Goal: Task Accomplishment & Management: Manage account settings

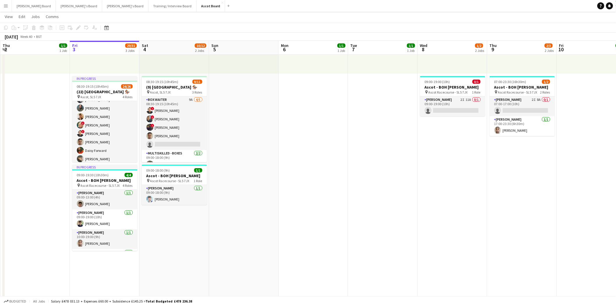
scroll to position [61, 0]
click at [3, 5] on button "Menu" at bounding box center [6, 6] width 12 height 12
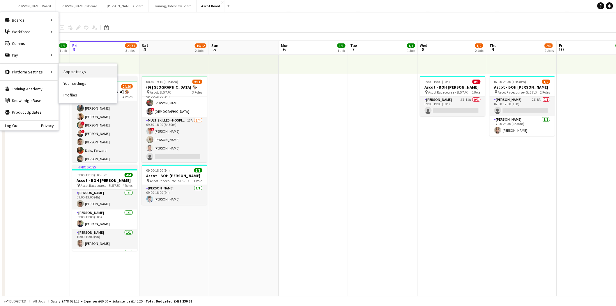
click at [83, 73] on link "App settings" at bounding box center [88, 72] width 58 height 12
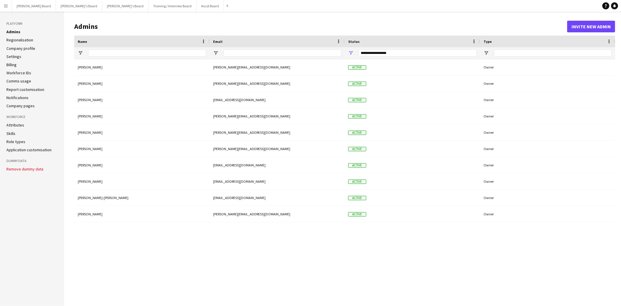
click at [13, 57] on link "Settings" at bounding box center [13, 56] width 15 height 5
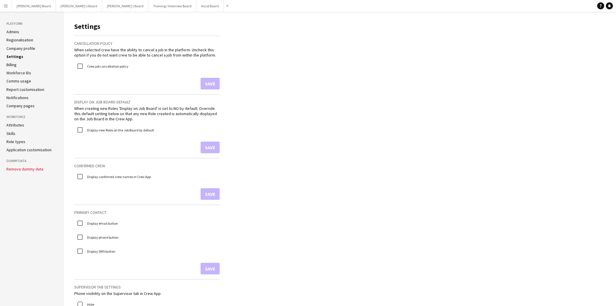
click at [10, 134] on link "Skills" at bounding box center [10, 133] width 9 height 5
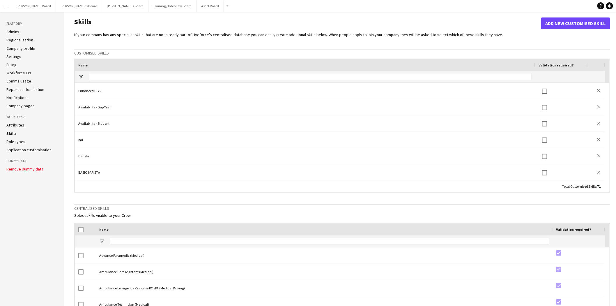
click at [17, 140] on link "Role types" at bounding box center [15, 141] width 19 height 5
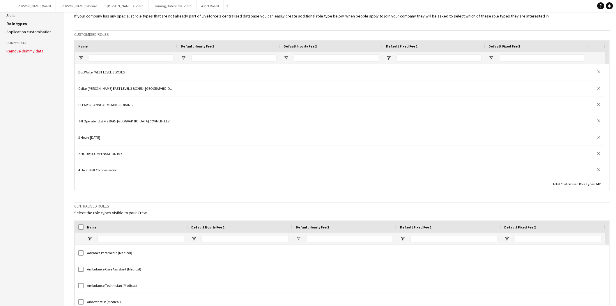
scroll to position [162, 0]
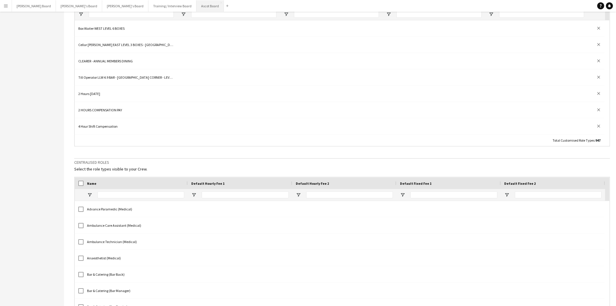
click at [197, 4] on button "Ascot Board Close" at bounding box center [210, 5] width 27 height 11
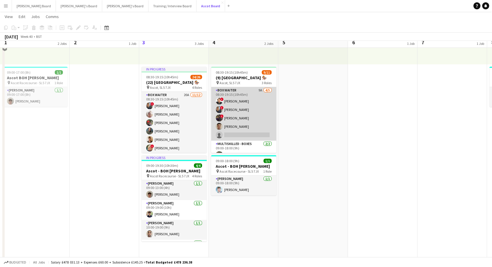
scroll to position [97, 0]
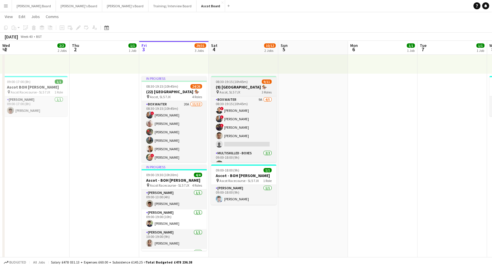
click at [228, 81] on span "08:30-19:15 (10h45m)" at bounding box center [232, 82] width 32 height 4
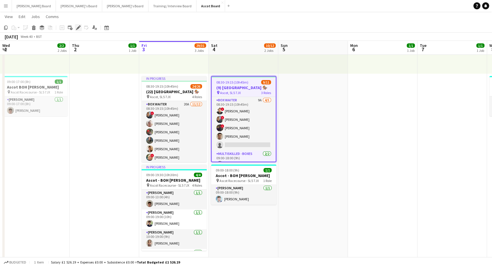
click at [79, 29] on icon "Edit" at bounding box center [78, 27] width 5 height 5
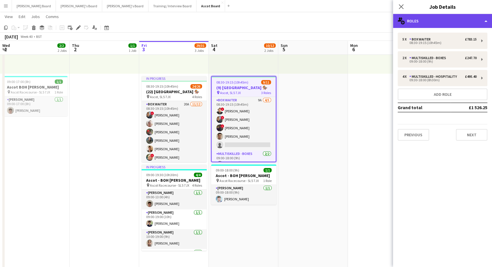
click at [461, 15] on div "multiple-users-add Roles" at bounding box center [442, 21] width 99 height 14
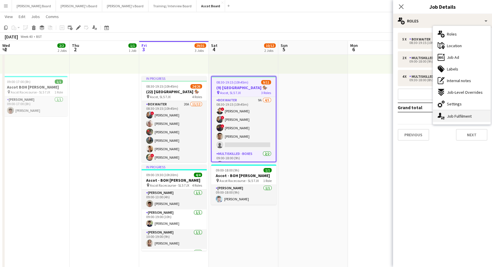
click at [461, 117] on div "single-neutral-actions-up-down Job Fulfilment" at bounding box center [462, 116] width 58 height 12
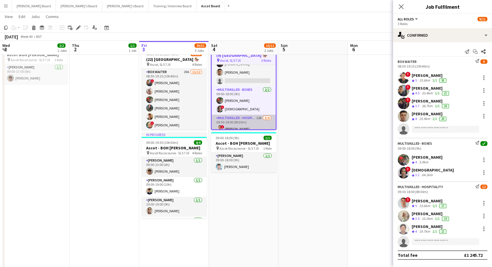
scroll to position [0, 0]
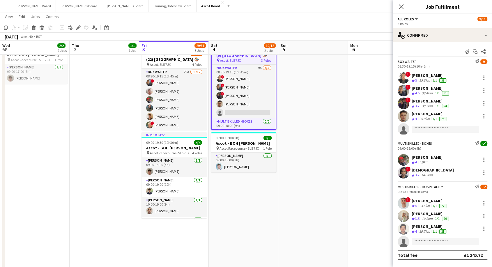
click at [4, 7] on app-icon "Menu" at bounding box center [5, 5] width 5 height 5
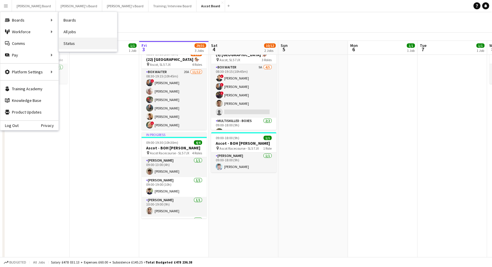
click at [71, 45] on link "Status" at bounding box center [88, 44] width 58 height 12
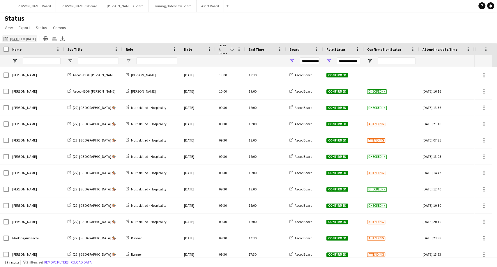
click at [6, 39] on app-icon "03-10-2025 to 09-10-2025" at bounding box center [6, 38] width 7 height 5
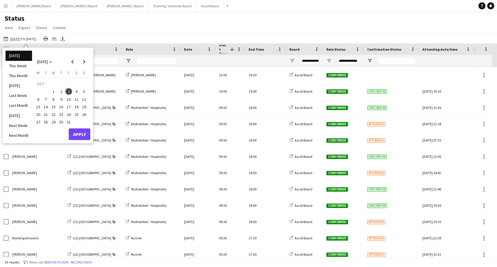
click at [75, 91] on span "4" at bounding box center [76, 91] width 7 height 7
click at [81, 135] on button "Apply" at bounding box center [80, 134] width 22 height 12
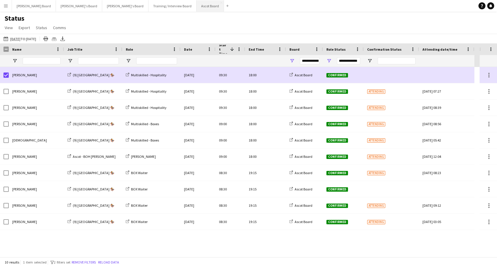
click at [197, 4] on button "Ascot Board Close" at bounding box center [210, 5] width 27 height 11
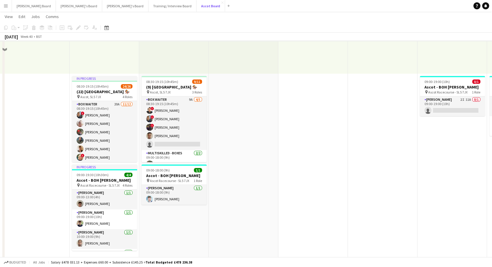
scroll to position [32, 0]
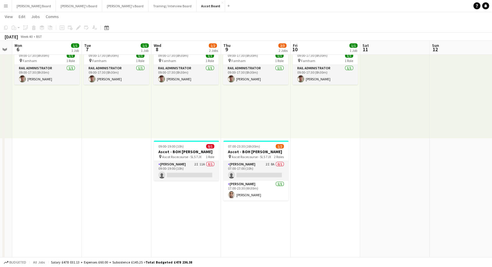
drag, startPoint x: 376, startPoint y: 173, endPoint x: 116, endPoint y: 160, distance: 260.8
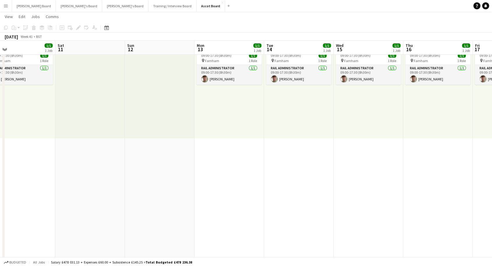
scroll to position [0, 129]
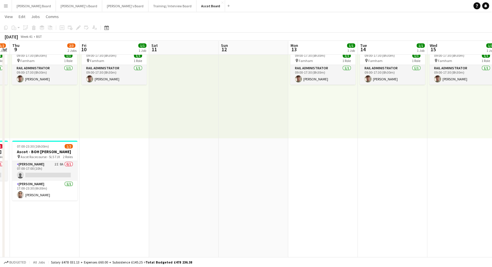
drag, startPoint x: 407, startPoint y: 165, endPoint x: 197, endPoint y: 173, distance: 210.8
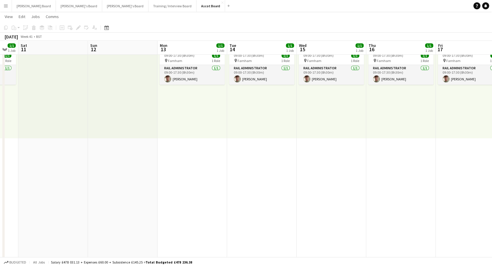
scroll to position [0, 281]
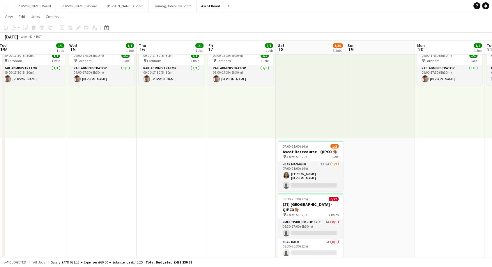
drag, startPoint x: 410, startPoint y: 191, endPoint x: 50, endPoint y: 200, distance: 360.5
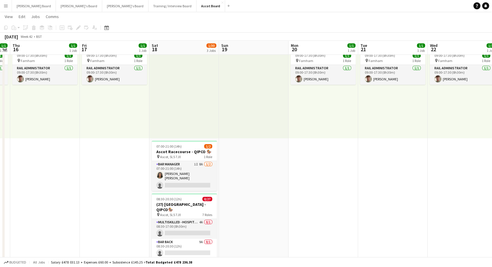
drag, startPoint x: 388, startPoint y: 203, endPoint x: 262, endPoint y: 208, distance: 126.5
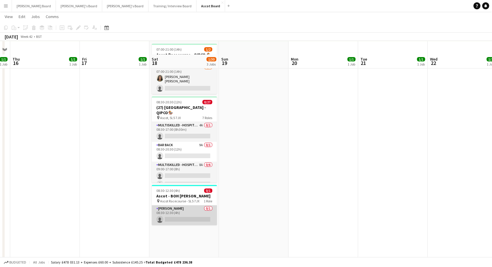
scroll to position [162, 0]
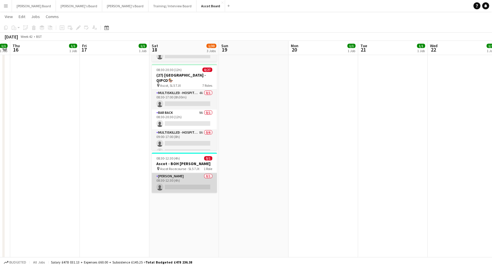
click at [184, 181] on app-card-role "Porter - BOH 0/1 08:30-12:30 (4h) single-neutral-actions" at bounding box center [184, 183] width 65 height 20
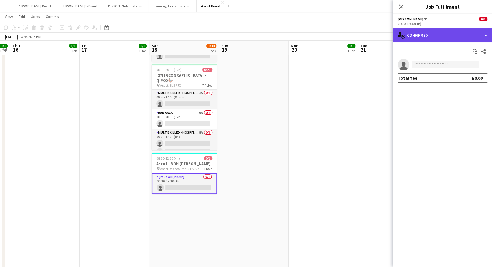
click at [441, 33] on div "single-neutral-actions-check-2 Confirmed" at bounding box center [442, 35] width 99 height 14
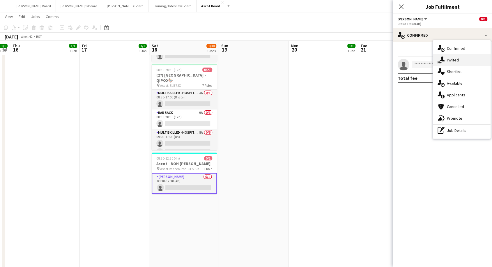
click at [451, 61] on span "Invited" at bounding box center [453, 59] width 12 height 5
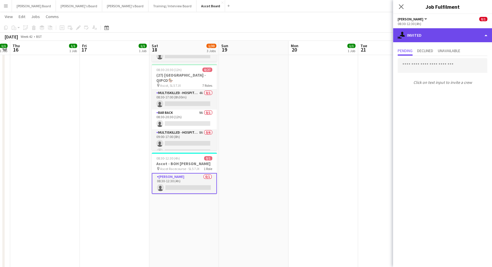
click at [422, 38] on div "single-neutral-actions-share-1 Invited" at bounding box center [442, 35] width 99 height 14
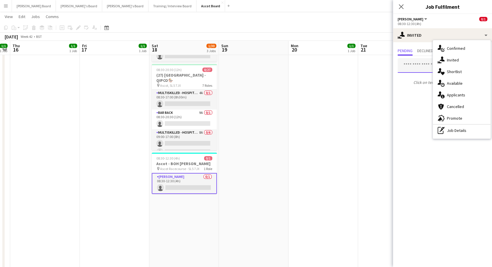
click at [414, 65] on input "text" at bounding box center [443, 65] width 90 height 15
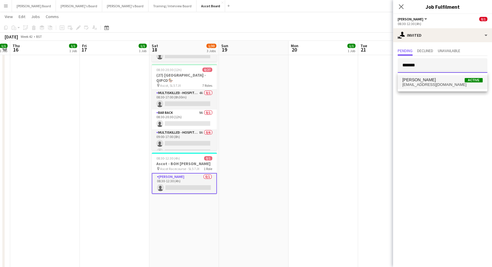
type input "*******"
click at [440, 83] on span "lukesullivan143@yahoo.co.uk" at bounding box center [443, 84] width 80 height 5
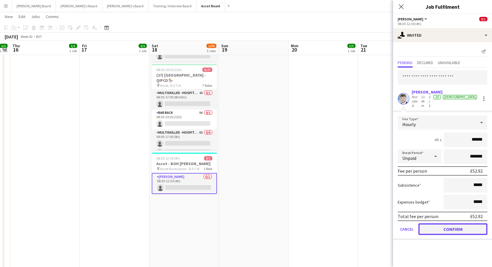
click at [448, 223] on button "Confirm" at bounding box center [453, 229] width 69 height 12
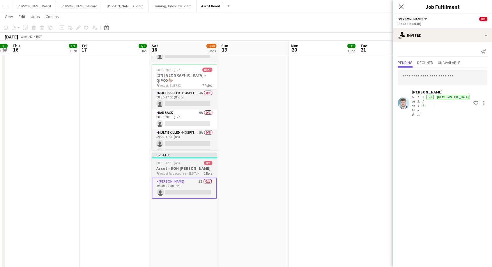
click at [189, 167] on h3 "Ascot - BOH [PERSON_NAME]" at bounding box center [184, 168] width 65 height 5
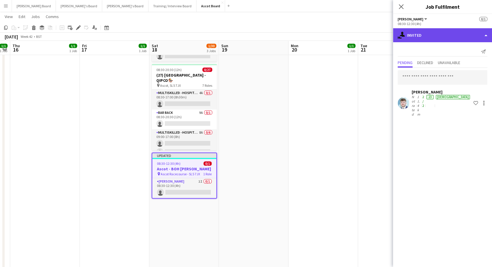
drag, startPoint x: 425, startPoint y: 33, endPoint x: 431, endPoint y: 41, distance: 10.1
click at [426, 33] on div "single-neutral-actions-share-1 Invited" at bounding box center [442, 35] width 99 height 14
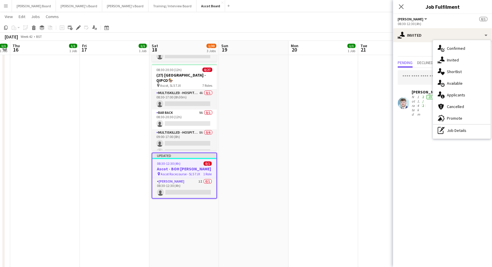
scroll to position [0, 268]
click at [308, 124] on app-date-cell "09:00-17:30 (8h30m) 1/1 pin Farnham 1 Role Rail Administrator 1/1 09:00-17:30 (…" at bounding box center [324, 192] width 70 height 577
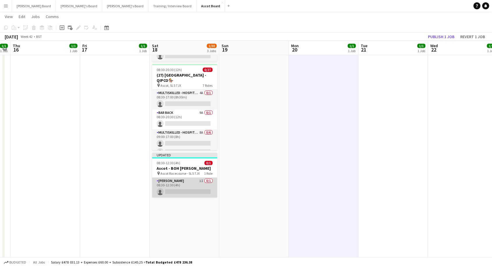
click at [177, 186] on app-card-role "Porter - BOH 1I 0/1 08:30-12:30 (4h) single-neutral-actions" at bounding box center [184, 188] width 65 height 20
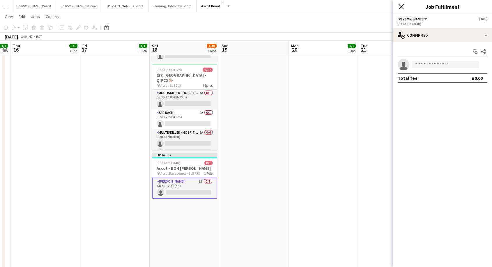
click at [401, 6] on icon at bounding box center [402, 7] width 6 height 6
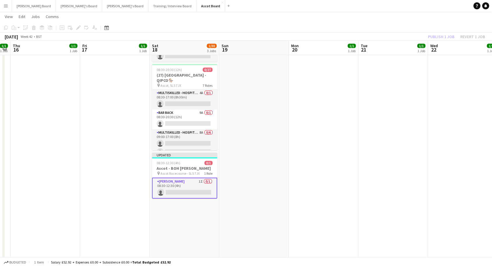
click at [187, 196] on app-card-role "Porter - BOH 1I 0/1 08:30-12:30 (4h) single-neutral-actions" at bounding box center [184, 188] width 65 height 21
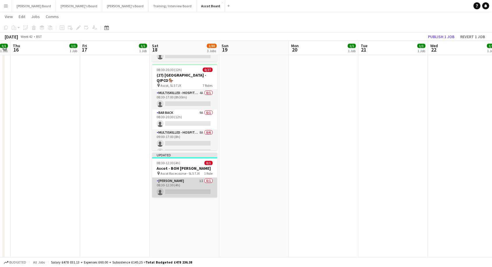
click at [195, 179] on app-card-role "Porter - BOH 1I 0/1 08:30-12:30 (4h) single-neutral-actions" at bounding box center [184, 188] width 65 height 20
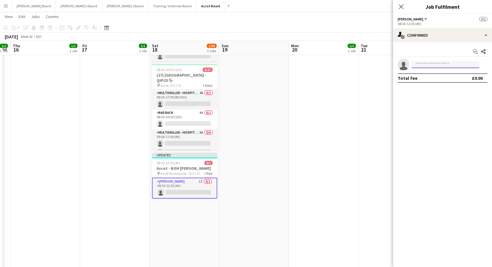
click at [448, 67] on input at bounding box center [446, 64] width 68 height 7
type input "*********"
click at [425, 77] on span "lukesullivan143@yahoo.co.uk" at bounding box center [446, 77] width 58 height 5
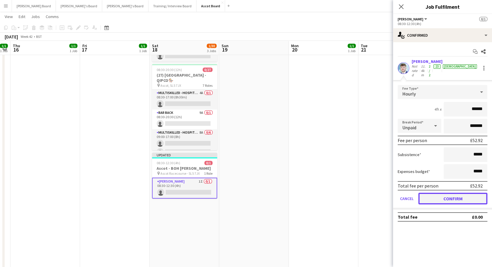
click at [441, 193] on button "Confirm" at bounding box center [453, 199] width 69 height 12
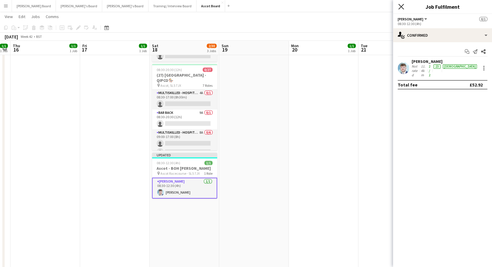
drag, startPoint x: 403, startPoint y: 7, endPoint x: 418, endPoint y: 32, distance: 29.0
click at [403, 7] on icon "Close pop-in" at bounding box center [401, 6] width 5 height 5
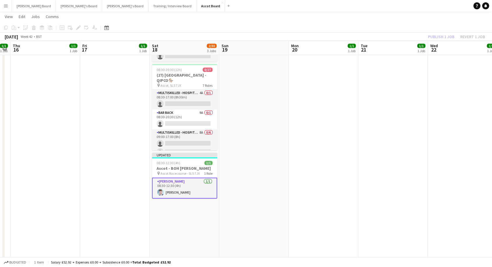
click at [443, 37] on div "Publish 1 job Revert 1 job" at bounding box center [456, 37] width 71 height 8
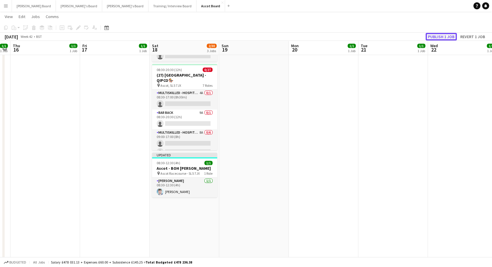
click at [443, 37] on button "Publish 1 job" at bounding box center [441, 37] width 31 height 8
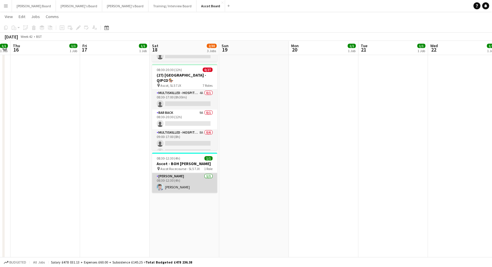
click at [180, 184] on app-card-role "Porter - BOH 1/1 08:30-12:30 (4h) Luke Sullivan" at bounding box center [184, 183] width 65 height 20
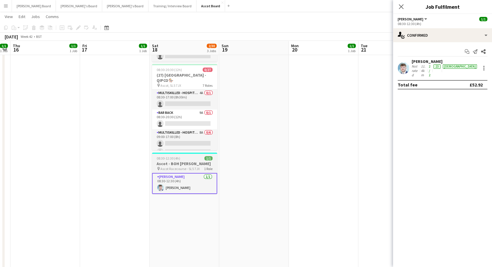
click at [175, 162] on h3 "Ascot - BOH [PERSON_NAME]" at bounding box center [184, 163] width 65 height 5
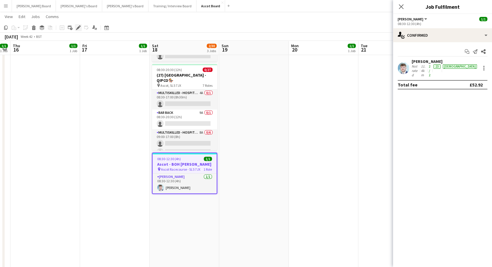
click at [78, 29] on icon at bounding box center [78, 27] width 3 height 3
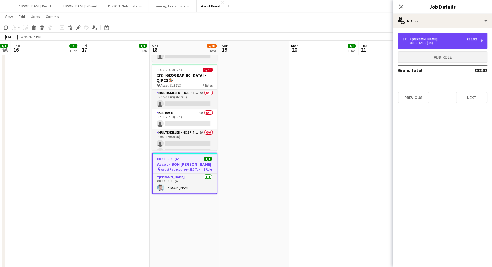
drag, startPoint x: 429, startPoint y: 38, endPoint x: 432, endPoint y: 54, distance: 16.0
click at [429, 38] on div "[PERSON_NAME]" at bounding box center [425, 39] width 30 height 4
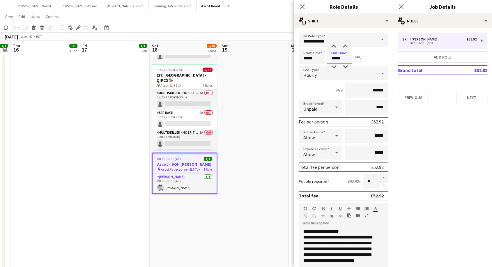
drag, startPoint x: 332, startPoint y: 59, endPoint x: 361, endPoint y: 59, distance: 29.1
click at [361, 59] on div "Start Time ***** End Time ***** (4h)" at bounding box center [344, 57] width 90 height 15
type input "*****"
click at [241, 147] on app-date-cell at bounding box center [254, 192] width 70 height 577
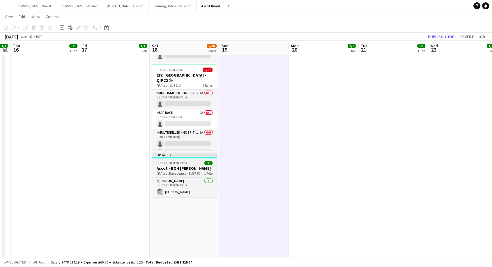
click at [193, 161] on div "08:30-18:00 (9h30m) 1/1" at bounding box center [184, 163] width 65 height 4
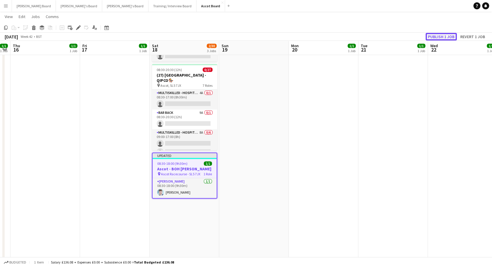
drag, startPoint x: 440, startPoint y: 38, endPoint x: 394, endPoint y: 62, distance: 51.9
click at [440, 38] on button "Publish 1 job" at bounding box center [441, 37] width 31 height 8
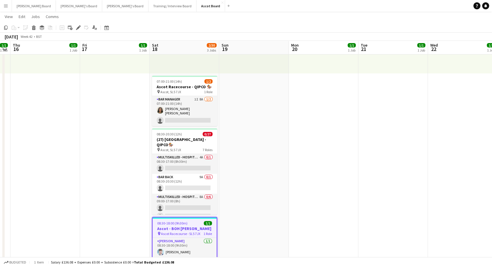
scroll to position [97, 0]
click at [182, 187] on app-card-role "Bar Back 9A 0/1 08:30-20:30 (12h) single-neutral-actions" at bounding box center [184, 184] width 65 height 20
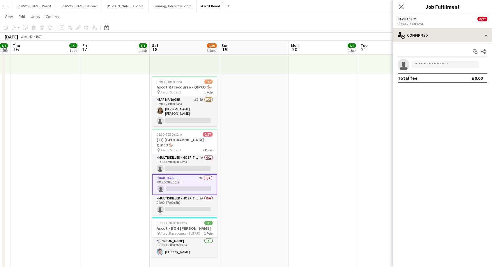
click at [434, 29] on div "Bar Back All roles Bar Back 0/27 08:30-20:30 (12h) single-neutral-actions-check…" at bounding box center [442, 140] width 99 height 253
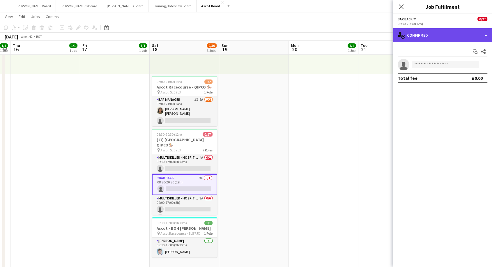
click at [435, 35] on div "single-neutral-actions-check-2 Confirmed" at bounding box center [442, 35] width 99 height 14
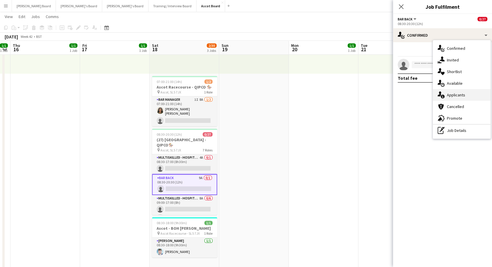
click at [455, 94] on span "Applicants" at bounding box center [456, 94] width 18 height 5
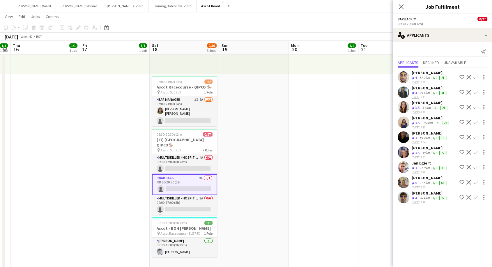
click at [476, 77] on app-icon "Confirm" at bounding box center [476, 77] width 5 height 5
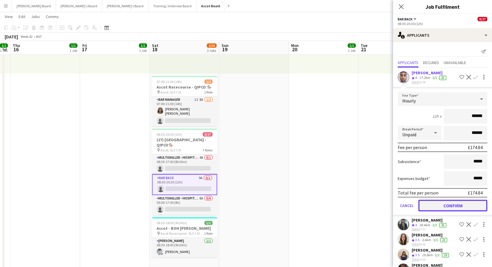
click at [441, 205] on button "Confirm" at bounding box center [453, 206] width 69 height 12
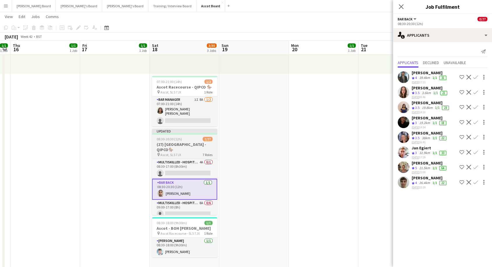
click at [198, 149] on h3 "(27) Ascot Racecourse - QIPCO🏇🏼" at bounding box center [184, 147] width 65 height 10
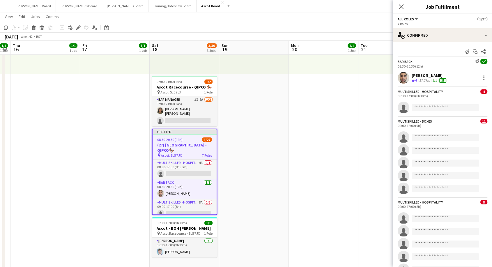
click at [407, 7] on div "Close pop-in" at bounding box center [401, 6] width 16 height 13
drag, startPoint x: 401, startPoint y: 6, endPoint x: 394, endPoint y: 11, distance: 8.6
click at [401, 6] on icon at bounding box center [401, 6] width 5 height 5
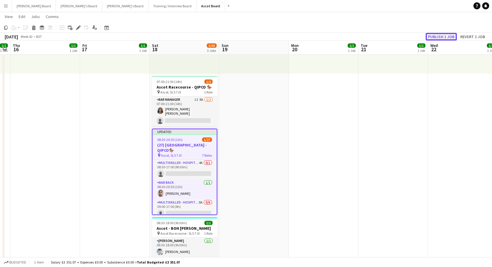
click at [437, 35] on button "Publish 1 job" at bounding box center [441, 37] width 31 height 8
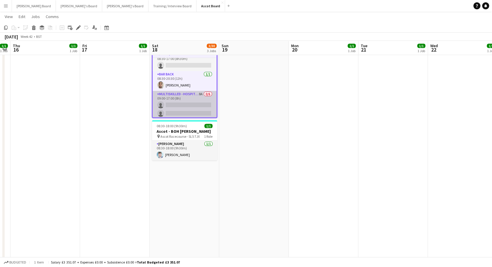
scroll to position [0, 0]
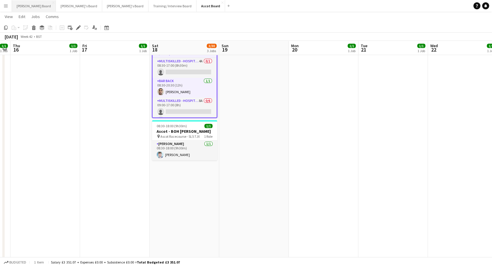
click at [23, 7] on button "Dean's Board Close" at bounding box center [34, 5] width 44 height 11
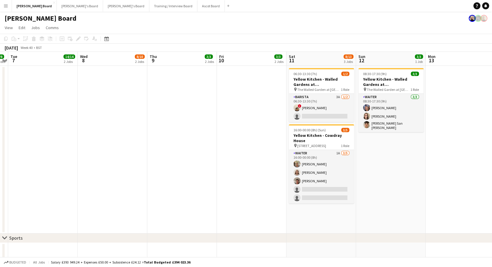
drag, startPoint x: 370, startPoint y: 149, endPoint x: 71, endPoint y: 122, distance: 300.4
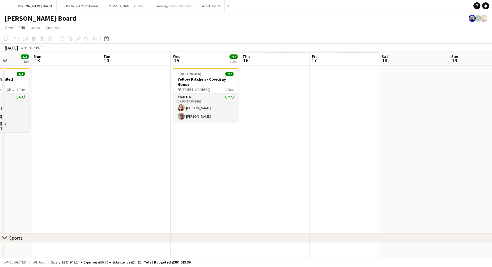
scroll to position [0, 186]
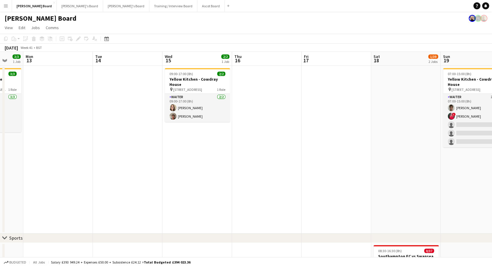
drag, startPoint x: 399, startPoint y: 128, endPoint x: 0, endPoint y: 114, distance: 398.8
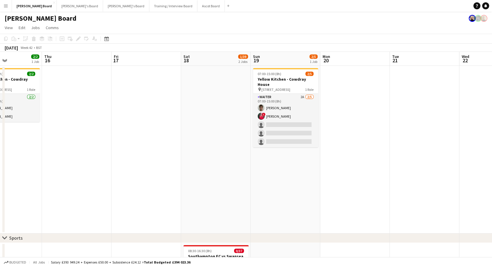
scroll to position [0, 125]
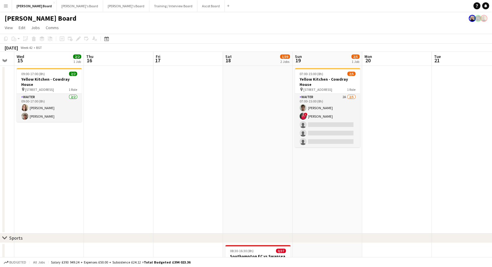
drag, startPoint x: 354, startPoint y: 135, endPoint x: 205, endPoint y: 116, distance: 149.8
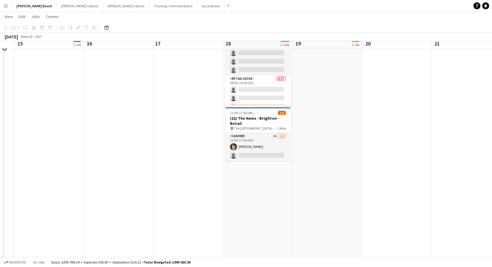
scroll to position [226, 0]
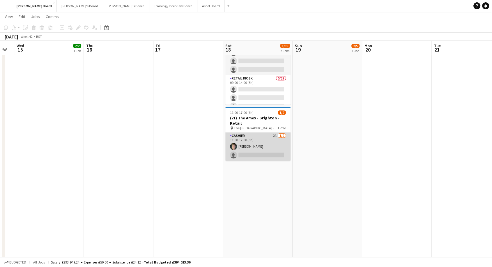
click at [257, 143] on app-card-role "Cashier 2A 1/2 11:00-17:00 (6h) Euan Dixte single-neutral-actions" at bounding box center [257, 147] width 65 height 28
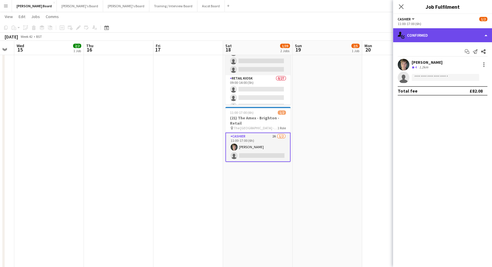
click at [437, 35] on div "single-neutral-actions-check-2 Confirmed" at bounding box center [442, 35] width 99 height 14
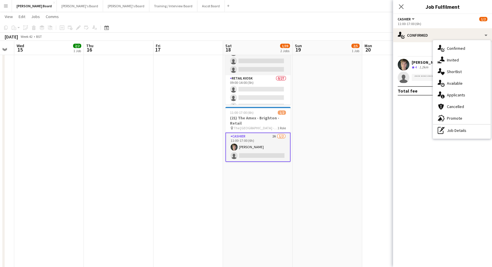
click at [459, 95] on span "Applicants" at bounding box center [456, 94] width 18 height 5
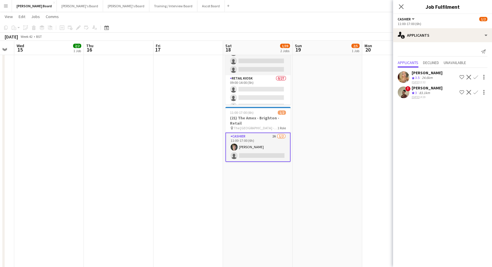
click at [438, 74] on div "[PERSON_NAME]" at bounding box center [427, 72] width 31 height 5
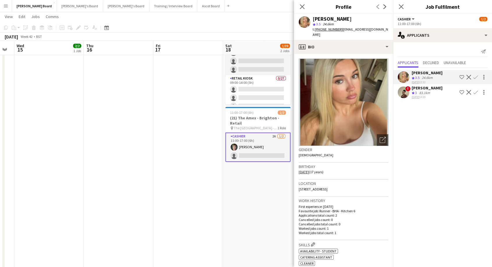
click at [420, 88] on div "Kyanna Hodge" at bounding box center [427, 87] width 31 height 5
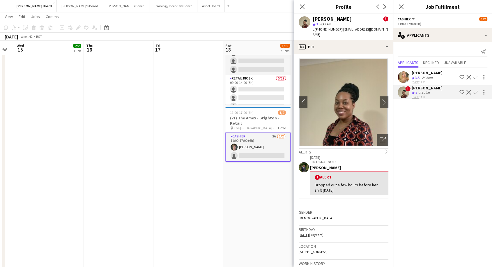
drag, startPoint x: 424, startPoint y: 73, endPoint x: 444, endPoint y: 73, distance: 19.8
click at [424, 73] on div "[PERSON_NAME]" at bounding box center [427, 72] width 31 height 5
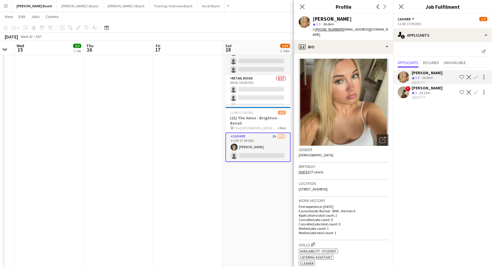
click at [475, 77] on app-icon "Confirm" at bounding box center [476, 77] width 5 height 5
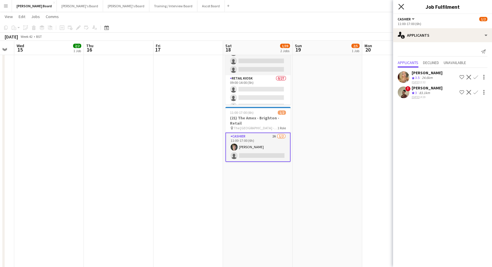
click at [400, 7] on icon "Close pop-in" at bounding box center [402, 7] width 6 height 6
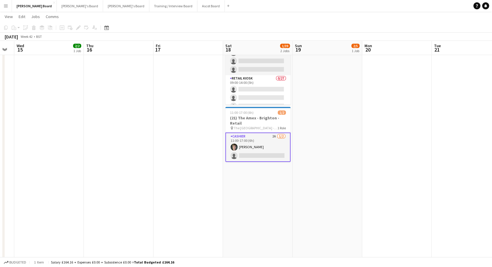
click at [259, 152] on app-card-role "Cashier 2A 1/2 11:00-17:00 (6h) Euan Dixte single-neutral-actions" at bounding box center [257, 147] width 65 height 29
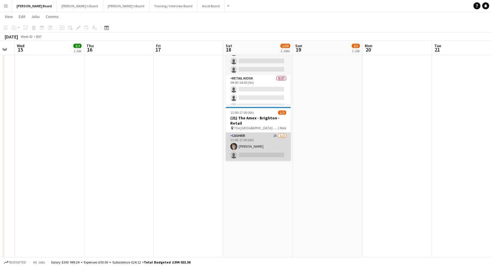
scroll to position [0, 124]
click at [244, 139] on app-card-role "Cashier 2A 1/2 11:00-17:00 (6h) Euan Dixte single-neutral-actions" at bounding box center [258, 147] width 65 height 28
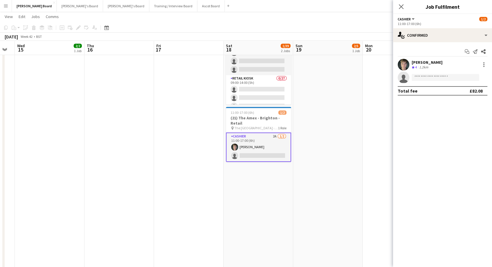
click at [424, 62] on div "[PERSON_NAME]" at bounding box center [427, 62] width 31 height 5
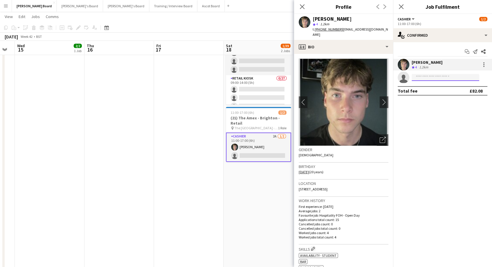
click at [429, 78] on input at bounding box center [446, 77] width 68 height 7
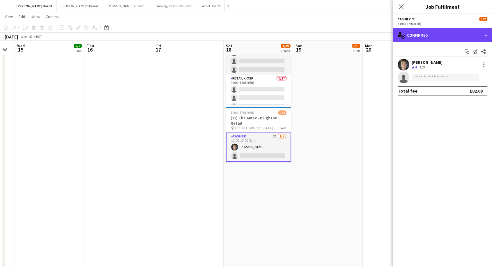
drag, startPoint x: 426, startPoint y: 32, endPoint x: 433, endPoint y: 49, distance: 18.8
click at [426, 32] on div "single-neutral-actions-check-2 Confirmed" at bounding box center [442, 35] width 99 height 14
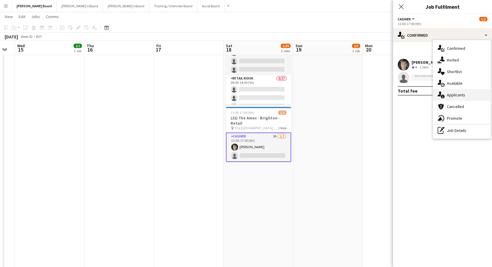
click at [456, 93] on span "Applicants" at bounding box center [456, 94] width 18 height 5
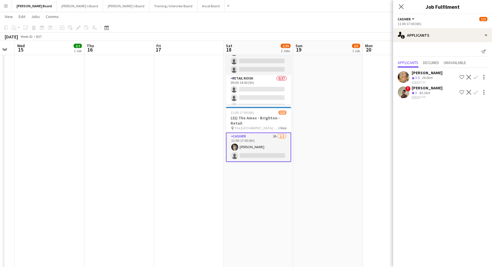
click at [477, 77] on app-icon "Confirm" at bounding box center [476, 77] width 5 height 5
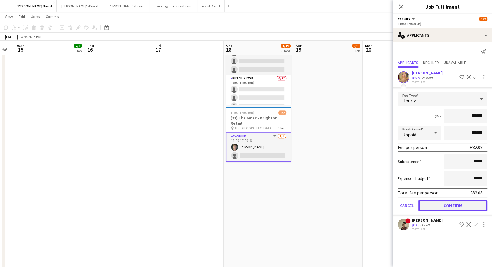
click at [446, 204] on button "Confirm" at bounding box center [453, 206] width 69 height 12
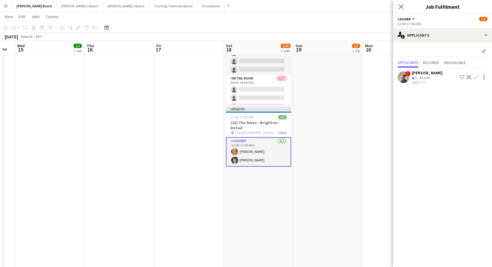
click at [304, 172] on app-date-cell at bounding box center [328, 183] width 70 height 335
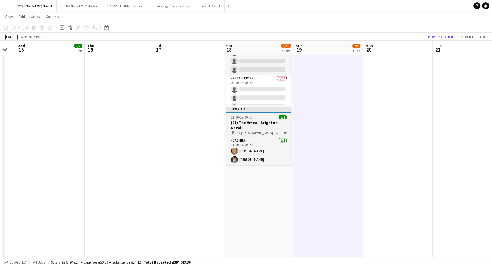
click at [264, 118] on div "11:00-17:00 (6h) 2/2" at bounding box center [258, 117] width 65 height 4
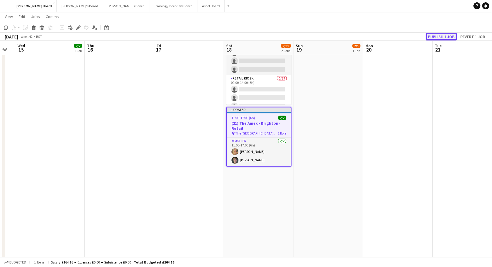
click at [450, 37] on button "Publish 1 job" at bounding box center [441, 37] width 31 height 8
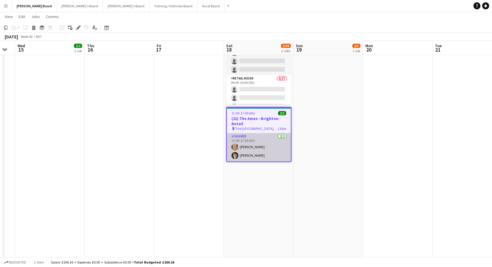
click at [255, 154] on app-card-role "Cashier 2/2 11:00-17:00 (6h) jasmine stevens Euan Dixte" at bounding box center [259, 147] width 64 height 28
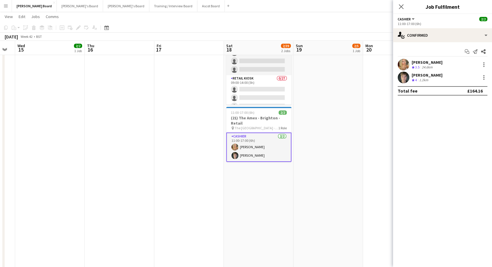
click at [422, 76] on div "[PERSON_NAME]" at bounding box center [427, 75] width 31 height 5
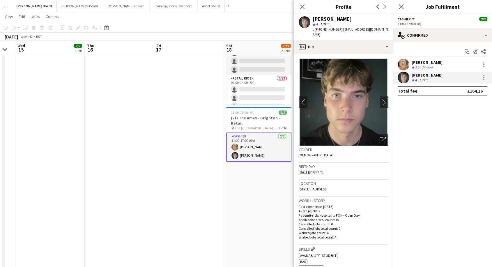
drag, startPoint x: 340, startPoint y: 29, endPoint x: 372, endPoint y: 30, distance: 32.1
click at [372, 30] on span "| euandixte@gmail.com" at bounding box center [350, 32] width 75 height 10
copy span "euandixte@gmail.com"
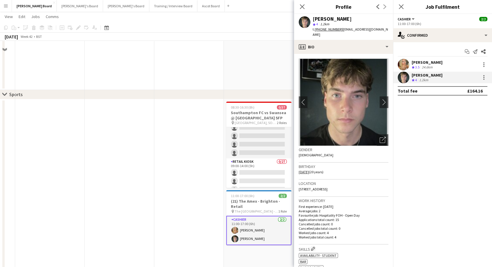
scroll to position [162, 0]
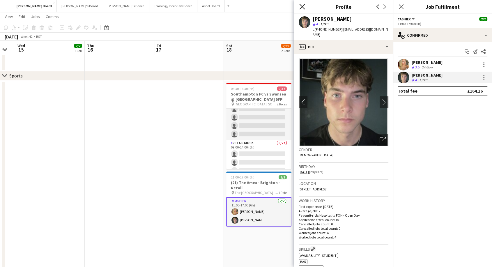
click at [304, 7] on icon "Close pop-in" at bounding box center [303, 7] width 6 height 6
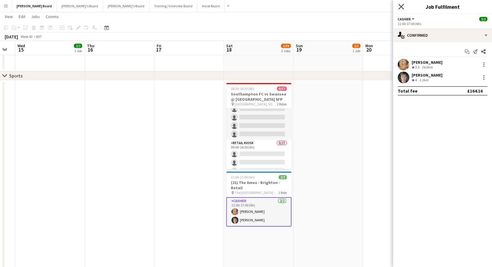
click at [399, 8] on icon "Close pop-in" at bounding box center [402, 7] width 6 height 6
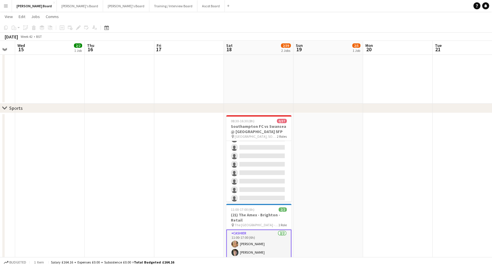
scroll to position [129, 0]
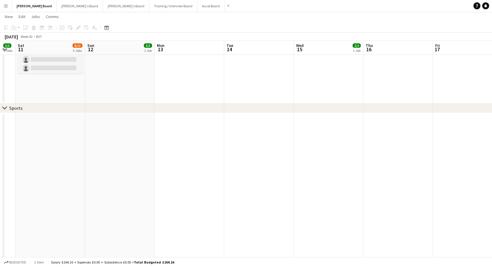
drag, startPoint x: 133, startPoint y: 155, endPoint x: 501, endPoint y: 152, distance: 368.3
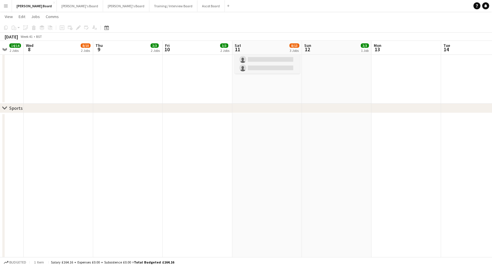
drag, startPoint x: 109, startPoint y: 177, endPoint x: 319, endPoint y: 173, distance: 210.4
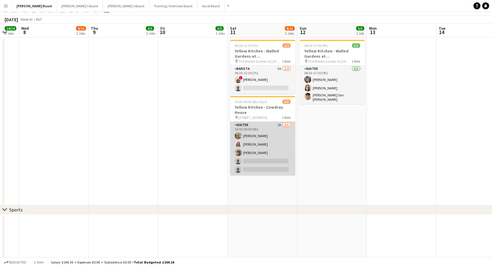
scroll to position [0, 0]
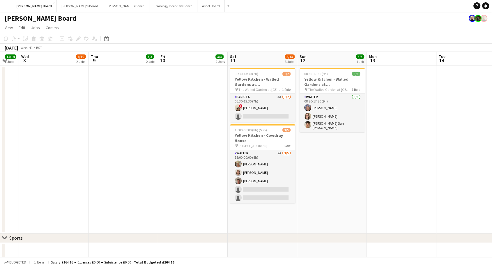
drag, startPoint x: 266, startPoint y: 173, endPoint x: 346, endPoint y: 161, distance: 81.0
click at [266, 173] on app-card-role "Waiter 2A 3/5 16:00-00:00 (8h) Jacqueline Whitehorn-Scott Charlotte Dix Kingsle…" at bounding box center [262, 177] width 65 height 54
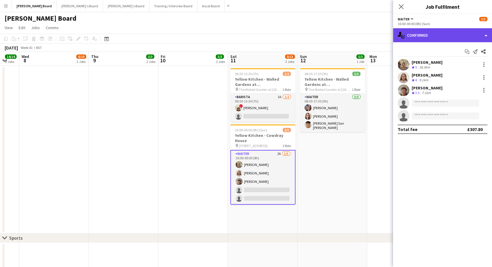
click at [437, 38] on div "single-neutral-actions-check-2 Confirmed" at bounding box center [442, 35] width 99 height 14
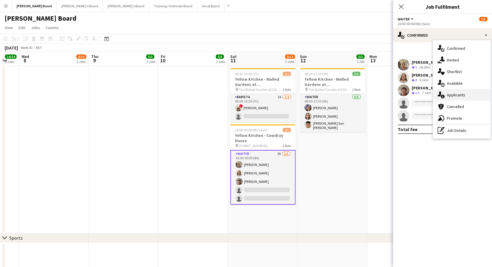
click at [456, 94] on span "Applicants" at bounding box center [456, 94] width 18 height 5
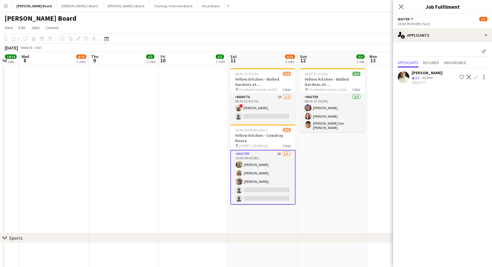
click at [427, 74] on div "[PERSON_NAME]" at bounding box center [427, 72] width 31 height 5
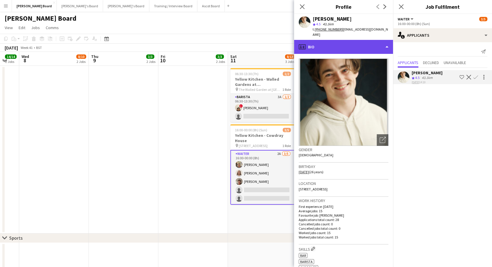
click at [327, 44] on div "profile Bio" at bounding box center [343, 47] width 99 height 14
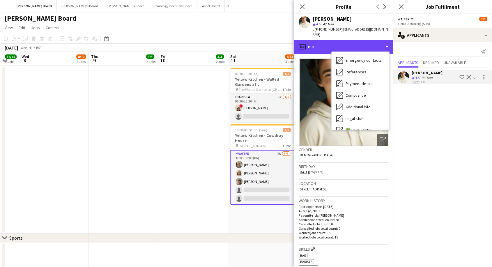
scroll to position [78, 0]
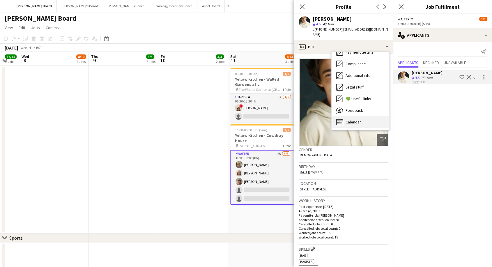
click at [358, 119] on div "Calendar Calendar" at bounding box center [361, 122] width 58 height 12
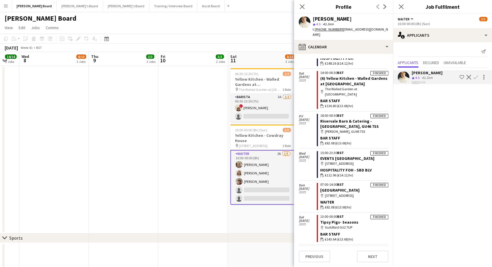
scroll to position [403, 0]
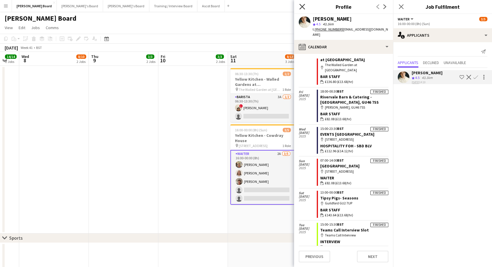
click at [303, 6] on icon at bounding box center [303, 7] width 6 height 6
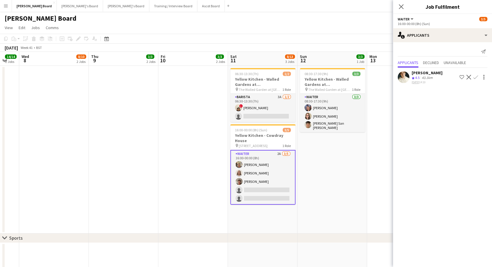
drag, startPoint x: 401, startPoint y: 6, endPoint x: 380, endPoint y: 39, distance: 39.7
click at [401, 6] on icon at bounding box center [401, 6] width 5 height 5
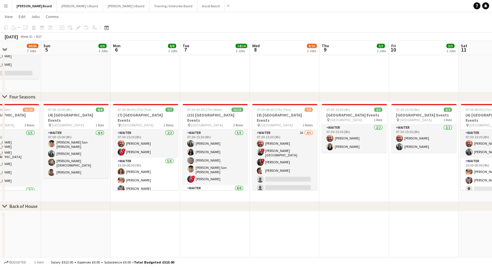
scroll to position [0, 165]
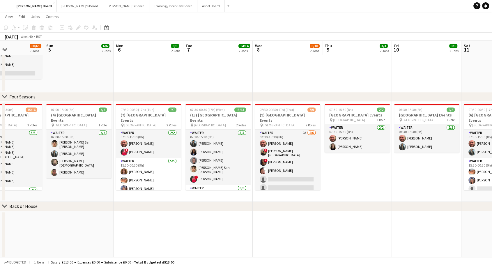
drag, startPoint x: 139, startPoint y: 174, endPoint x: 373, endPoint y: 183, distance: 233.8
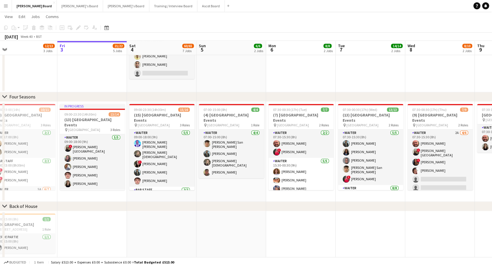
scroll to position [0, 151]
drag, startPoint x: 85, startPoint y: 177, endPoint x: 238, endPoint y: 183, distance: 152.5
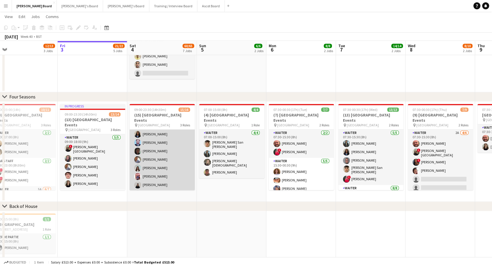
click at [160, 155] on app-card-role "Waiter 2A 8/9 14:30-23:30 (9h) ! Cherise Ewhrudjakpor Esther Egharevba Muhammad…" at bounding box center [162, 155] width 65 height 87
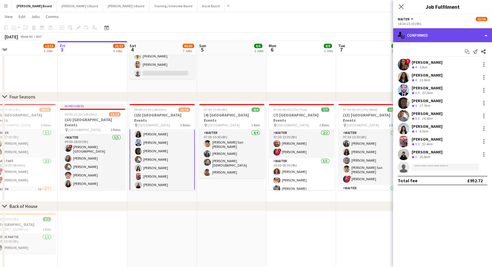
click at [448, 32] on div "single-neutral-actions-check-2 Confirmed" at bounding box center [442, 35] width 99 height 14
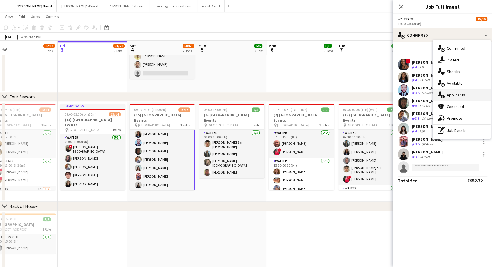
click at [465, 94] on span "Applicants" at bounding box center [456, 94] width 18 height 5
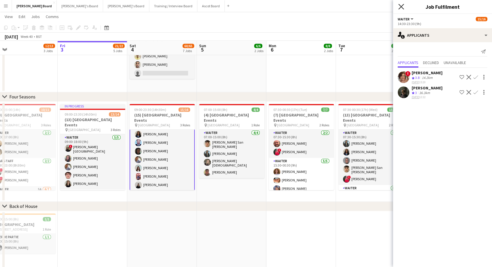
click at [401, 8] on icon "Close pop-in" at bounding box center [402, 7] width 6 height 6
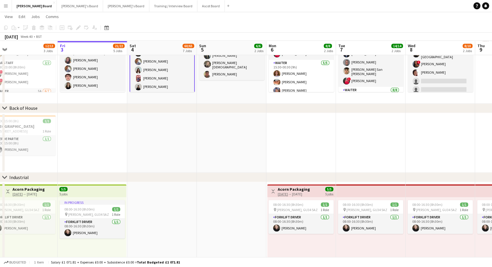
scroll to position [615, 0]
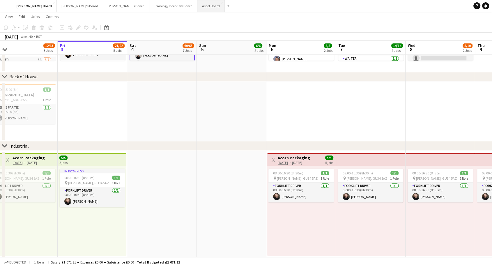
click at [198, 2] on button "Ascot Board Close" at bounding box center [211, 5] width 27 height 11
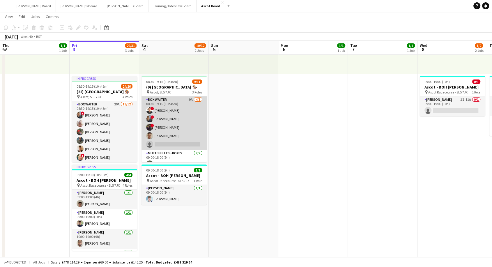
click at [179, 117] on app-card-role "BOX Waiter 9A 4/5 08:30-19:15 (10h45m) ! Sula Bransden ! Alex Buchholdt ! Ewan …" at bounding box center [174, 123] width 65 height 54
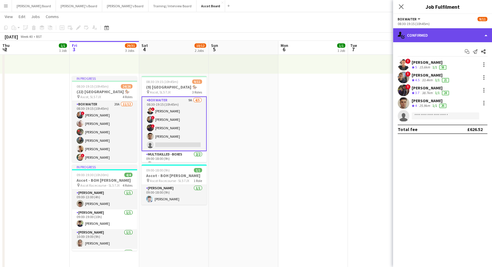
click at [437, 31] on div "single-neutral-actions-check-2 Confirmed" at bounding box center [442, 35] width 99 height 14
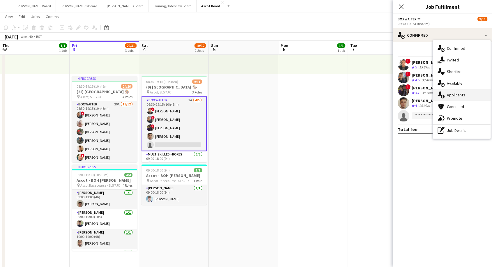
click at [460, 95] on span "Applicants" at bounding box center [456, 94] width 18 height 5
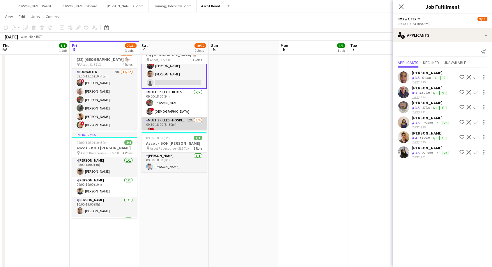
scroll to position [62, 0]
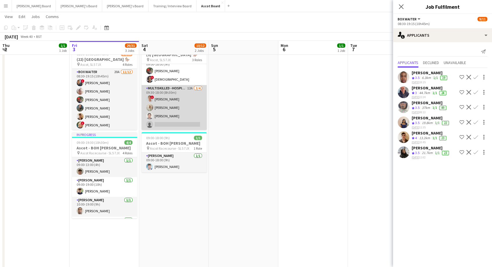
drag, startPoint x: 179, startPoint y: 110, endPoint x: 183, endPoint y: 109, distance: 4.5
click at [179, 110] on app-card-role "Multiskilled - Hospitality 12A 3/4 09:30-18:00 (8h30m) ! Christian Russell Chlo…" at bounding box center [174, 107] width 65 height 45
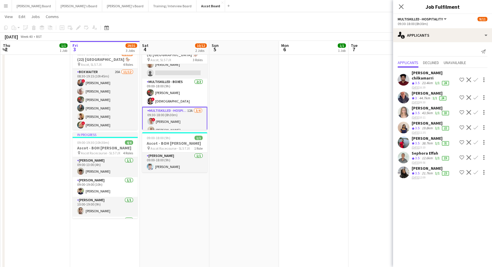
scroll to position [29, 0]
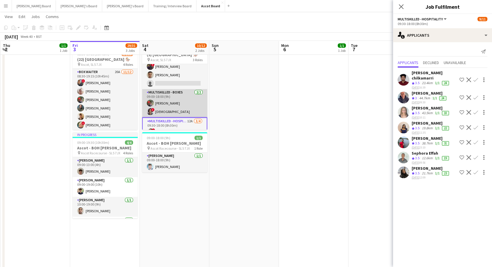
click at [187, 97] on app-card-role "Multiskilled - Boxes 2/2 09:00-18:00 (9h) Kelvin Baffour ! Mofe Soyibo" at bounding box center [174, 103] width 65 height 28
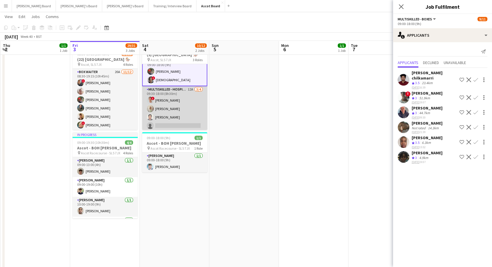
click at [173, 114] on app-card-role "Multiskilled - Hospitality 12A 3/4 09:30-18:00 (8h30m) ! Christian Russell Chlo…" at bounding box center [174, 108] width 65 height 45
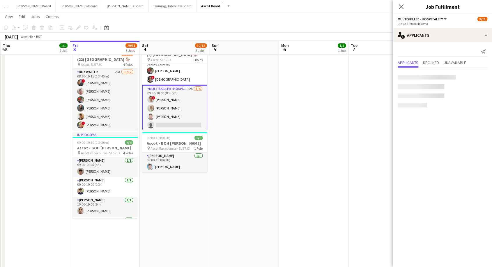
scroll to position [61, 0]
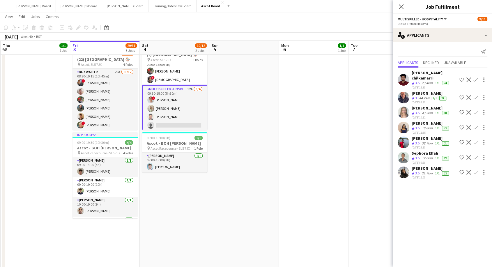
click at [164, 101] on app-card-role "Multiskilled - Hospitality 12A 3/4 09:30-18:00 (8h30m) ! Christian Russell Chlo…" at bounding box center [174, 108] width 65 height 46
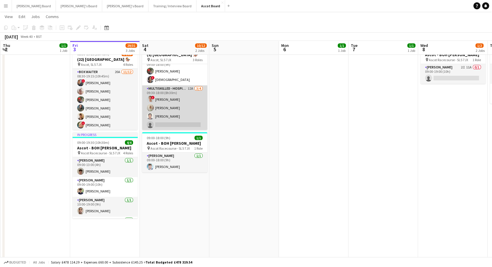
click at [175, 105] on app-card-role "Multiskilled - Hospitality 12A 3/4 09:30-18:00 (8h30m) ! Christian Russell Chlo…" at bounding box center [174, 107] width 65 height 45
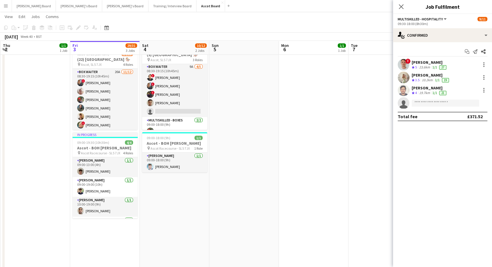
scroll to position [0, 0]
click at [422, 62] on div "Christian Russell" at bounding box center [430, 62] width 36 height 5
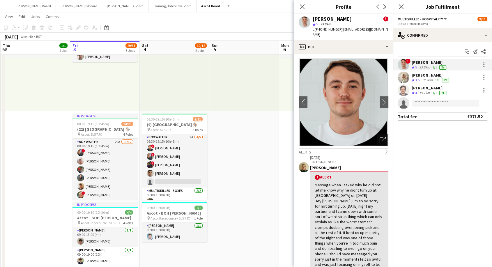
scroll to position [32, 0]
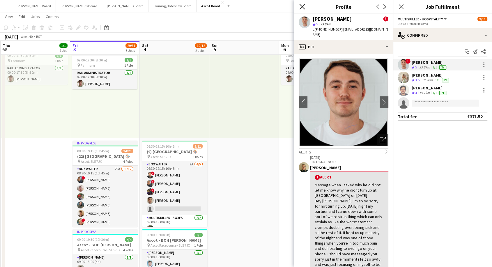
click at [302, 8] on icon "Close pop-in" at bounding box center [303, 7] width 6 height 6
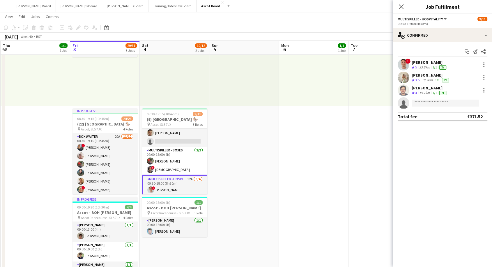
scroll to position [62, 0]
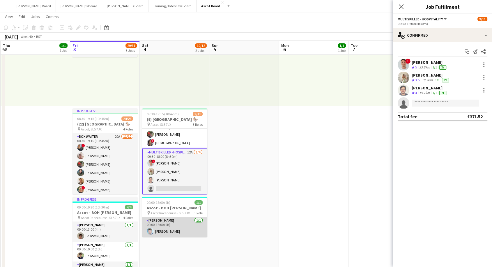
click at [172, 226] on app-card-role "Porter - BOH 1/1 09:00-18:00 (9h) Luke Sullivan" at bounding box center [174, 227] width 65 height 20
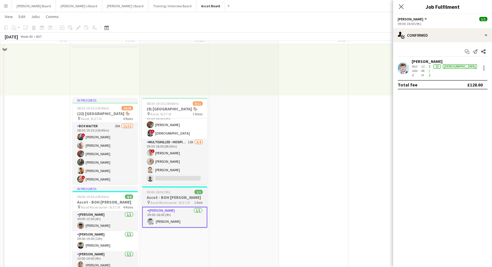
scroll to position [65, 0]
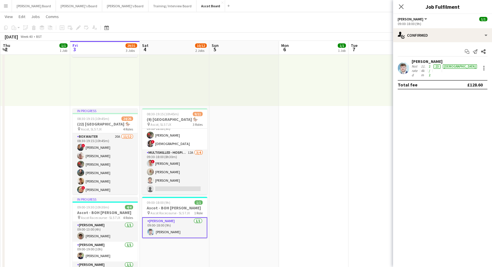
click at [420, 65] on div "Not rated" at bounding box center [416, 70] width 8 height 13
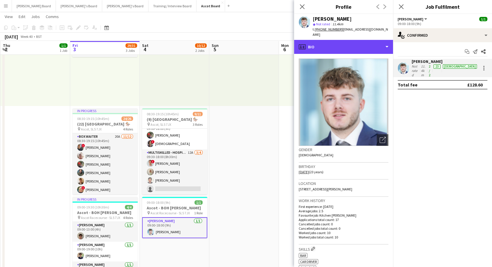
drag, startPoint x: 330, startPoint y: 46, endPoint x: 333, endPoint y: 57, distance: 11.2
click at [330, 47] on div "profile Bio" at bounding box center [343, 47] width 99 height 14
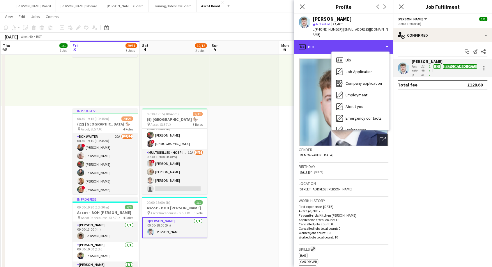
scroll to position [89, 0]
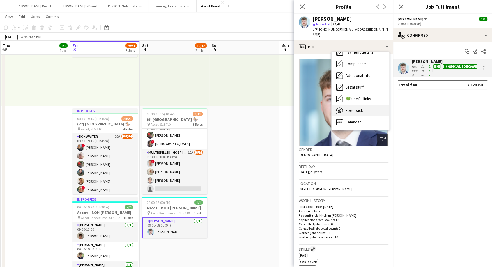
click at [352, 108] on span "Feedback" at bounding box center [354, 110] width 17 height 5
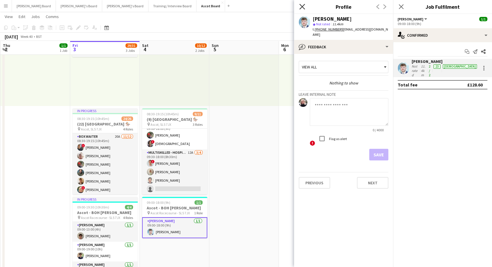
click at [303, 8] on icon "Close pop-in" at bounding box center [303, 7] width 6 height 6
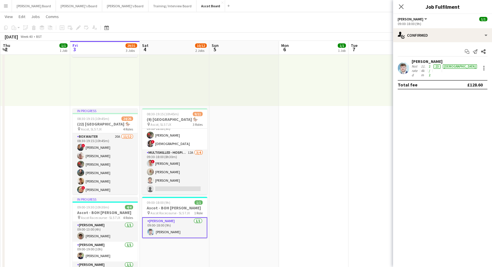
click at [416, 63] on div "[PERSON_NAME]" at bounding box center [445, 61] width 66 height 5
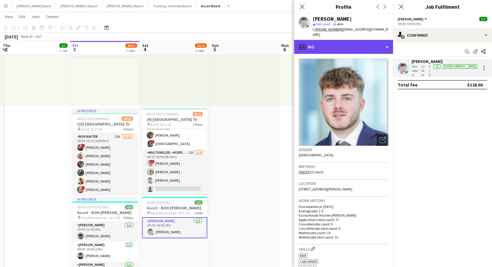
click at [343, 40] on div "profile Bio" at bounding box center [343, 47] width 99 height 14
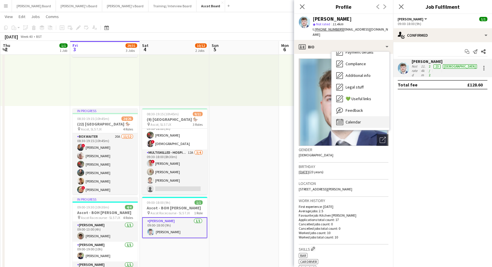
click at [361, 119] on div "Calendar Calendar" at bounding box center [361, 122] width 58 height 12
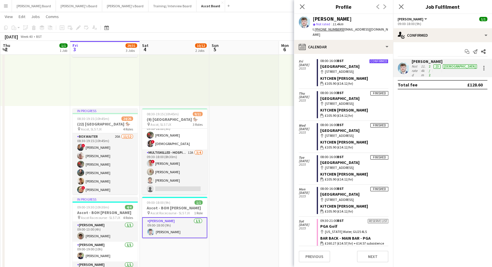
scroll to position [147, 0]
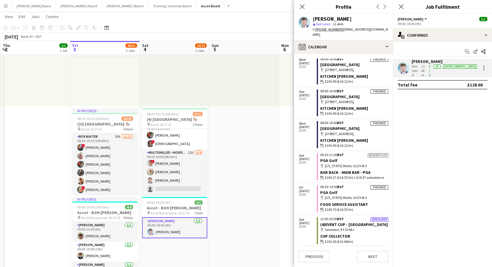
click at [2, 6] on button "Menu" at bounding box center [6, 6] width 12 height 12
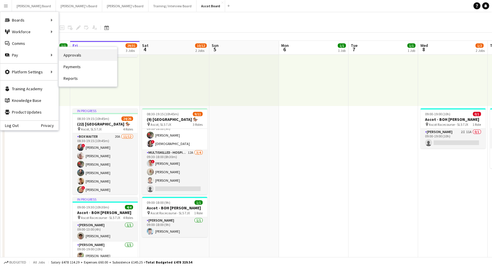
drag, startPoint x: 84, startPoint y: 55, endPoint x: 68, endPoint y: 59, distance: 17.0
click at [84, 56] on link "Approvals" at bounding box center [88, 55] width 58 height 12
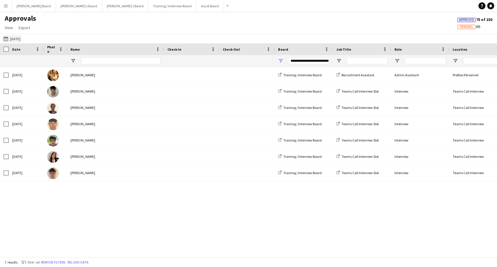
click at [7, 40] on app-icon "Yesterday" at bounding box center [6, 38] width 7 height 5
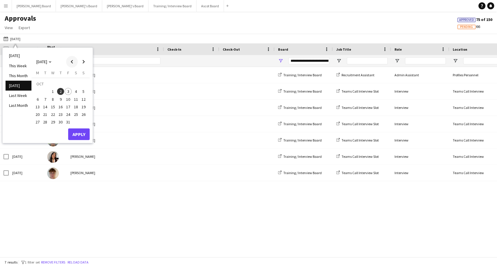
click at [70, 62] on span "Previous month" at bounding box center [72, 62] width 12 height 12
click at [44, 123] on span "30" at bounding box center [45, 122] width 7 height 7
click at [80, 134] on button "Apply" at bounding box center [79, 134] width 22 height 12
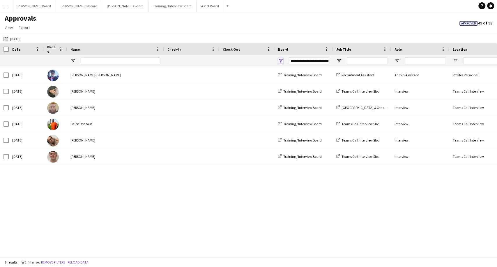
click at [281, 60] on span "Open Filter Menu" at bounding box center [280, 60] width 5 height 5
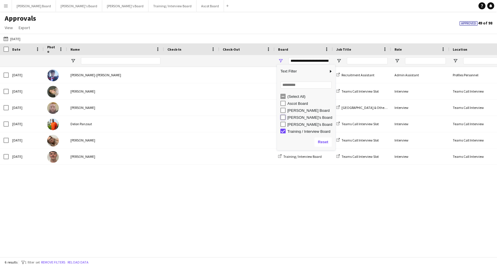
type input "**********"
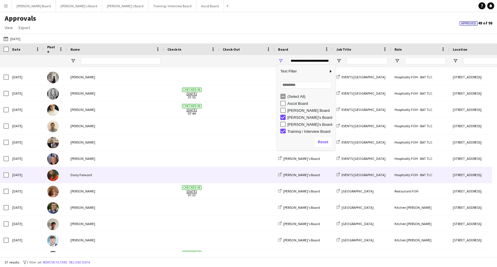
scroll to position [291, 0]
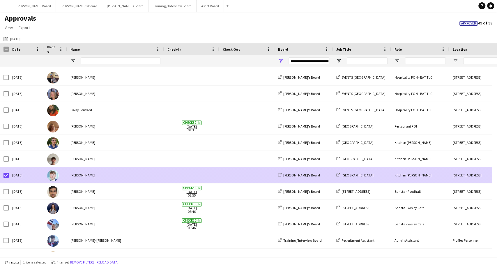
click at [80, 175] on div "[PERSON_NAME]" at bounding box center [115, 175] width 97 height 16
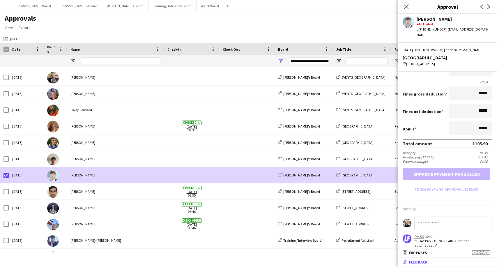
scroll to position [97, 0]
click at [429, 260] on mat-panel-title "bubble-pencil Feedback" at bounding box center [446, 262] width 97 height 5
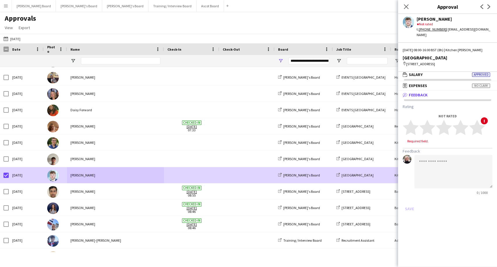
scroll to position [1, 0]
click at [464, 128] on polygon at bounding box center [461, 127] width 16 height 15
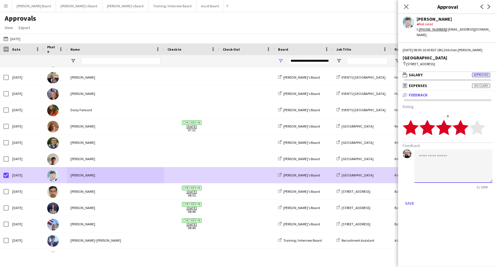
click at [432, 163] on textarea at bounding box center [454, 166] width 78 height 34
type textarea "**********"
drag, startPoint x: 411, startPoint y: 203, endPoint x: 413, endPoint y: 190, distance: 13.2
click at [411, 203] on button "Save" at bounding box center [410, 203] width 14 height 9
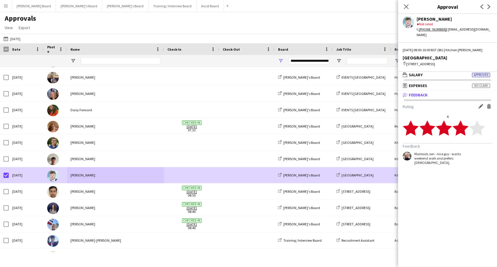
click at [7, 5] on app-icon "Menu" at bounding box center [5, 5] width 5 height 5
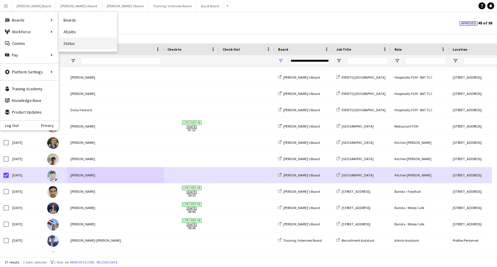
click at [68, 46] on link "Status" at bounding box center [88, 44] width 58 height 12
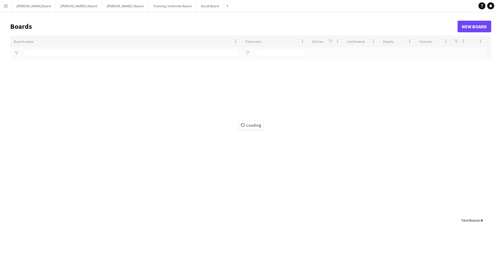
click at [5, 5] on app-icon "Menu" at bounding box center [5, 5] width 5 height 5
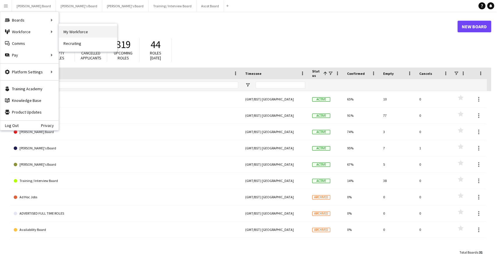
click at [70, 32] on link "My Workforce" at bounding box center [88, 32] width 58 height 12
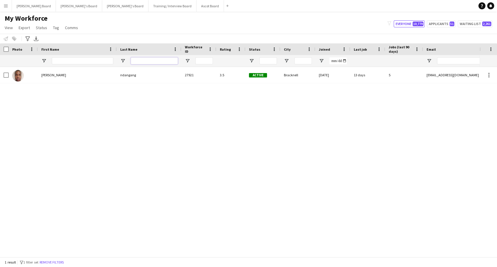
click at [140, 61] on input "Last Name Filter Input" at bounding box center [154, 60] width 47 height 7
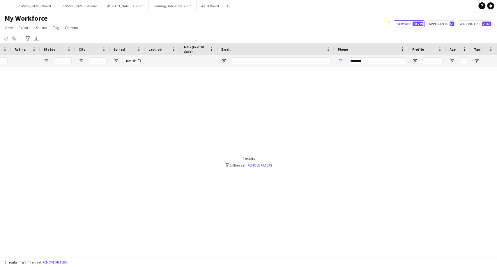
scroll to position [0, 231]
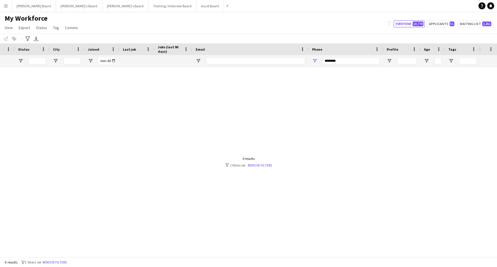
type input "*******"
click at [341, 59] on input "********" at bounding box center [351, 60] width 57 height 7
drag, startPoint x: 338, startPoint y: 63, endPoint x: 271, endPoint y: 64, distance: 67.3
click at [271, 64] on div "*******" at bounding box center [124, 61] width 711 height 12
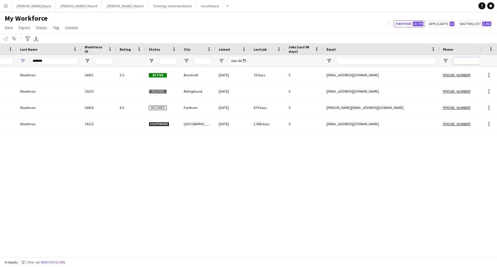
scroll to position [0, 0]
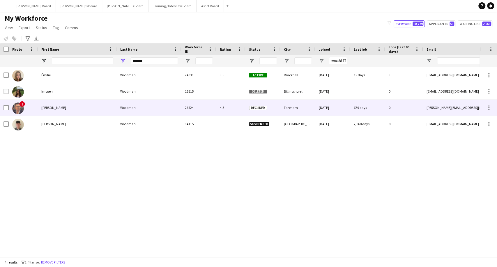
click at [127, 106] on div "Woodman" at bounding box center [149, 108] width 65 height 16
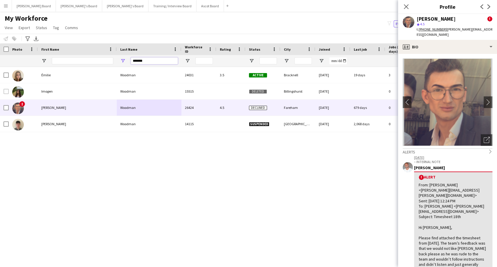
drag, startPoint x: 162, startPoint y: 62, endPoint x: 71, endPoint y: 61, distance: 91.2
click at [71, 61] on div "*******" at bounding box center [355, 61] width 711 height 12
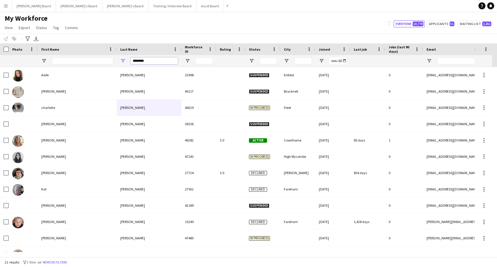
type input "********"
click at [66, 58] on input "First Name Filter Input" at bounding box center [82, 60] width 61 height 7
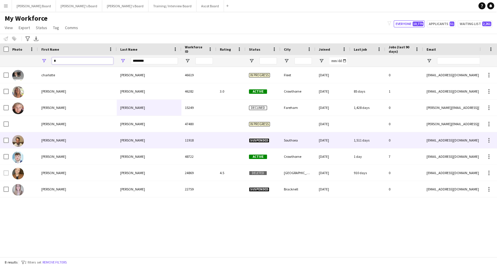
type input "*"
click at [49, 139] on div "Luke" at bounding box center [77, 140] width 79 height 16
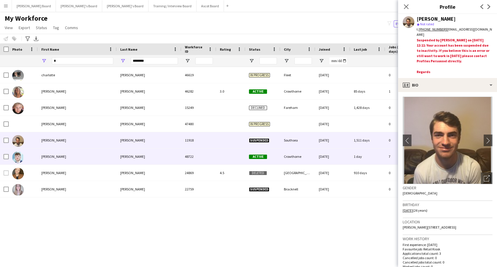
click at [46, 156] on div "Luke" at bounding box center [77, 157] width 79 height 16
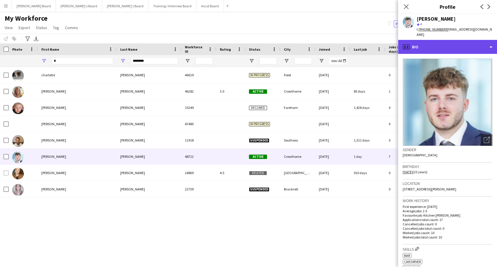
click at [445, 43] on div "profile Bio" at bounding box center [447, 47] width 99 height 14
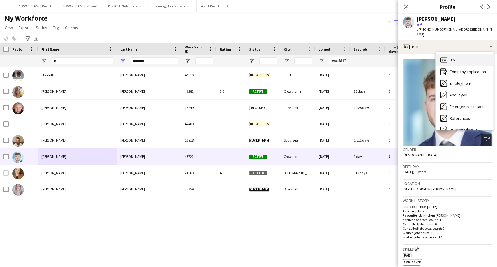
click at [459, 55] on div "Bio Bio" at bounding box center [465, 60] width 58 height 12
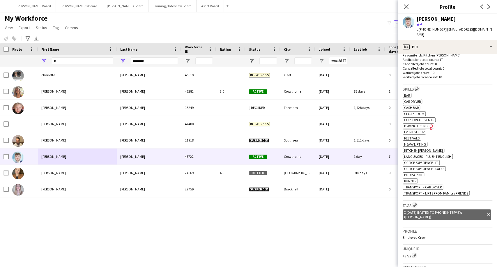
scroll to position [162, 0]
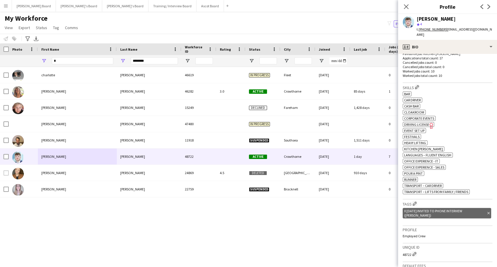
click at [488, 212] on icon "Delete tag" at bounding box center [489, 213] width 2 height 3
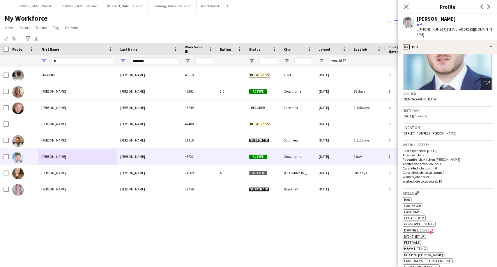
scroll to position [65, 0]
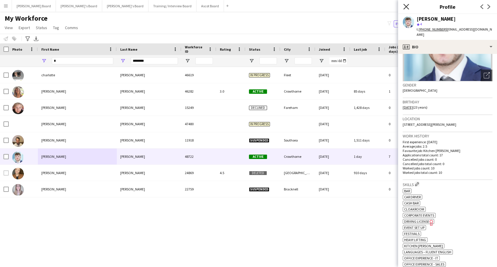
click at [406, 6] on icon at bounding box center [407, 7] width 6 height 6
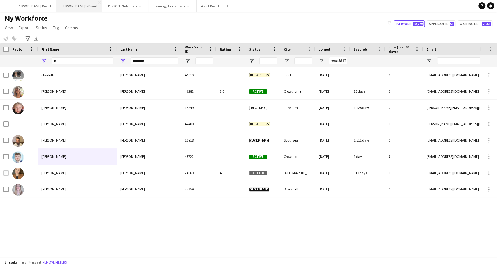
click at [56, 2] on button "[PERSON_NAME]'s Board Close" at bounding box center [79, 5] width 46 height 11
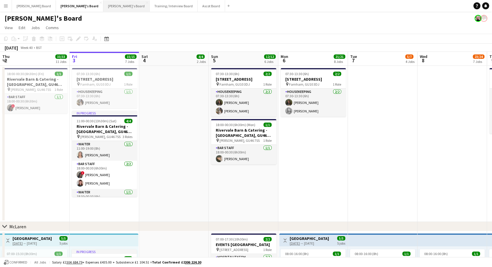
click at [103, 5] on button "Thomasina's Board Close" at bounding box center [126, 5] width 46 height 11
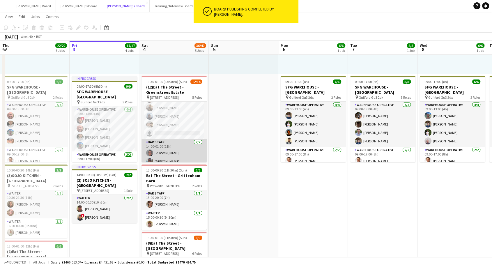
scroll to position [50, 0]
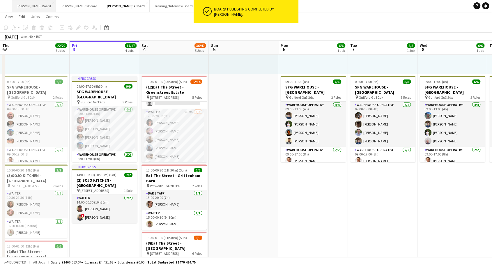
click at [21, 4] on button "[PERSON_NAME] Board Close" at bounding box center [34, 5] width 44 height 11
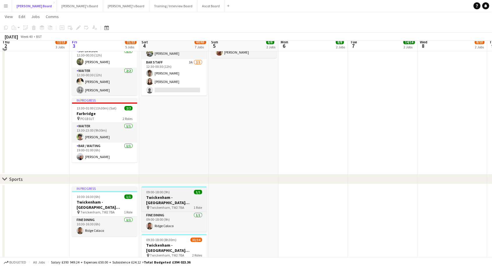
scroll to position [65, 0]
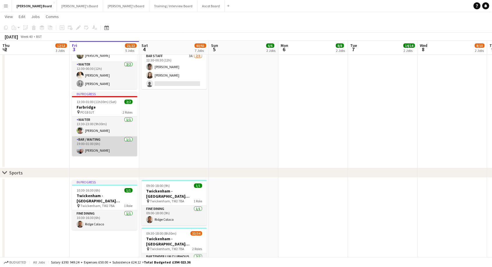
click at [101, 151] on app-card-role "Bar / Waiting 1/1 19:00-01:00 (6h) Ellie Brown" at bounding box center [104, 146] width 65 height 20
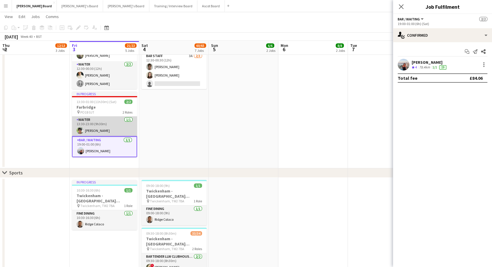
click at [110, 129] on app-card-role "Waiter 1/1 13:30-23:00 (9h30m) Lewis Roxar" at bounding box center [104, 127] width 65 height 20
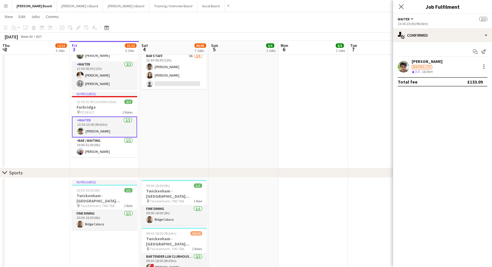
click at [426, 62] on div "[PERSON_NAME]" at bounding box center [427, 61] width 31 height 5
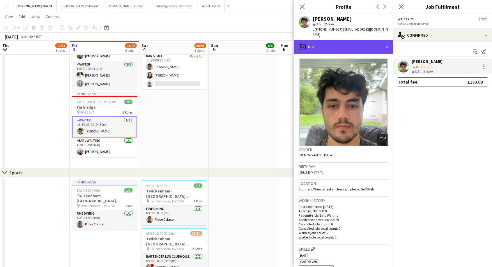
click at [321, 43] on div "profile Bio" at bounding box center [343, 47] width 99 height 14
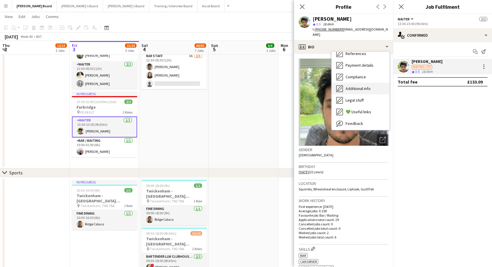
click at [355, 86] on div "Additional info Additional info" at bounding box center [361, 89] width 58 height 12
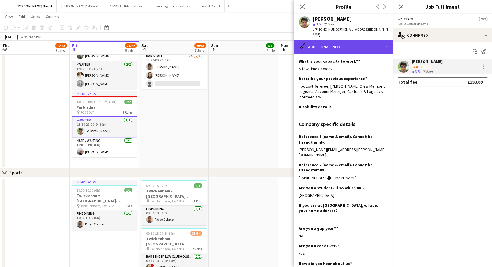
click at [335, 40] on div "pencil4 Additional info" at bounding box center [343, 47] width 99 height 14
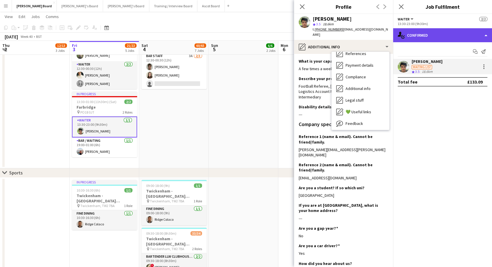
click at [445, 32] on div "single-neutral-actions-check-2 Confirmed" at bounding box center [442, 35] width 99 height 14
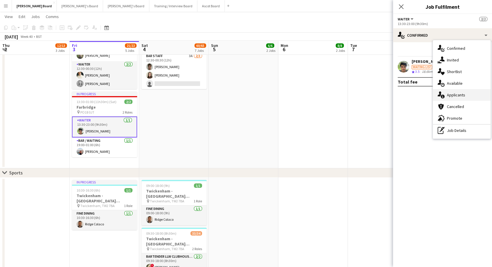
click at [460, 94] on span "Applicants" at bounding box center [456, 94] width 18 height 5
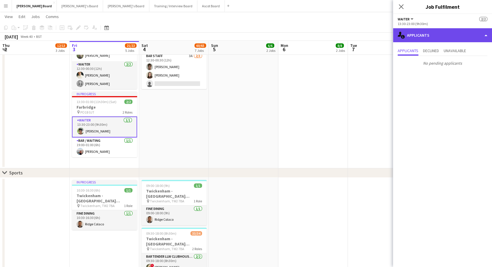
click at [429, 33] on div "single-neutral-actions-information Applicants" at bounding box center [442, 35] width 99 height 14
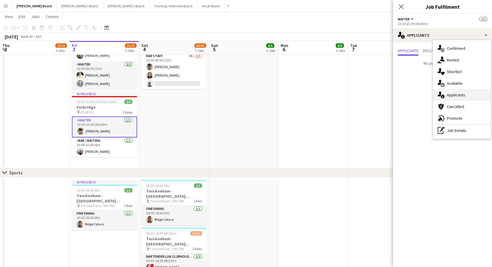
click at [451, 98] on div "single-neutral-actions-information Applicants" at bounding box center [462, 95] width 58 height 12
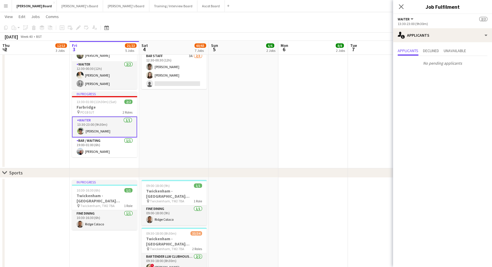
click at [93, 127] on app-card-role "Waiter 1/1 13:30-23:00 (9h30m) Lewis Roxar" at bounding box center [104, 127] width 65 height 21
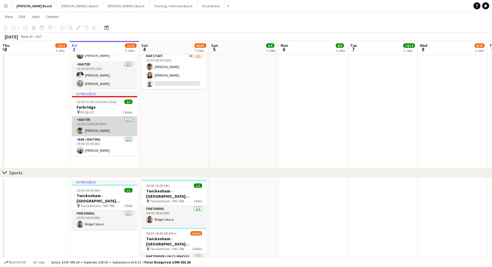
drag, startPoint x: 107, startPoint y: 132, endPoint x: 112, endPoint y: 131, distance: 5.3
click at [107, 132] on app-card-role "Waiter 1/1 13:30-23:00 (9h30m) Lewis Roxar" at bounding box center [104, 127] width 65 height 20
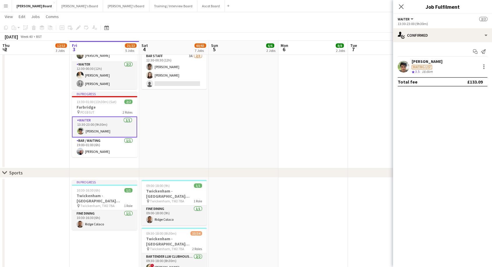
click at [422, 61] on div "[PERSON_NAME]" at bounding box center [427, 61] width 31 height 5
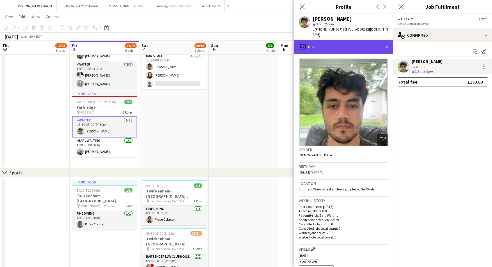
drag, startPoint x: 325, startPoint y: 40, endPoint x: 326, endPoint y: 43, distance: 3.4
click at [325, 40] on div "profile Bio" at bounding box center [343, 47] width 99 height 14
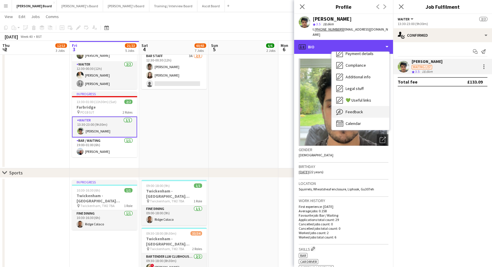
scroll to position [78, 0]
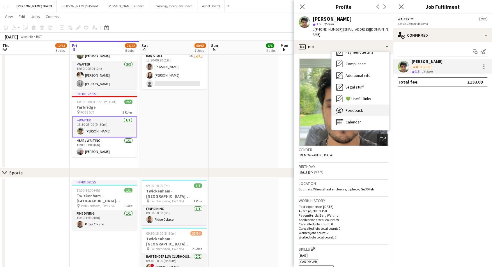
click at [354, 108] on span "Feedback" at bounding box center [354, 110] width 17 height 5
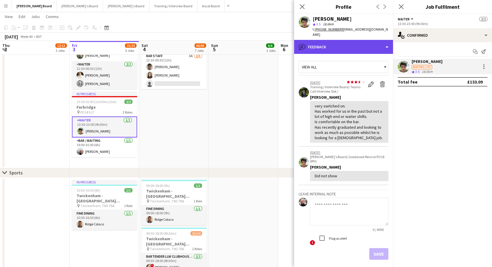
click at [338, 40] on div "bubble-pencil Feedback" at bounding box center [343, 47] width 99 height 14
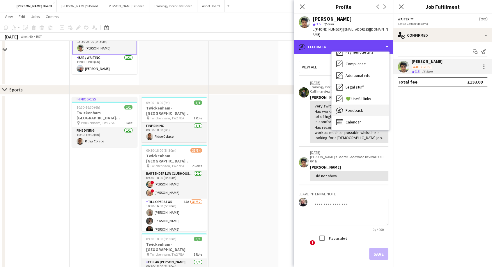
scroll to position [162, 0]
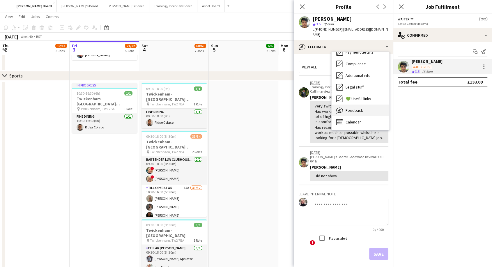
click at [357, 108] on span "Feedback" at bounding box center [354, 110] width 17 height 5
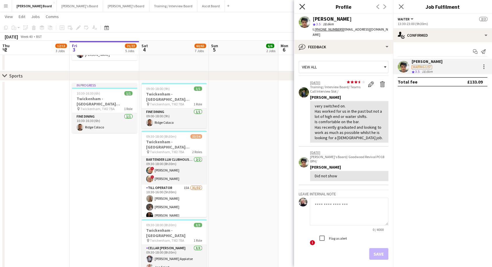
click at [302, 8] on icon at bounding box center [303, 7] width 6 height 6
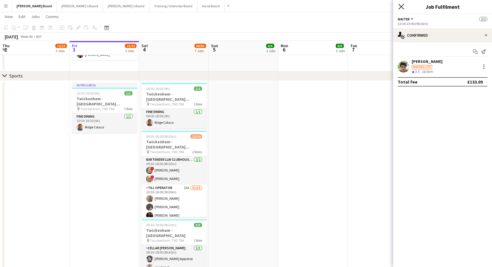
click at [402, 7] on icon "Close pop-in" at bounding box center [402, 7] width 6 height 6
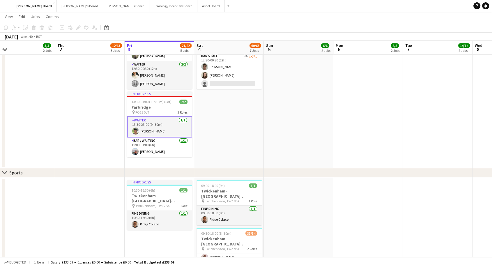
scroll to position [0, 151]
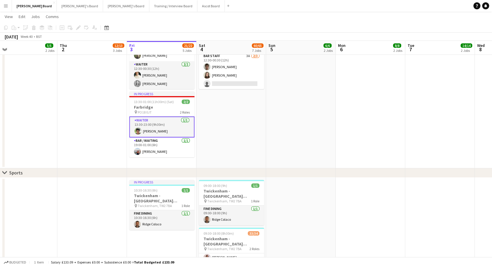
drag, startPoint x: 54, startPoint y: 128, endPoint x: 105, endPoint y: 136, distance: 51.8
drag, startPoint x: 154, startPoint y: 124, endPoint x: 157, endPoint y: 124, distance: 3.3
click at [155, 124] on app-card-role "Waiter 1/1 13:30-23:00 (9h30m) Lewis Roxar" at bounding box center [161, 127] width 65 height 21
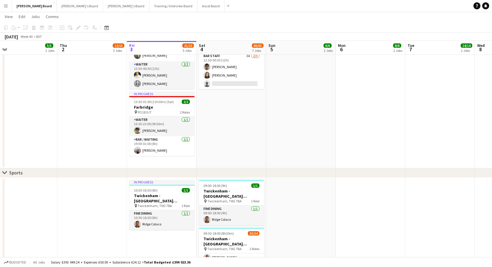
scroll to position [0, 151]
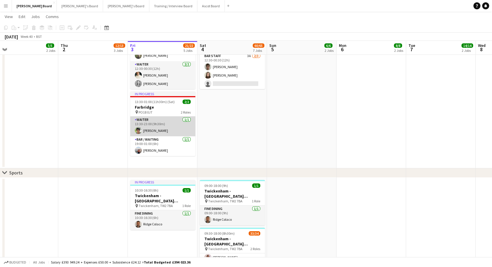
click at [173, 126] on app-card-role "Waiter 1/1 13:30-23:00 (9h30m) Lewis Roxar" at bounding box center [162, 127] width 65 height 20
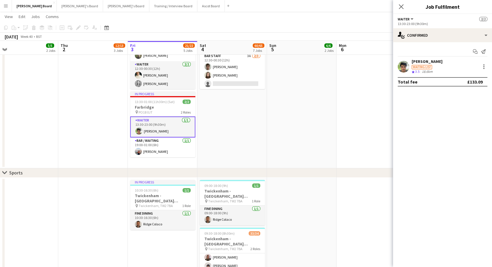
click at [421, 61] on div "[PERSON_NAME]" at bounding box center [427, 61] width 31 height 5
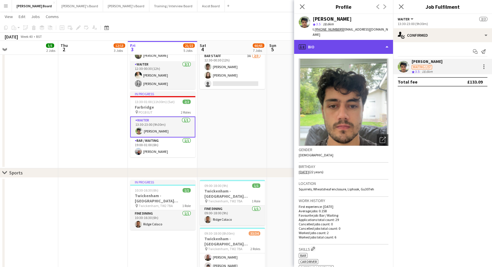
click at [325, 40] on div "profile Bio" at bounding box center [343, 47] width 99 height 14
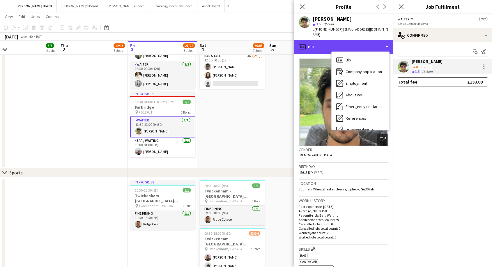
scroll to position [78, 0]
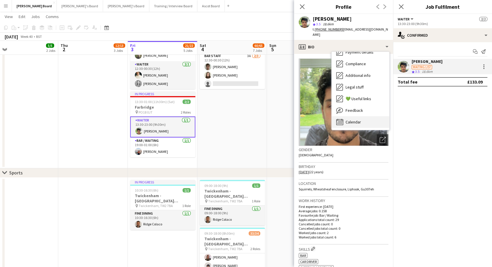
click at [358, 119] on span "Calendar" at bounding box center [353, 121] width 15 height 5
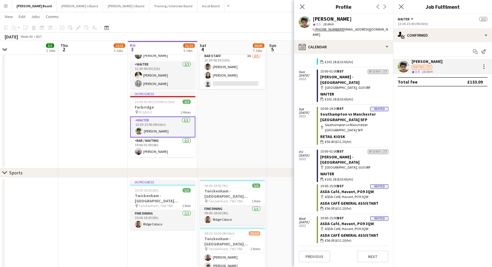
scroll to position [1109, 0]
click at [305, 5] on icon at bounding box center [303, 7] width 6 height 6
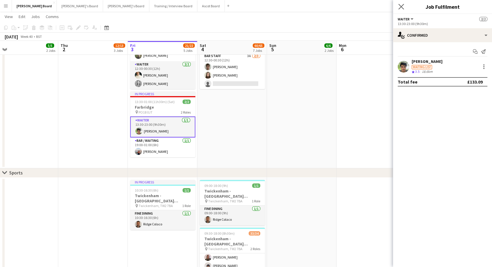
click at [402, 4] on icon "Close pop-in" at bounding box center [402, 7] width 6 height 6
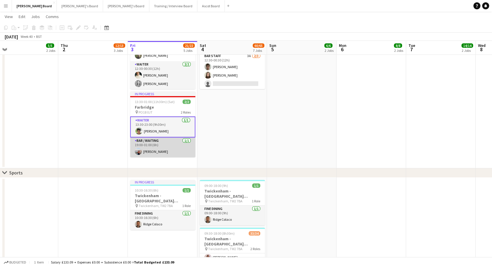
click at [162, 146] on app-card-role "Bar / Waiting 1/1 19:00-01:00 (6h) Ellie Brown" at bounding box center [162, 148] width 65 height 20
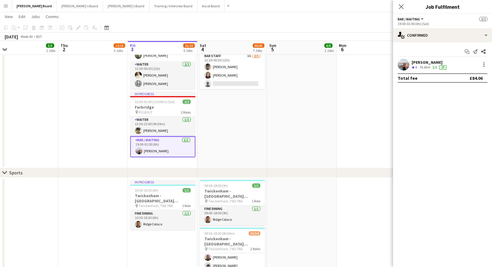
click at [422, 61] on div "[PERSON_NAME]" at bounding box center [430, 62] width 36 height 5
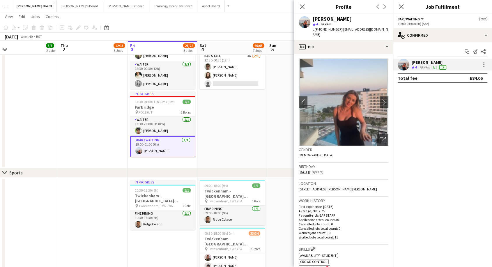
drag, startPoint x: 304, startPoint y: 7, endPoint x: 377, endPoint y: 73, distance: 98.0
click at [378, 74] on app-crew-profile "Close pop-in Profile Previous Next Ellie Brown star 4 78.4km t. +4407551508392 …" at bounding box center [343, 133] width 99 height 267
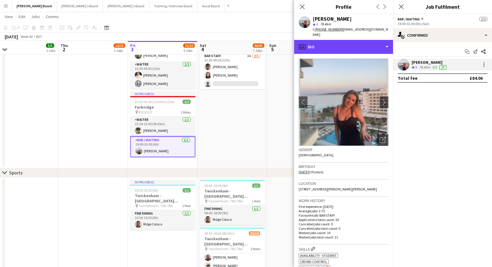
drag, startPoint x: 338, startPoint y: 40, endPoint x: 348, endPoint y: 60, distance: 22.6
click at [338, 40] on div "profile Bio" at bounding box center [343, 47] width 99 height 14
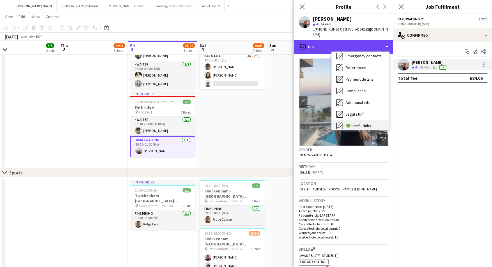
scroll to position [89, 0]
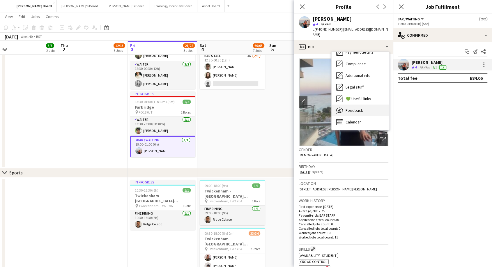
click at [357, 108] on span "Feedback" at bounding box center [354, 110] width 17 height 5
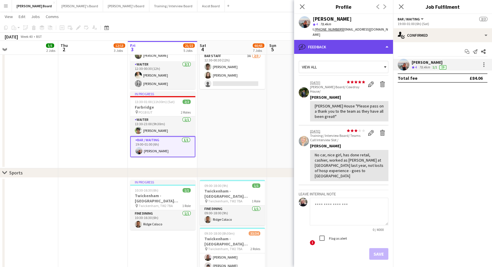
click at [339, 41] on div "bubble-pencil Feedback" at bounding box center [343, 47] width 99 height 14
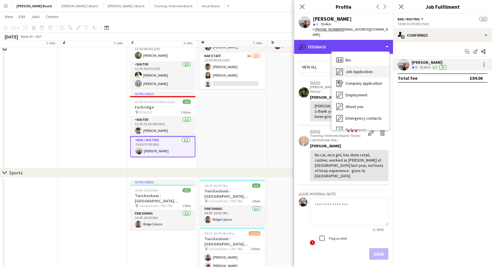
scroll to position [0, 0]
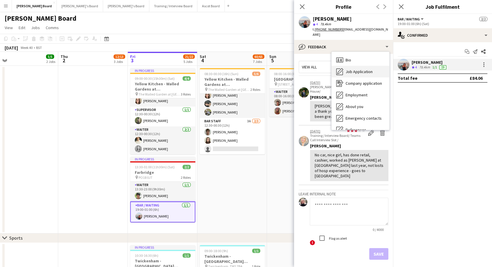
click at [357, 69] on span "Job Application" at bounding box center [359, 71] width 27 height 5
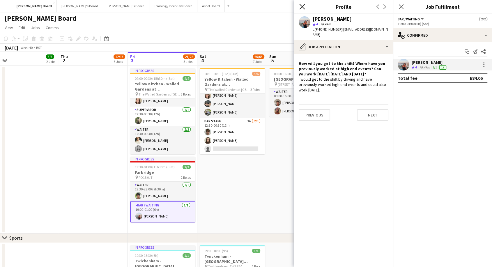
click at [304, 7] on icon "Close pop-in" at bounding box center [303, 7] width 6 height 6
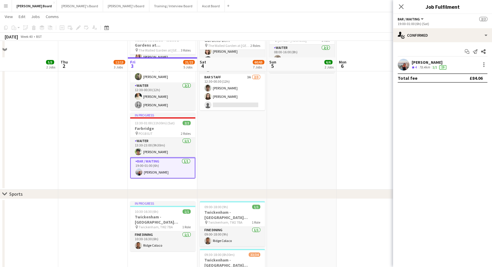
scroll to position [32, 0]
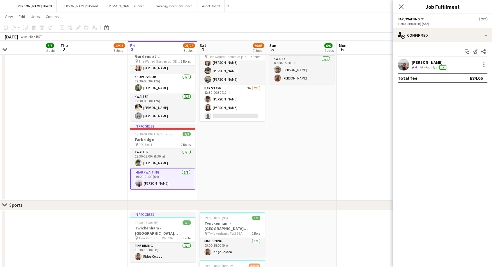
click at [165, 185] on app-card-role "Bar / Waiting 1/1 19:00-01:00 (6h) Ellie Brown" at bounding box center [162, 179] width 65 height 21
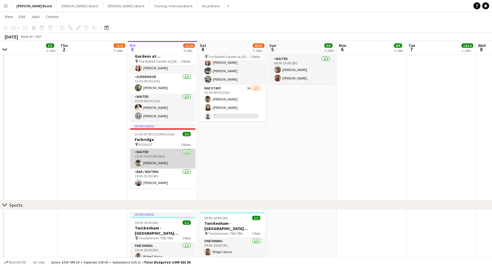
click at [159, 160] on app-card-role "Waiter 1/1 13:30-23:00 (9h30m) Lewis Roxar" at bounding box center [162, 159] width 65 height 20
click at [159, 166] on app-card-role "Waiter 1/1 13:30-23:00 (9h30m) Lewis Roxar" at bounding box center [162, 159] width 65 height 20
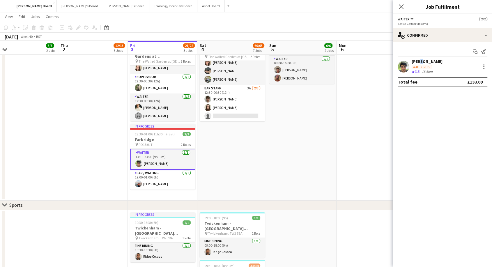
drag, startPoint x: 420, startPoint y: 61, endPoint x: 418, endPoint y: 64, distance: 3.4
click at [420, 61] on div "[PERSON_NAME]" at bounding box center [427, 61] width 31 height 5
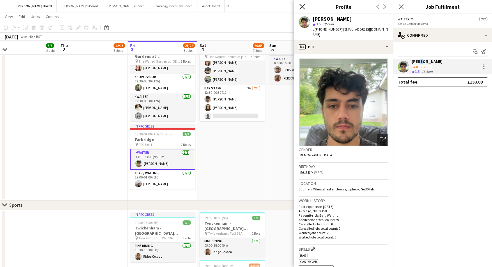
click at [304, 7] on icon "Close pop-in" at bounding box center [303, 7] width 6 height 6
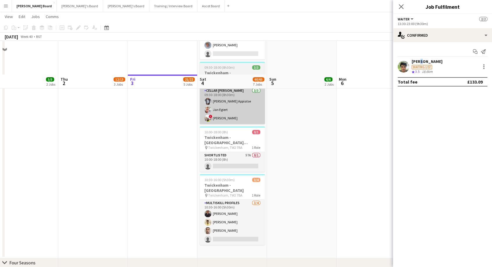
scroll to position [356, 0]
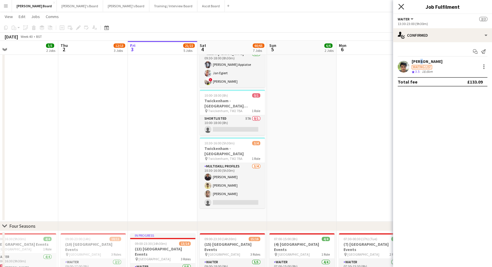
click at [404, 5] on icon "Close pop-in" at bounding box center [402, 7] width 6 height 6
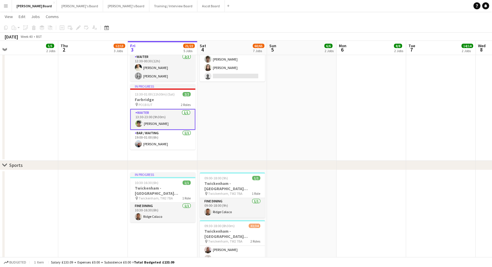
scroll to position [32, 0]
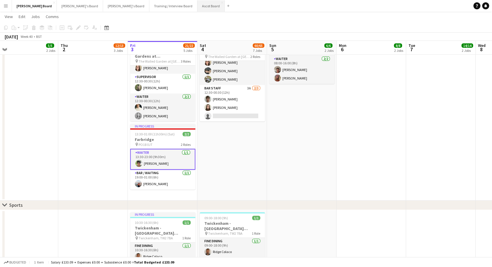
click at [198, 5] on button "Ascot Board Close" at bounding box center [211, 5] width 27 height 11
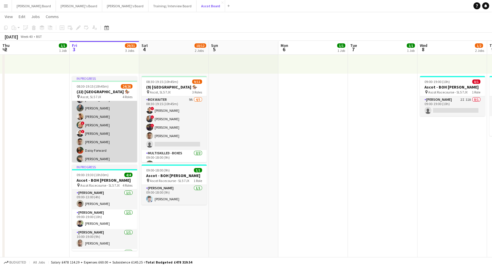
scroll to position [97, 0]
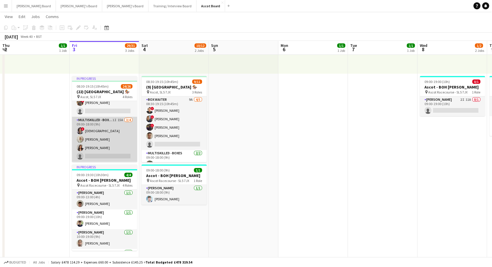
click at [115, 141] on app-card-role "Multiskilled - Boxes 1I 15A 3/4 09:00-18:00 (9h) ! Mofe Soyibo Chloe Everley Ca…" at bounding box center [104, 139] width 65 height 45
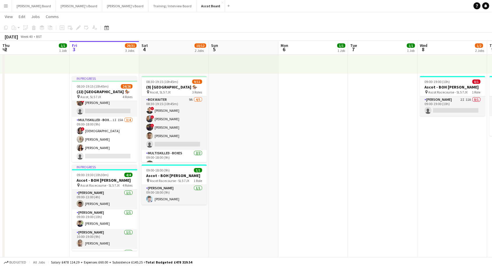
scroll to position [0, 139]
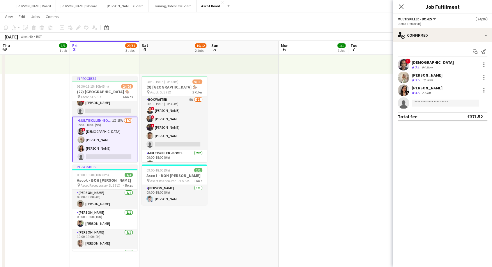
click at [424, 88] on div "[PERSON_NAME]" at bounding box center [427, 87] width 31 height 5
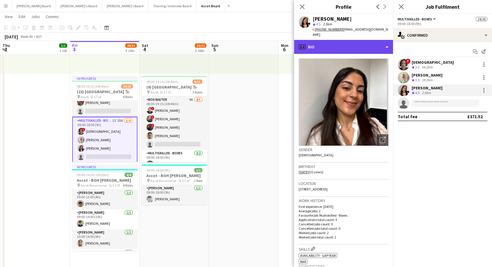
click at [331, 40] on div "profile Bio" at bounding box center [343, 47] width 99 height 14
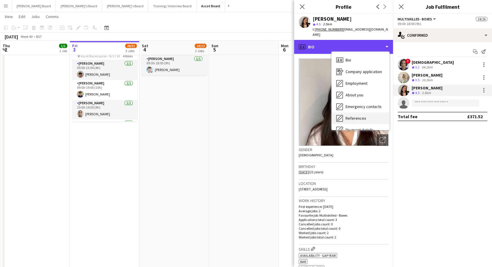
scroll to position [78, 0]
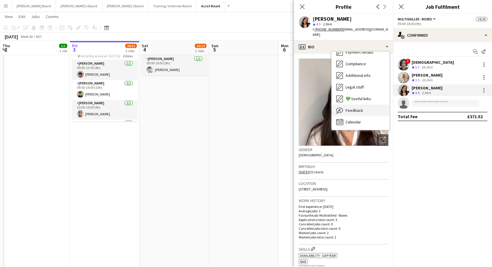
click at [363, 107] on div "Feedback Feedback" at bounding box center [361, 111] width 58 height 12
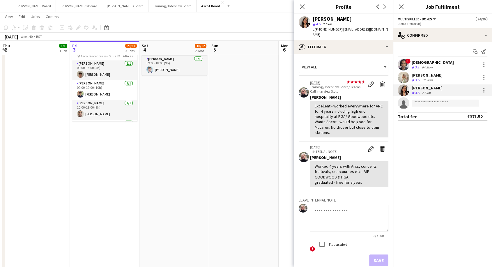
drag, startPoint x: 330, startPoint y: 217, endPoint x: 384, endPoint y: 225, distance: 53.9
click at [330, 217] on textarea at bounding box center [349, 218] width 79 height 28
type textarea "**********"
click at [376, 255] on button "Save" at bounding box center [378, 261] width 19 height 12
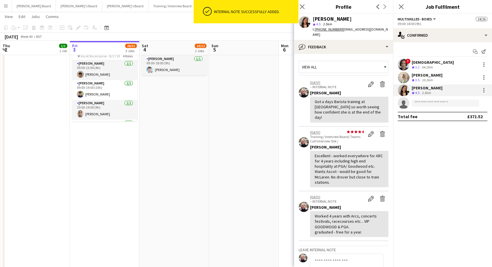
click at [427, 74] on div "[PERSON_NAME]" at bounding box center [427, 75] width 31 height 5
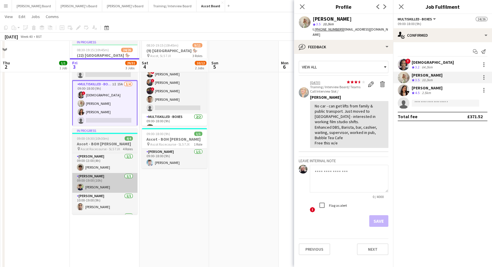
scroll to position [129, 0]
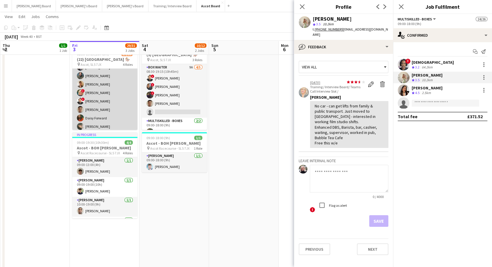
click at [113, 109] on app-card-role "BOX Waiter 20A 11/12 08:30-19:15 (10h45m) ! Alex Buchholdt Jan Sage Kelvin Baff…" at bounding box center [104, 92] width 65 height 113
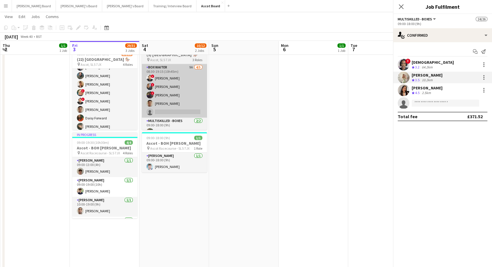
scroll to position [33, 0]
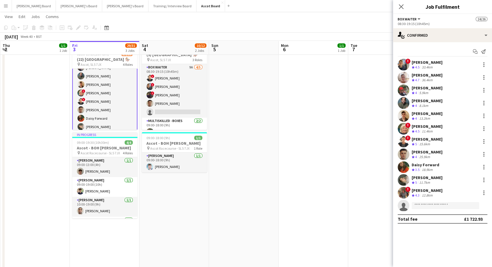
click at [436, 177] on div "[PERSON_NAME]" at bounding box center [427, 177] width 31 height 5
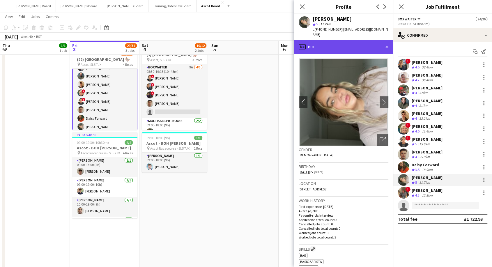
click at [321, 42] on div "profile Bio" at bounding box center [343, 47] width 99 height 14
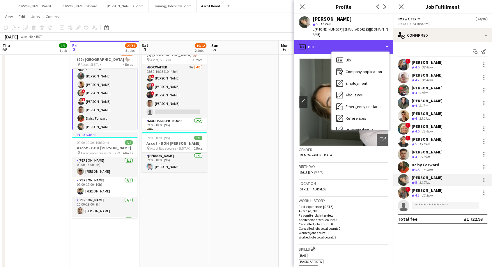
scroll to position [78, 0]
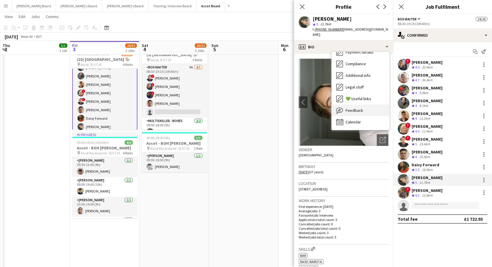
click at [364, 106] on div "Feedback Feedback" at bounding box center [361, 111] width 58 height 12
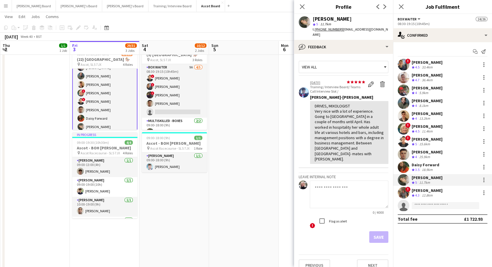
click at [332, 181] on textarea at bounding box center [349, 195] width 79 height 28
type textarea "**********"
click at [379, 231] on button "Save" at bounding box center [378, 237] width 19 height 12
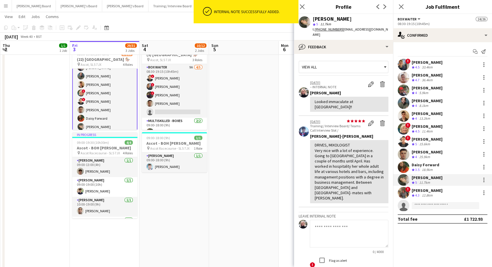
click at [419, 191] on div "[PERSON_NAME]" at bounding box center [427, 190] width 31 height 5
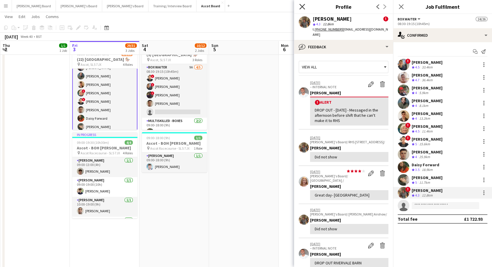
click at [304, 7] on icon "Close pop-in" at bounding box center [303, 7] width 6 height 6
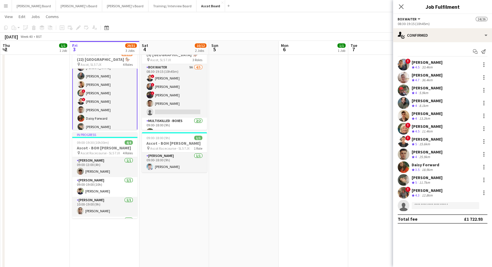
click at [423, 114] on div "[PERSON_NAME]" at bounding box center [427, 113] width 31 height 5
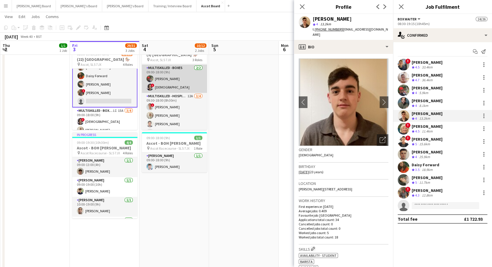
scroll to position [61, 0]
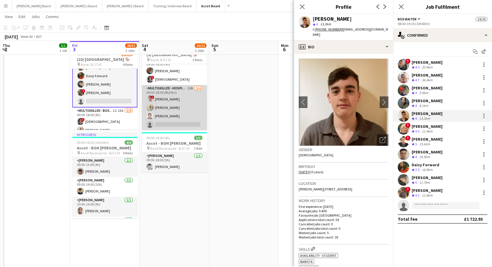
click at [172, 98] on app-card-role "Multiskilled - Hospitality 12A 3/4 09:30-18:00 (8h30m) ! Christian Russell Chlo…" at bounding box center [174, 107] width 65 height 45
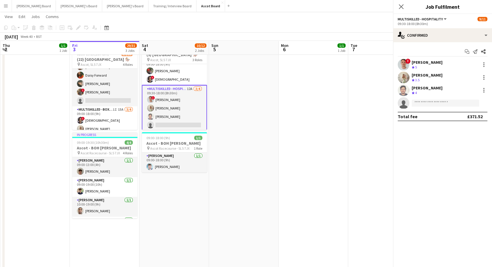
scroll to position [75, 0]
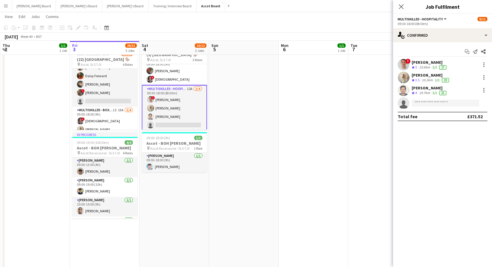
click at [427, 64] on div "Christian Russell" at bounding box center [430, 62] width 36 height 5
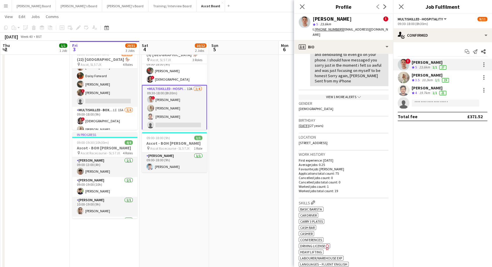
scroll to position [32, 0]
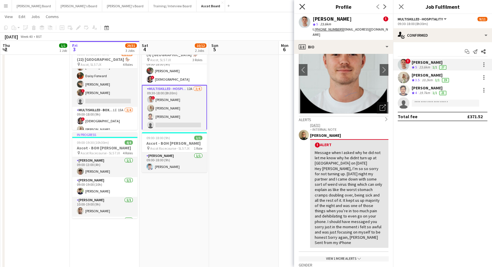
click at [301, 8] on icon "Close pop-in" at bounding box center [303, 7] width 6 height 6
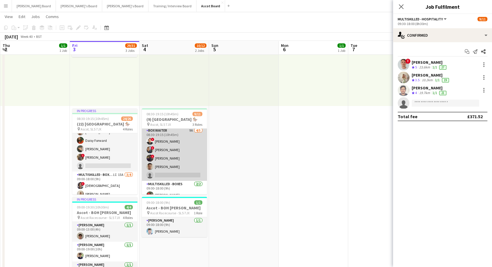
scroll to position [0, 0]
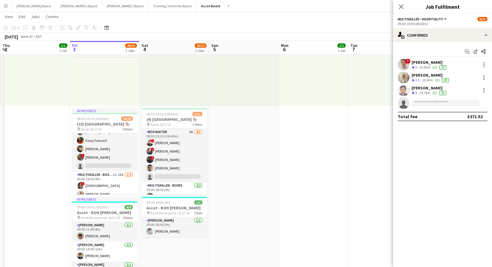
click at [6, 3] on button "Menu" at bounding box center [6, 6] width 12 height 12
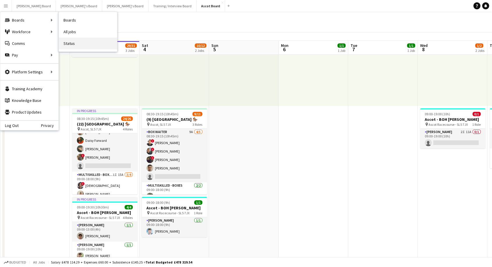
click at [80, 45] on link "Status" at bounding box center [88, 44] width 58 height 12
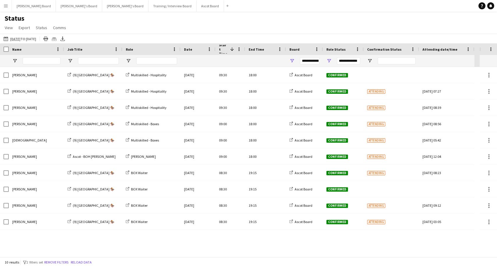
click at [5, 6] on app-icon "Menu" at bounding box center [5, 5] width 5 height 5
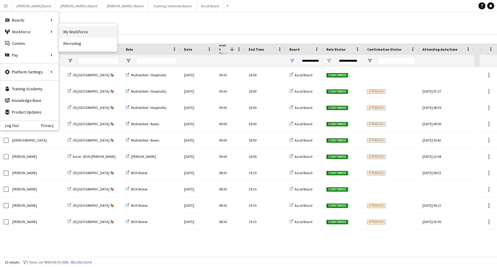
click at [79, 33] on link "My Workforce" at bounding box center [88, 32] width 58 height 12
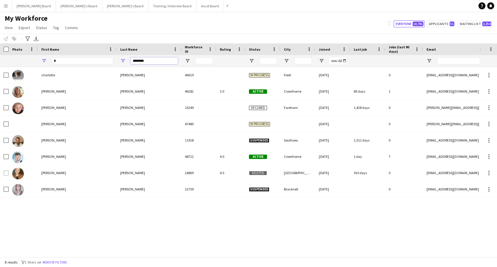
drag, startPoint x: 151, startPoint y: 61, endPoint x: 94, endPoint y: 60, distance: 57.4
click at [94, 60] on div "* ********" at bounding box center [355, 61] width 711 height 12
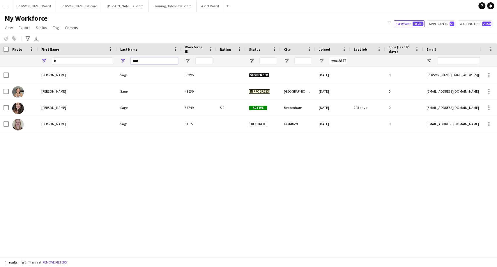
type input "****"
drag, startPoint x: 68, startPoint y: 60, endPoint x: 31, endPoint y: 64, distance: 36.3
click at [31, 64] on div "* ****" at bounding box center [355, 61] width 711 height 12
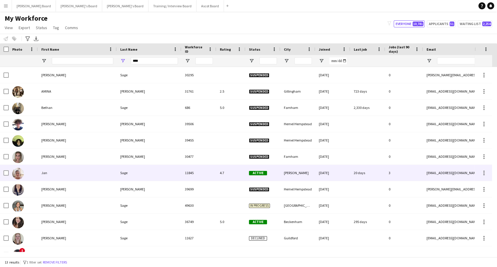
click at [44, 174] on div "Jan" at bounding box center [77, 173] width 79 height 16
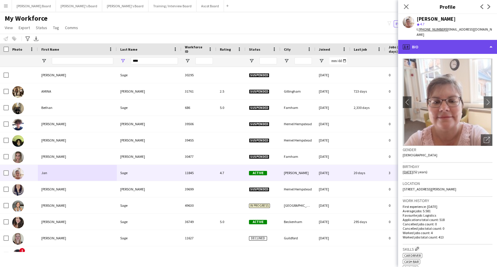
click at [443, 40] on div "profile Bio" at bounding box center [447, 47] width 99 height 14
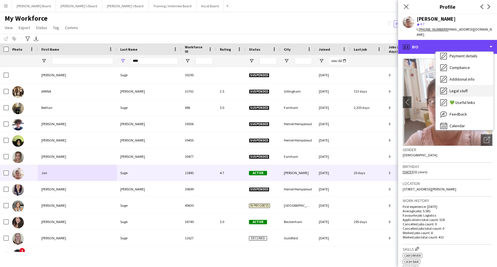
scroll to position [78, 0]
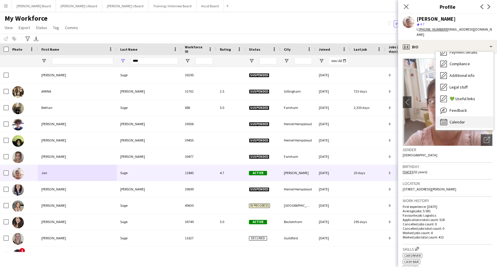
click at [459, 119] on div "Calendar Calendar" at bounding box center [465, 122] width 58 height 12
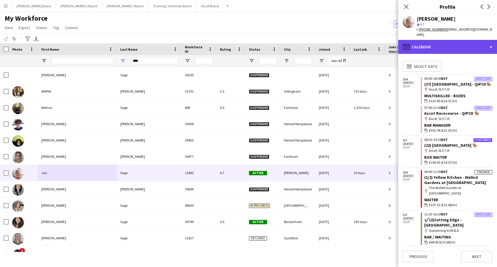
click at [445, 40] on div "calendar-full Calendar" at bounding box center [447, 47] width 99 height 14
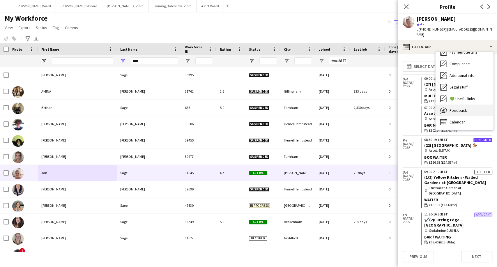
click at [463, 105] on div "Feedback Feedback" at bounding box center [465, 111] width 58 height 12
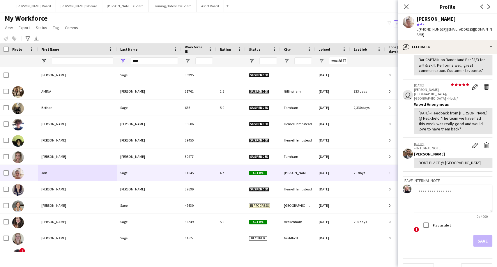
scroll to position [97, 0]
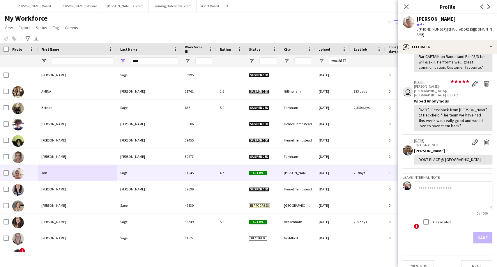
click at [436, 182] on textarea at bounding box center [453, 196] width 79 height 28
type textarea "*"
type textarea "**********"
click at [478, 232] on button "Save" at bounding box center [482, 238] width 19 height 12
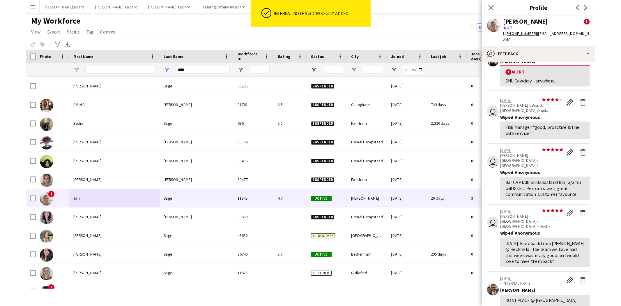
scroll to position [0, 0]
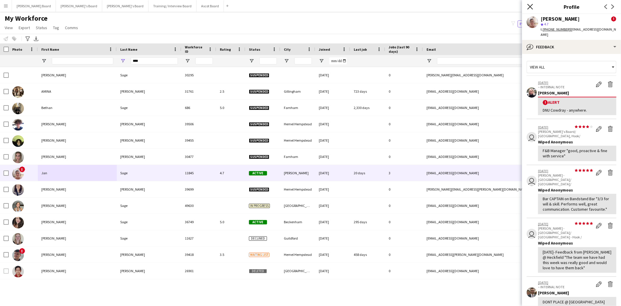
click at [497, 7] on icon "Close pop-in" at bounding box center [531, 7] width 6 height 6
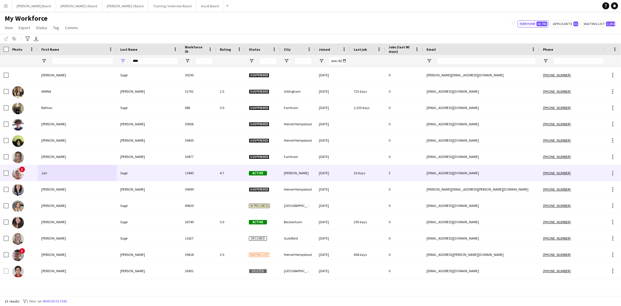
click at [53, 176] on div "Jan" at bounding box center [77, 173] width 79 height 16
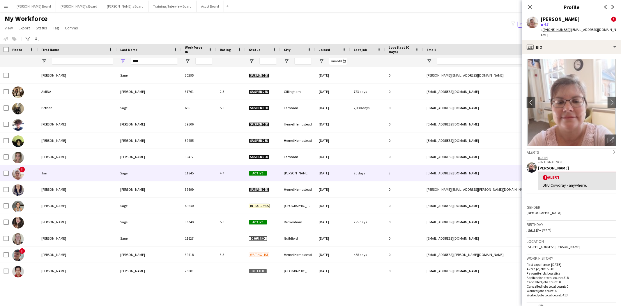
scroll to position [32, 0]
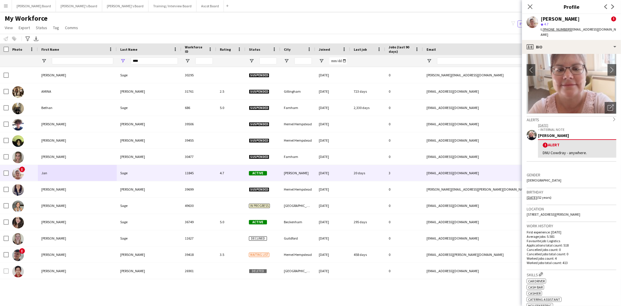
drag, startPoint x: 568, startPoint y: 207, endPoint x: 583, endPoint y: 207, distance: 15.4
click at [497, 207] on div "Location 25, Goodwood close, Alton, Gu34 2Tx" at bounding box center [572, 213] width 90 height 17
copy span "Gu34 2Tx"
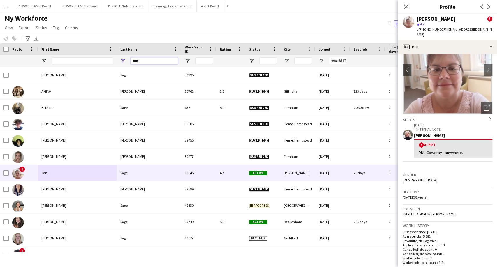
drag, startPoint x: 146, startPoint y: 59, endPoint x: 82, endPoint y: 58, distance: 64.1
click at [82, 58] on div "****" at bounding box center [355, 61] width 711 height 12
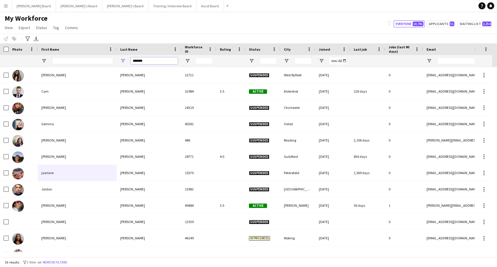
type input "*******"
click at [65, 61] on input "First Name Filter Input" at bounding box center [82, 60] width 61 height 7
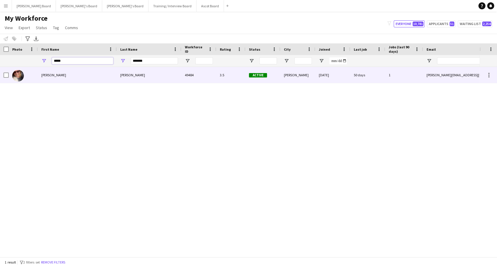
type input "*****"
click at [45, 75] on div "Julie" at bounding box center [77, 75] width 79 height 16
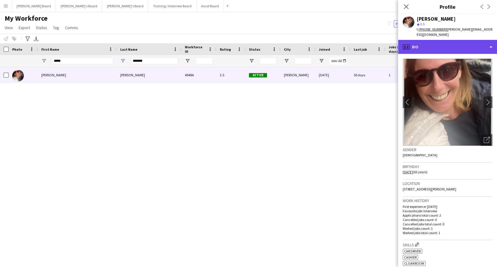
drag, startPoint x: 443, startPoint y: 41, endPoint x: 454, endPoint y: 47, distance: 12.9
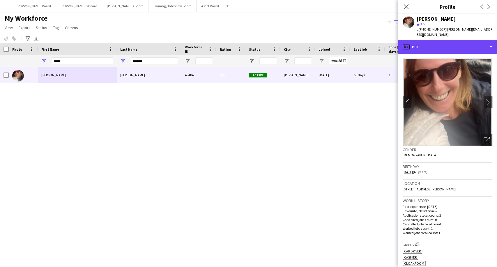
click at [443, 41] on div "profile Bio" at bounding box center [447, 47] width 99 height 14
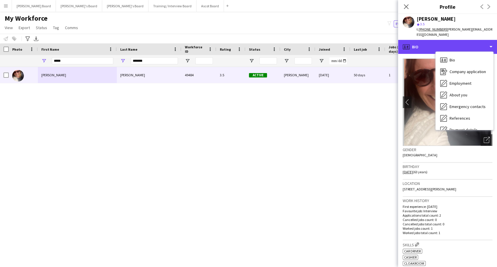
scroll to position [78, 0]
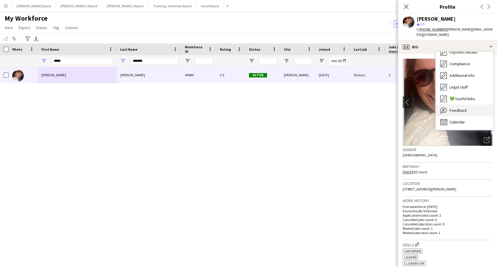
click at [463, 108] on span "Feedback" at bounding box center [458, 110] width 17 height 5
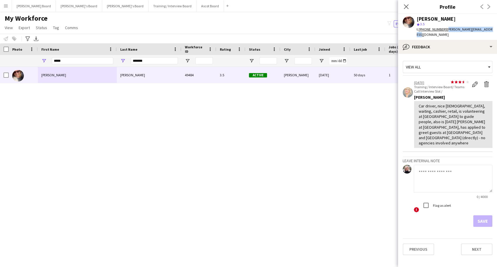
drag, startPoint x: 445, startPoint y: 29, endPoint x: 480, endPoint y: 31, distance: 35.3
click at [486, 30] on div "Julie Harding star 3.5 t. +447986851137 | julesharding@hotmail.co.uk" at bounding box center [447, 27] width 99 height 26
copy span "julesharding@hotmail.co.uk"
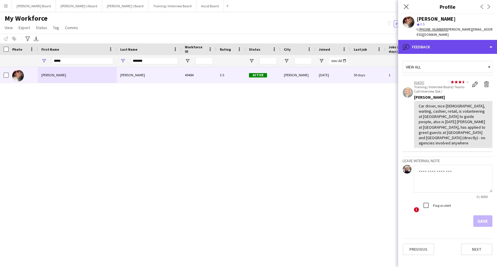
drag, startPoint x: 428, startPoint y: 43, endPoint x: 430, endPoint y: 45, distance: 3.1
click at [428, 43] on div "bubble-pencil Feedback" at bounding box center [447, 47] width 99 height 14
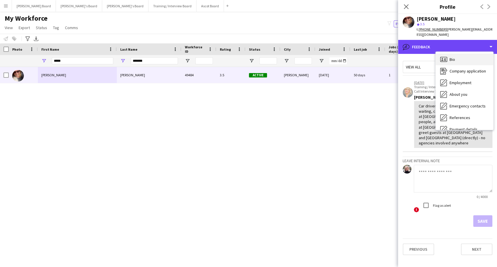
scroll to position [0, 0]
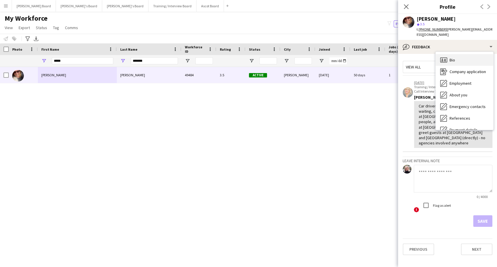
click at [459, 58] on div "Bio Bio" at bounding box center [465, 60] width 58 height 12
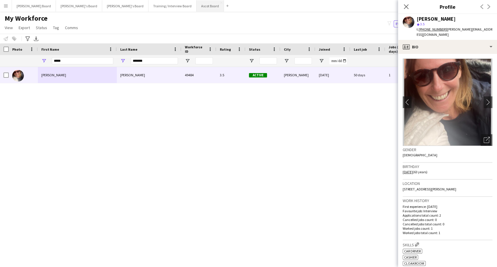
click at [197, 6] on button "Ascot Board Close" at bounding box center [210, 5] width 27 height 11
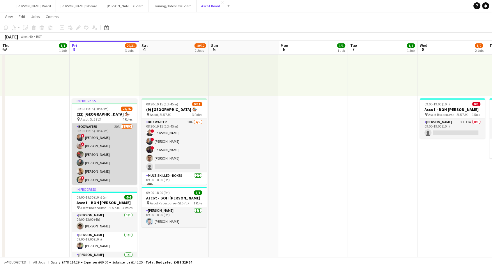
scroll to position [97, 0]
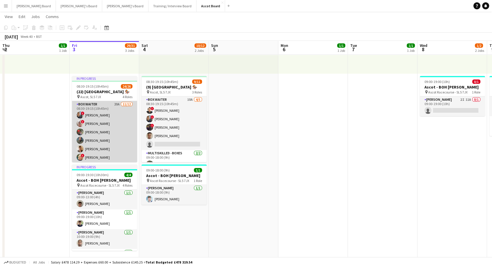
click at [107, 129] on app-card-role "BOX Waiter 20A 11/12 08:30-19:15 (10h45m) ! Alex Buchholdt ! Jan Sage Kelvin Ba…" at bounding box center [104, 157] width 65 height 113
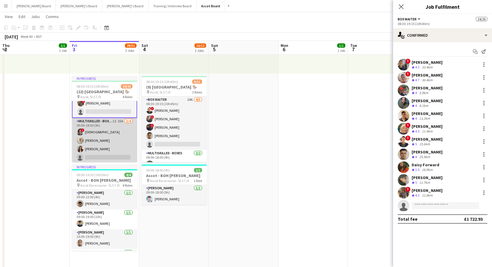
click at [108, 144] on app-card-role "Multiskilled - Boxes 1I 15A 3/4 09:00-18:00 (9h) ! Mofe Soyibo Chloe Everley Ca…" at bounding box center [104, 140] width 65 height 45
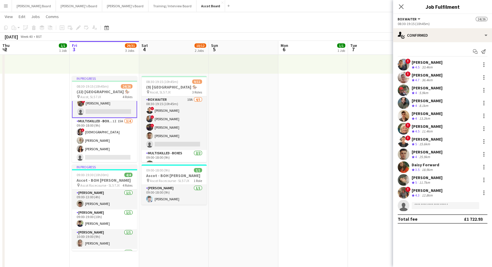
scroll to position [96, 0]
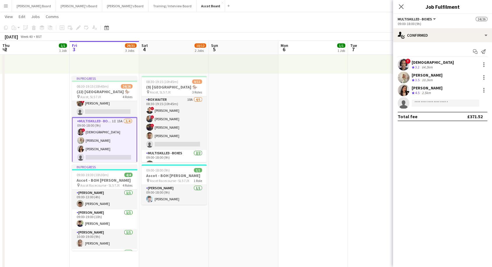
drag, startPoint x: 422, startPoint y: 90, endPoint x: 442, endPoint y: 101, distance: 23.0
click at [422, 90] on div "[PERSON_NAME]" at bounding box center [427, 87] width 31 height 5
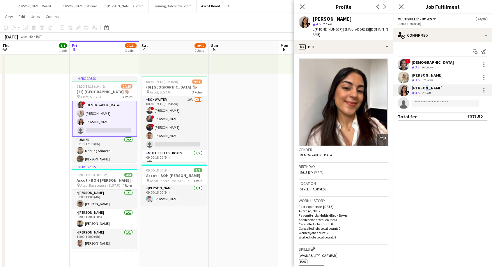
scroll to position [161, 0]
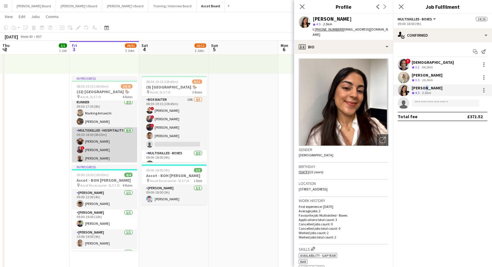
click at [105, 150] on app-card-role "Multiskilled - Hospitality 8/8 09:30-18:00 (8h30m) Sophie Wisden ! Sabrin Adam …" at bounding box center [104, 166] width 65 height 79
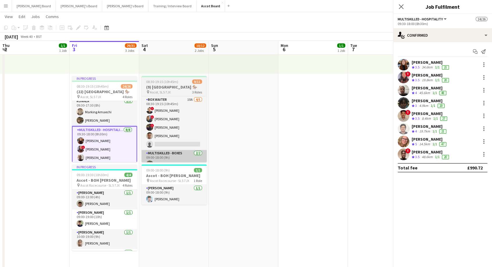
scroll to position [160, 0]
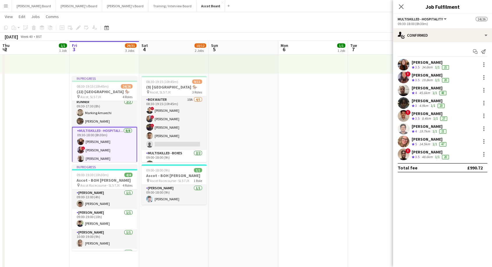
click at [422, 140] on div "[PERSON_NAME]" at bounding box center [430, 139] width 36 height 5
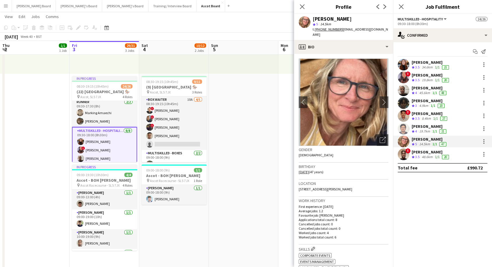
drag, startPoint x: 418, startPoint y: 113, endPoint x: 427, endPoint y: 112, distance: 8.9
click at [419, 113] on div "[PERSON_NAME]" at bounding box center [430, 113] width 37 height 5
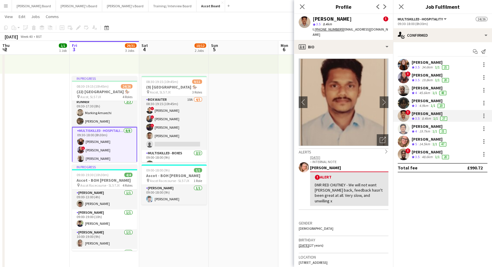
drag, startPoint x: 426, startPoint y: 100, endPoint x: 451, endPoint y: 130, distance: 38.9
click at [427, 100] on div "[PERSON_NAME]" at bounding box center [429, 100] width 34 height 5
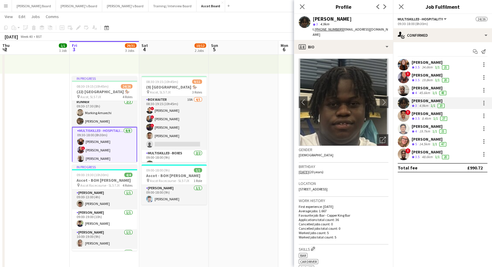
click at [429, 75] on div "[PERSON_NAME]" at bounding box center [431, 75] width 38 height 5
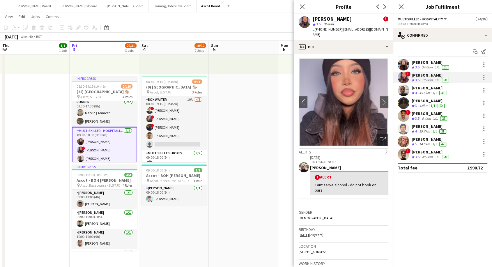
click at [423, 62] on div "[PERSON_NAME]" at bounding box center [431, 62] width 38 height 5
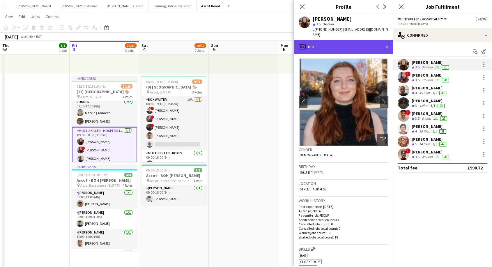
click at [342, 40] on div "profile Bio" at bounding box center [343, 47] width 99 height 14
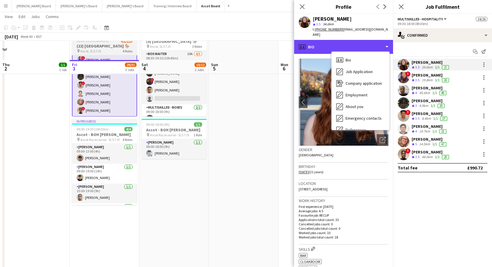
scroll to position [162, 0]
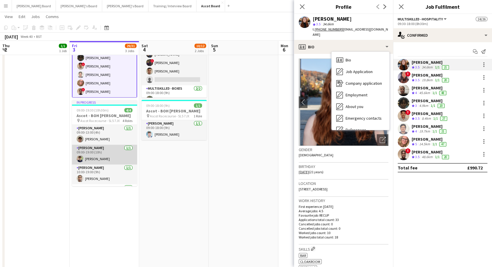
click at [102, 161] on app-card-role "BOH Porter 1/1 09:00-19:00 (10h) Sebastian Dubois" at bounding box center [104, 155] width 65 height 20
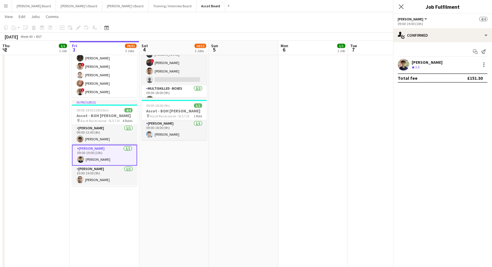
scroll to position [204, 0]
drag, startPoint x: 89, startPoint y: 179, endPoint x: 252, endPoint y: 142, distance: 166.5
click at [89, 179] on app-card-role "Porter - BOH 1/1 10:00-19:00 (9h) Haris Saeed" at bounding box center [104, 176] width 65 height 20
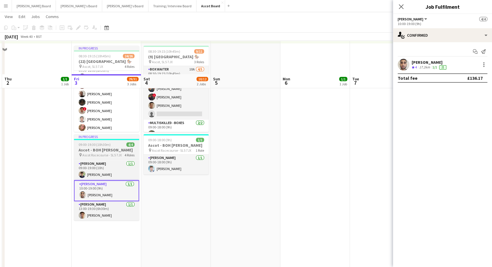
scroll to position [162, 0]
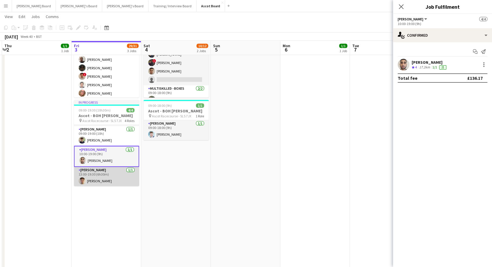
click at [105, 183] on app-card-role "Porter - BOH 1/1 13:00-19:30 (6h30m) Ben Rochford" at bounding box center [106, 177] width 65 height 20
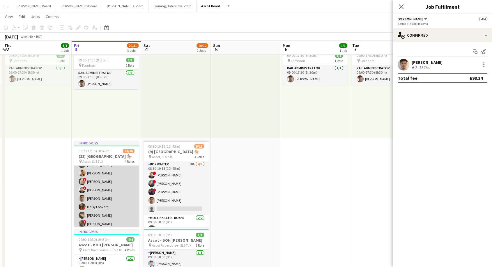
scroll to position [32, 0]
click at [95, 181] on app-card-role "BOX Waiter 20A 11/12 08:30-19:15 (10h45m) ! Alex Buchholdt ! Jan Sage Kelvin Ba…" at bounding box center [106, 189] width 65 height 113
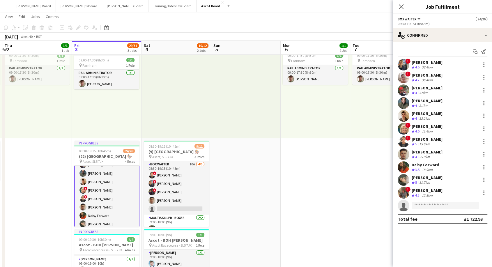
scroll to position [33, 0]
click at [415, 114] on div "[PERSON_NAME]" at bounding box center [427, 113] width 31 height 5
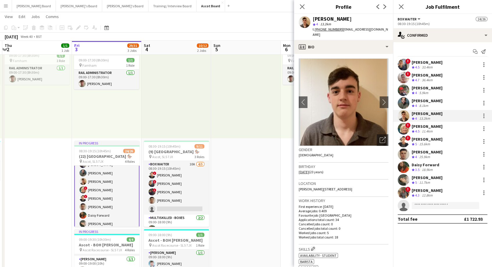
click at [421, 152] on div "[PERSON_NAME]" at bounding box center [427, 151] width 31 height 5
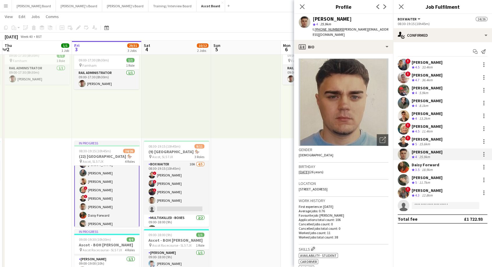
click at [422, 188] on div "[PERSON_NAME]" at bounding box center [427, 190] width 31 height 5
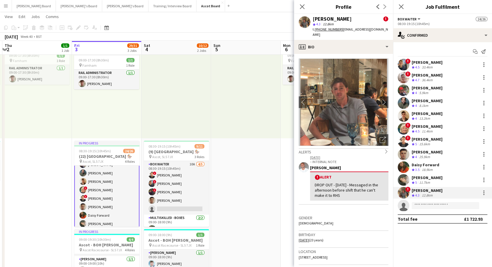
scroll to position [61, 0]
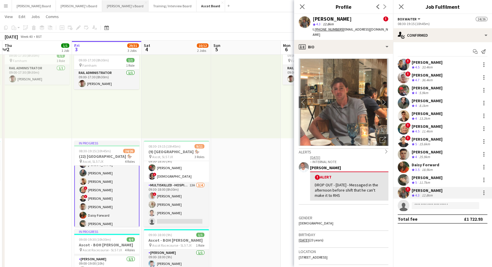
click at [102, 5] on button "Thomasina's Board Close" at bounding box center [125, 5] width 46 height 11
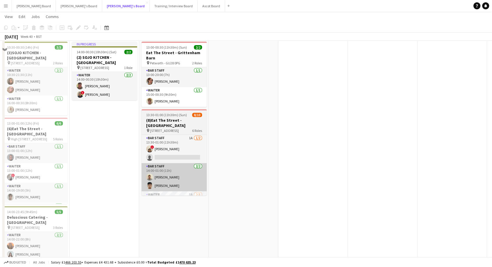
scroll to position [194, 0]
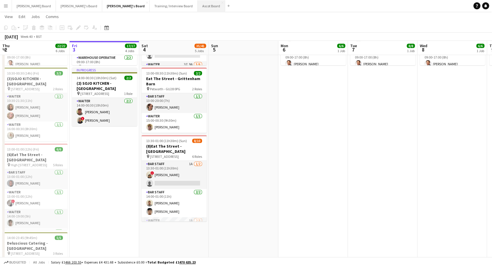
click at [198, 3] on button "Ascot Board Close" at bounding box center [211, 5] width 27 height 11
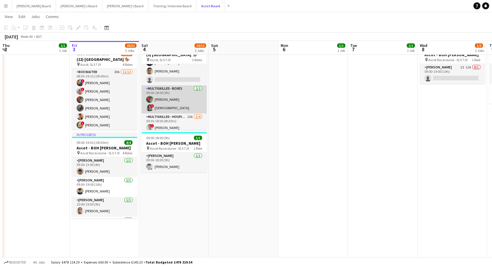
scroll to position [61, 0]
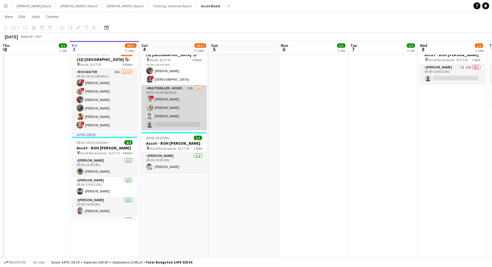
click at [182, 99] on app-card-role "Multiskilled - Hospitality 13A 3/4 09:30-18:00 (8h30m) ! Christian Russell Chlo…" at bounding box center [174, 107] width 65 height 45
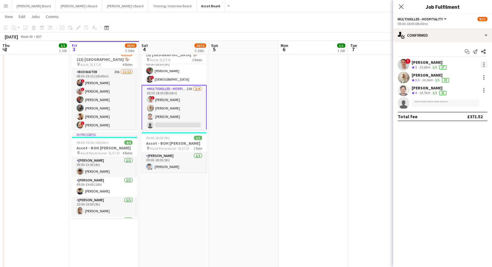
click at [483, 67] on div at bounding box center [484, 64] width 7 height 7
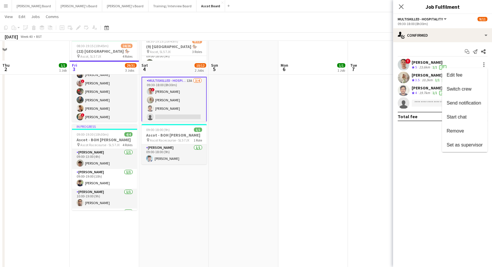
scroll to position [129, 0]
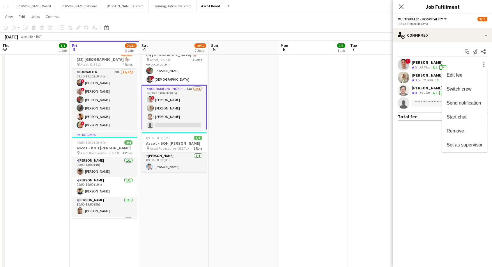
click at [181, 122] on div at bounding box center [246, 133] width 492 height 267
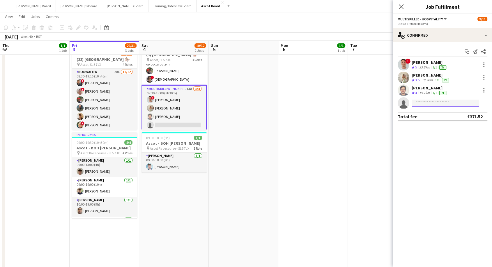
click at [428, 103] on input at bounding box center [446, 103] width 68 height 7
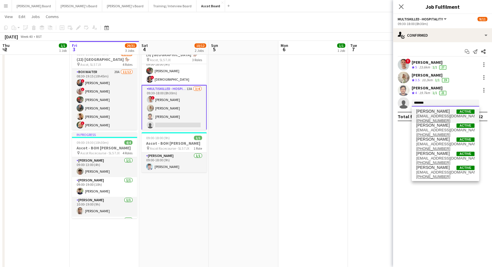
type input "*******"
click at [438, 113] on span "[PERSON_NAME]" at bounding box center [434, 111] width 34 height 5
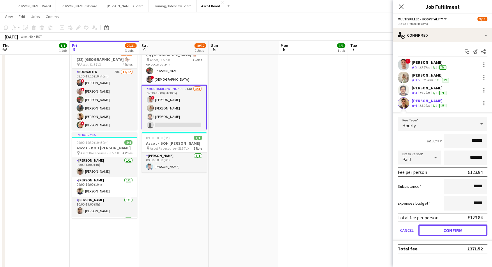
click at [461, 231] on button "Confirm" at bounding box center [453, 231] width 69 height 12
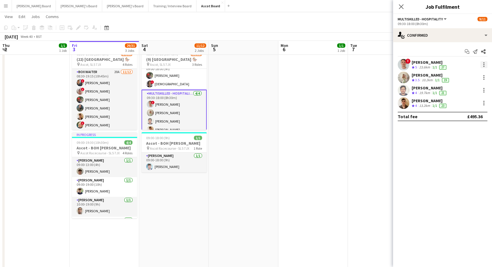
click at [484, 64] on div at bounding box center [484, 64] width 1 height 1
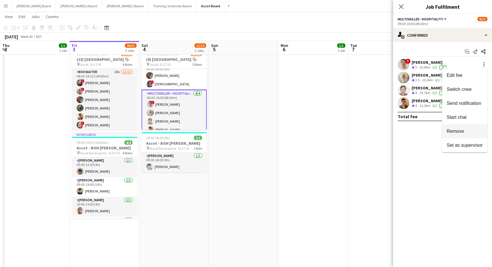
click at [455, 130] on span "Remove" at bounding box center [455, 131] width 17 height 5
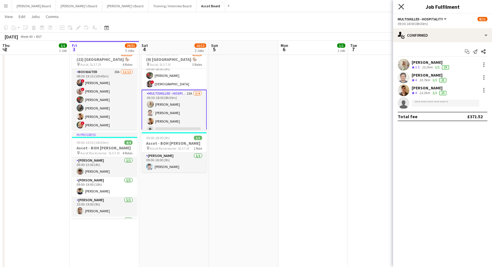
click at [399, 8] on icon "Close pop-in" at bounding box center [402, 7] width 6 height 6
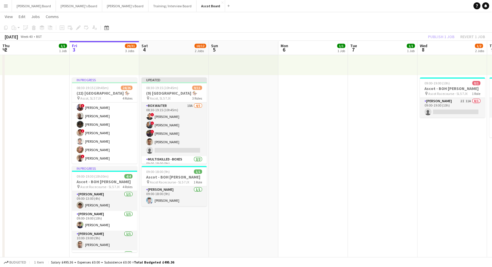
scroll to position [97, 0]
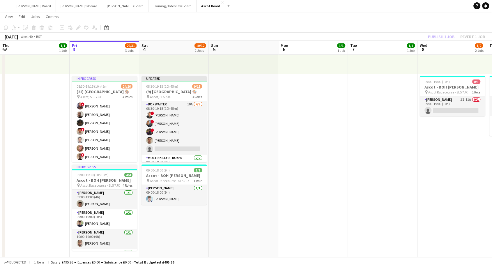
click at [437, 34] on div "Publish 1 job Revert 1 job" at bounding box center [456, 37] width 71 height 8
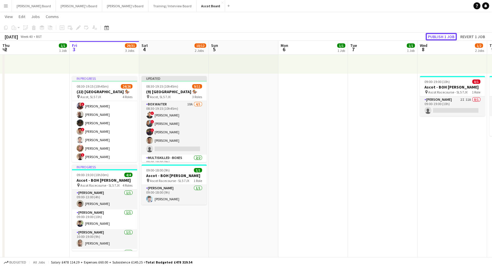
click at [437, 34] on button "Publish 1 job" at bounding box center [441, 37] width 31 height 8
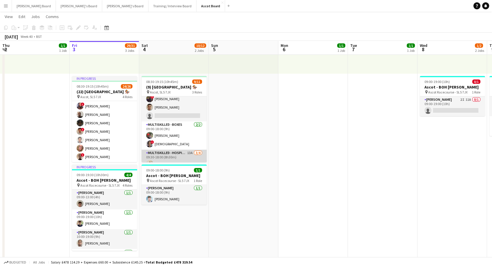
scroll to position [61, 0]
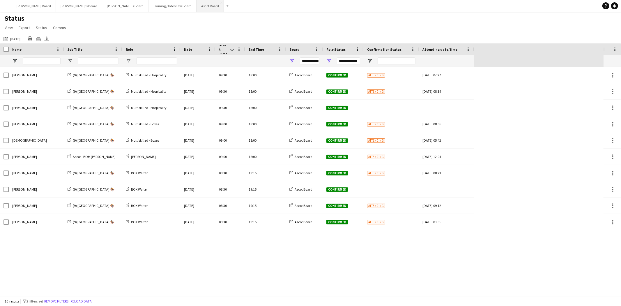
click at [197, 4] on button "Ascot Board Close" at bounding box center [210, 5] width 27 height 11
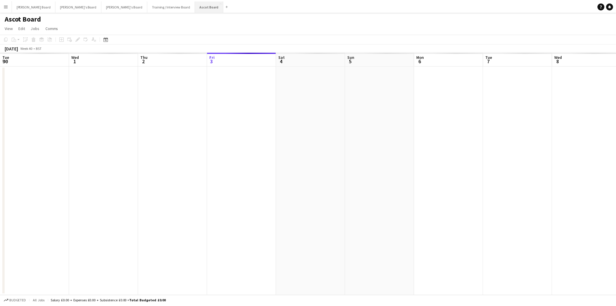
scroll to position [0, 139]
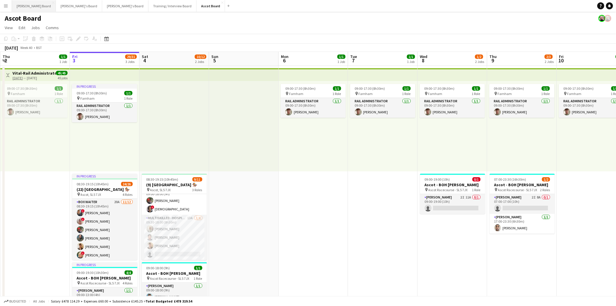
click at [28, 3] on button "[PERSON_NAME] Board Close" at bounding box center [34, 5] width 44 height 11
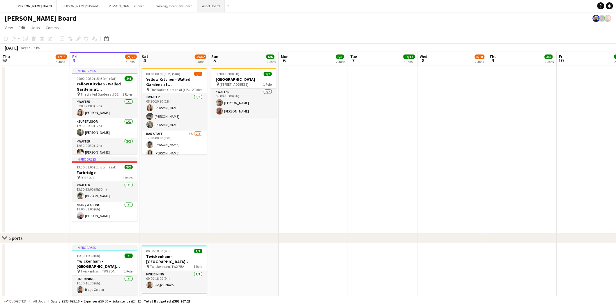
click at [198, 6] on button "Ascot Board Close" at bounding box center [211, 5] width 27 height 11
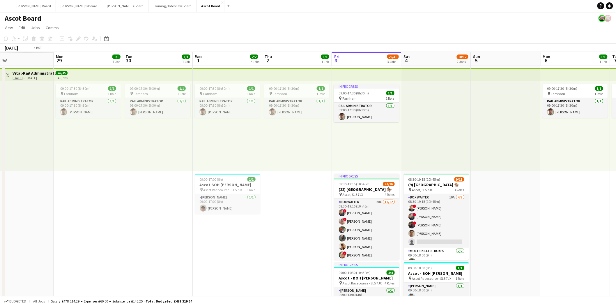
scroll to position [0, 143]
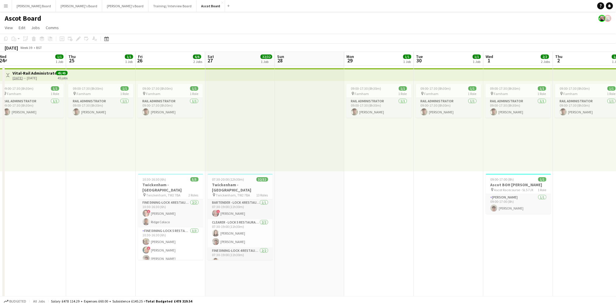
drag, startPoint x: 262, startPoint y: 202, endPoint x: 583, endPoint y: 179, distance: 322.2
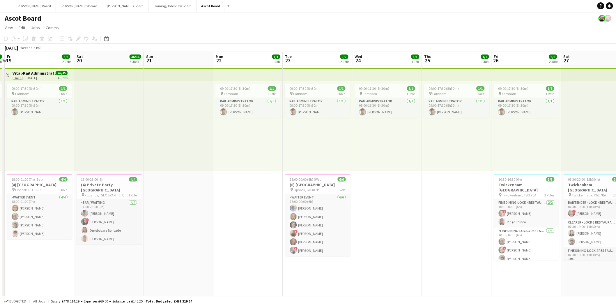
drag, startPoint x: 82, startPoint y: 175, endPoint x: 439, endPoint y: 161, distance: 356.6
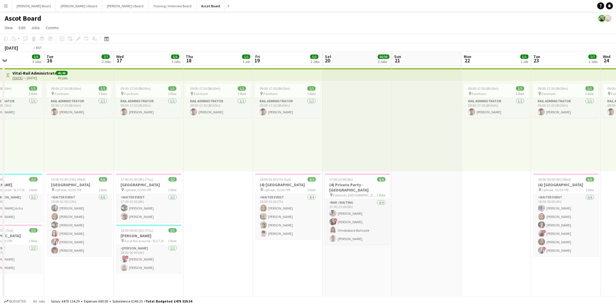
scroll to position [0, 149]
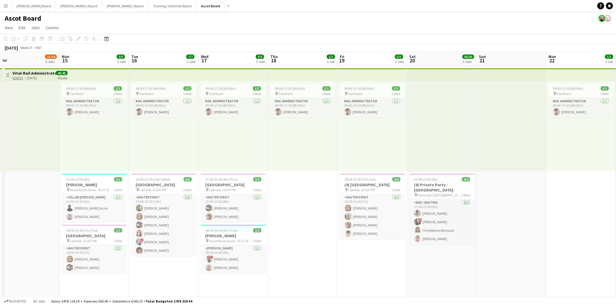
drag, startPoint x: 313, startPoint y: 180, endPoint x: 574, endPoint y: 177, distance: 261.3
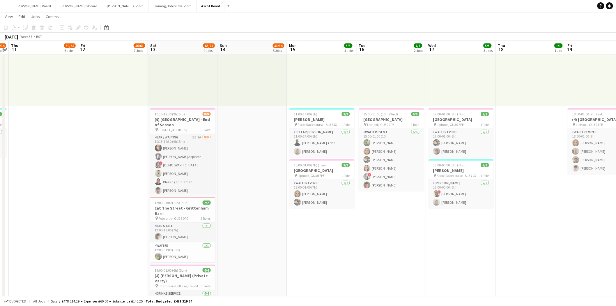
scroll to position [0, 200]
drag, startPoint x: 83, startPoint y: 244, endPoint x: 310, endPoint y: 265, distance: 228.2
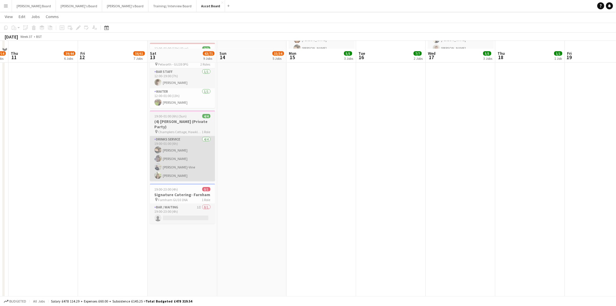
scroll to position [226, 0]
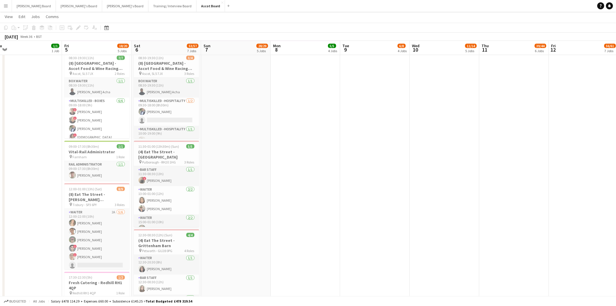
drag, startPoint x: 98, startPoint y: 212, endPoint x: 389, endPoint y: 233, distance: 291.2
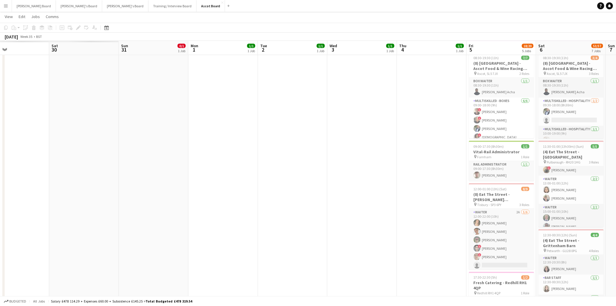
drag, startPoint x: 34, startPoint y: 122, endPoint x: 442, endPoint y: 152, distance: 408.4
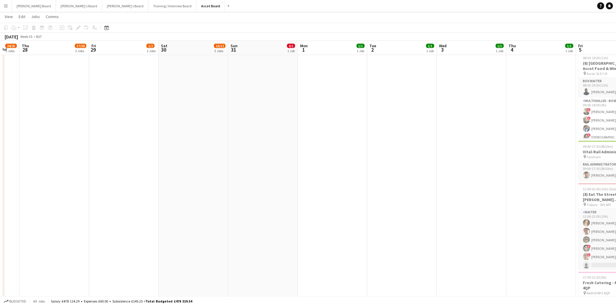
drag, startPoint x: 119, startPoint y: 130, endPoint x: 206, endPoint y: 143, distance: 88.3
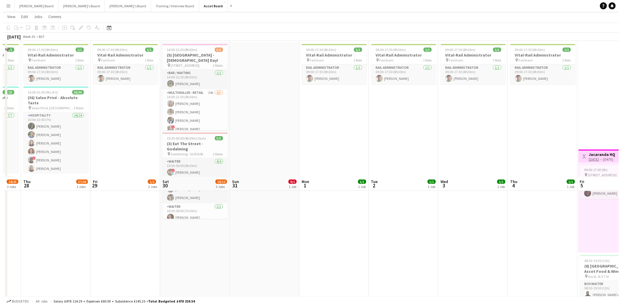
scroll to position [0, 0]
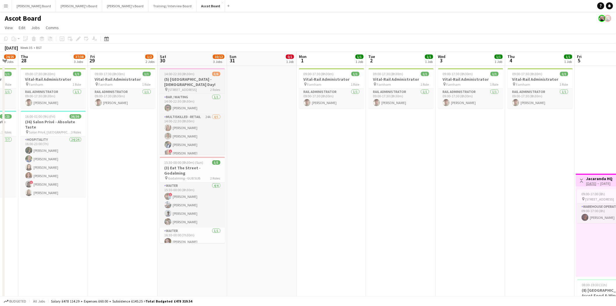
click at [190, 77] on h3 "(5) [GEOGRAPHIC_DATA] - [DEMOGRAPHIC_DATA] Day!" at bounding box center [192, 82] width 65 height 10
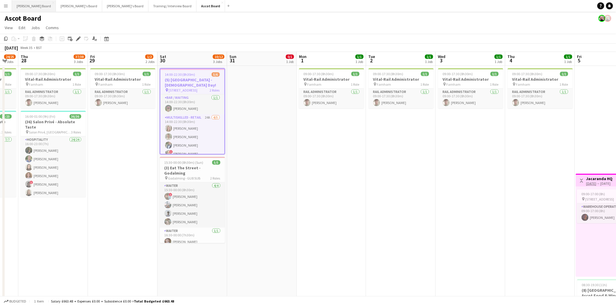
click at [22, 7] on button "[PERSON_NAME] Board Close" at bounding box center [34, 5] width 44 height 11
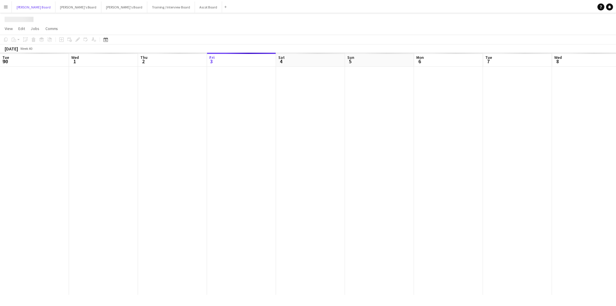
scroll to position [0, 139]
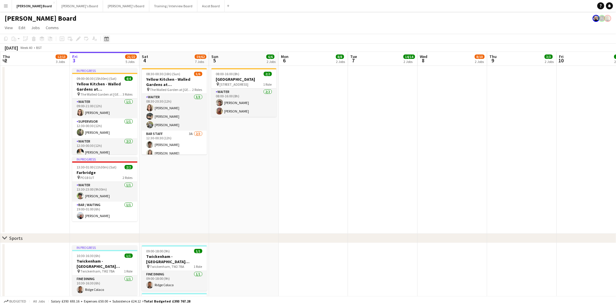
click at [105, 39] on icon "Date picker" at bounding box center [106, 38] width 5 height 5
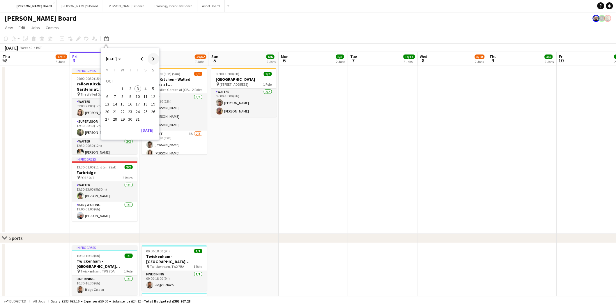
drag, startPoint x: 154, startPoint y: 57, endPoint x: 128, endPoint y: 62, distance: 27.2
click at [154, 57] on span "Next month" at bounding box center [154, 59] width 12 height 12
click at [146, 82] on span "1" at bounding box center [145, 82] width 7 height 8
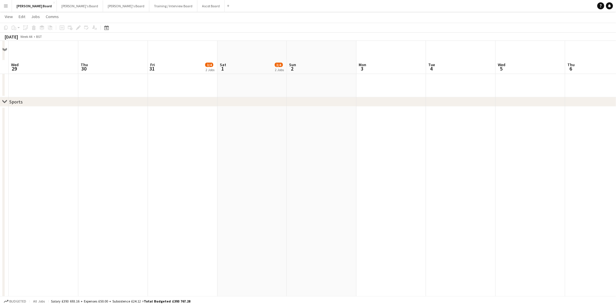
scroll to position [129, 0]
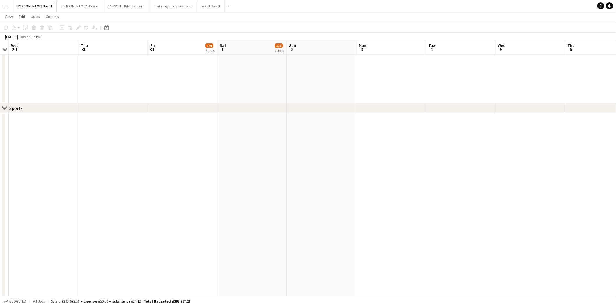
click at [249, 165] on app-date-cell at bounding box center [253, 280] width 70 height 335
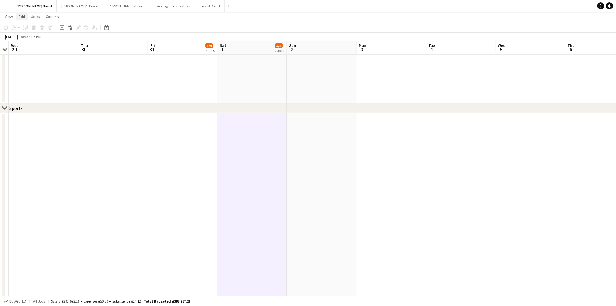
click at [21, 13] on link "Edit" at bounding box center [21, 17] width 11 height 8
click at [198, 7] on button "Ascot Board Close" at bounding box center [211, 5] width 27 height 11
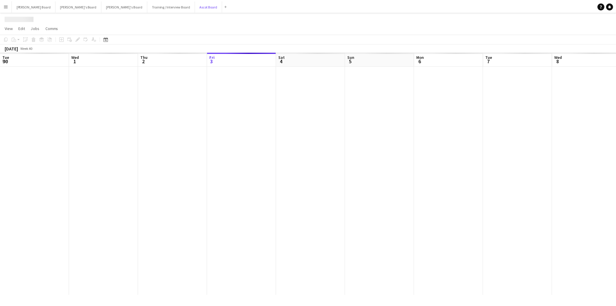
scroll to position [0, 139]
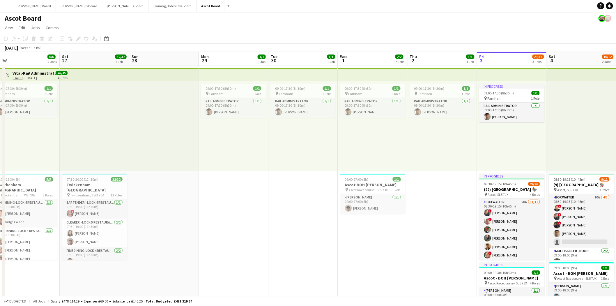
drag, startPoint x: 71, startPoint y: 210, endPoint x: 457, endPoint y: 199, distance: 386.5
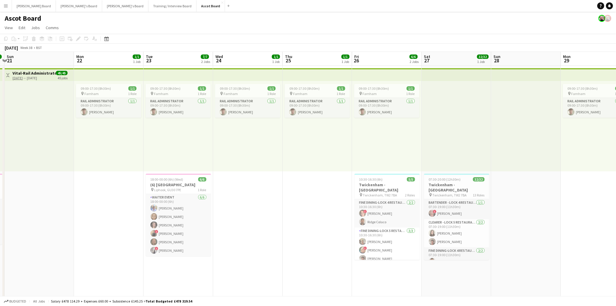
drag, startPoint x: 39, startPoint y: 188, endPoint x: 400, endPoint y: 191, distance: 361.0
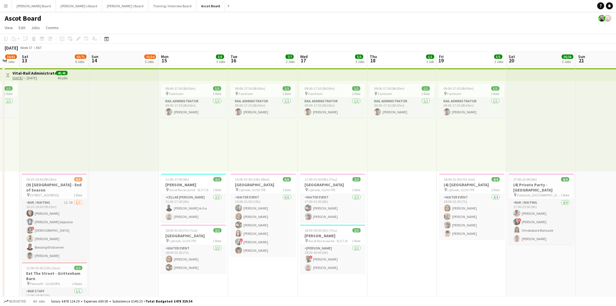
scroll to position [0, 182]
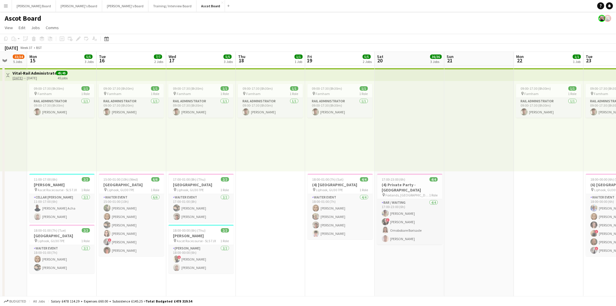
drag, startPoint x: 85, startPoint y: 193, endPoint x: 526, endPoint y: 186, distance: 440.6
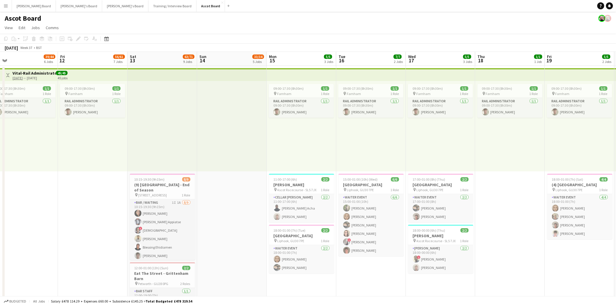
scroll to position [0, 120]
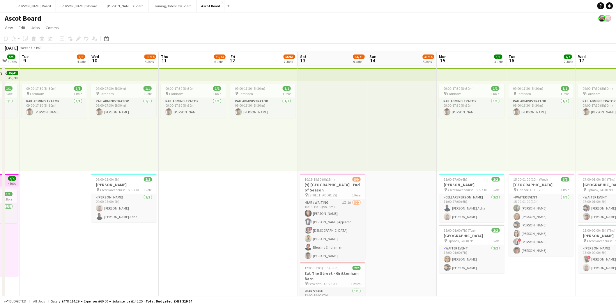
drag, startPoint x: 48, startPoint y: 198, endPoint x: 458, endPoint y: 200, distance: 410.2
click at [349, 181] on div "10:15-19:30 (9h15m) 8/9" at bounding box center [332, 179] width 65 height 4
drag, startPoint x: 424, startPoint y: 216, endPoint x: 415, endPoint y: 214, distance: 8.6
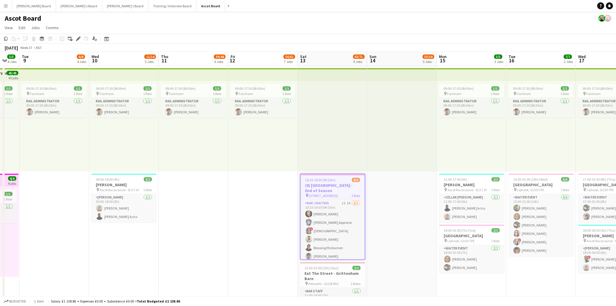
scroll to position [0, 123]
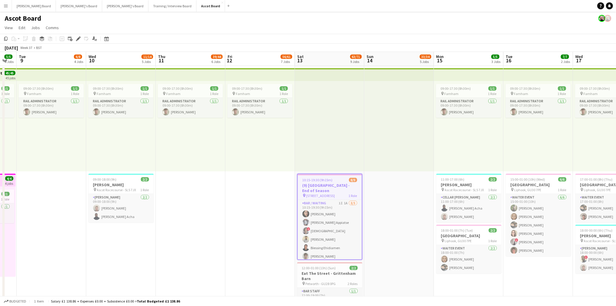
click at [317, 190] on h3 "(9) [GEOGRAPHIC_DATA] - End of Season" at bounding box center [330, 188] width 64 height 10
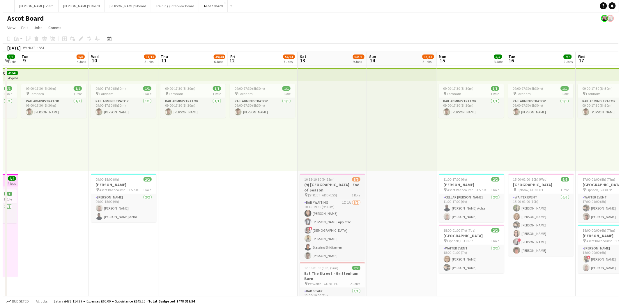
scroll to position [0, 122]
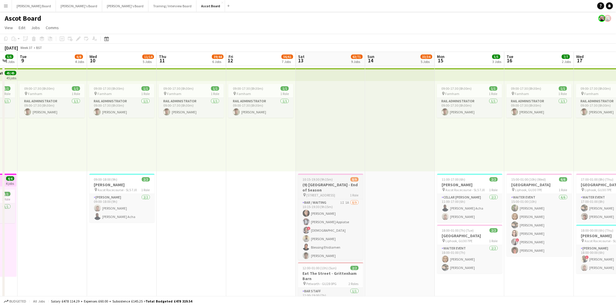
click at [318, 190] on h3 "(9) [GEOGRAPHIC_DATA] - End of Season" at bounding box center [330, 187] width 65 height 10
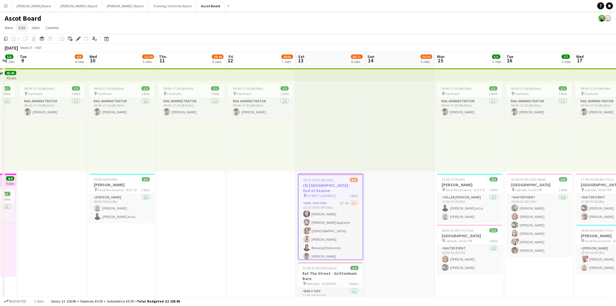
click at [20, 25] on span "Edit" at bounding box center [22, 27] width 7 height 5
drag, startPoint x: 27, startPoint y: 42, endPoint x: 30, endPoint y: 40, distance: 3.3
click at [27, 41] on span "Copy Ctrl+C" at bounding box center [31, 40] width 20 height 5
click at [23, 4] on button "[PERSON_NAME] Board Close" at bounding box center [34, 5] width 44 height 11
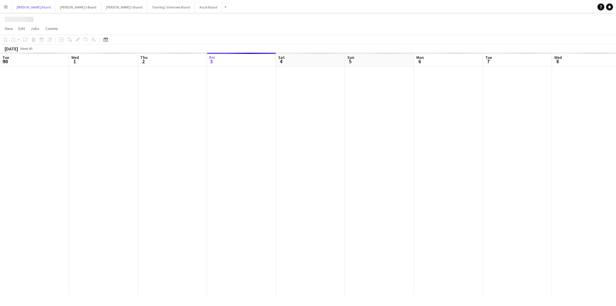
scroll to position [0, 139]
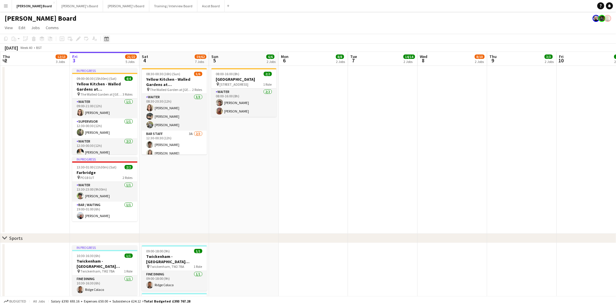
click at [104, 40] on icon at bounding box center [106, 38] width 4 height 5
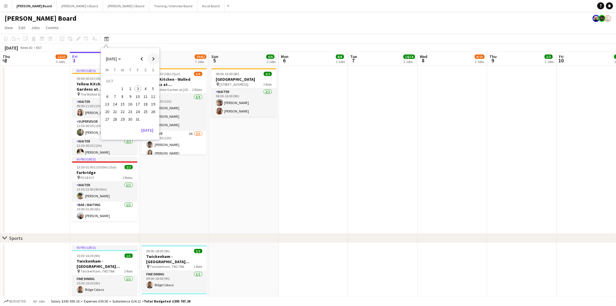
click at [152, 59] on span "Next month" at bounding box center [154, 59] width 12 height 12
click at [147, 82] on span "1" at bounding box center [145, 82] width 7 height 8
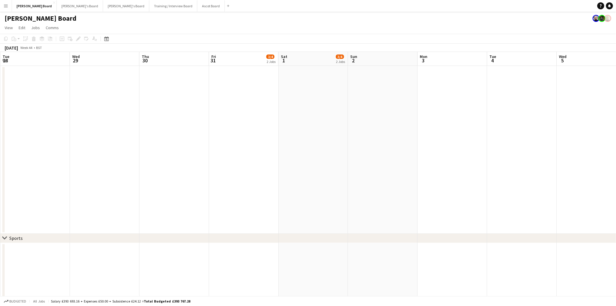
scroll to position [0, 200]
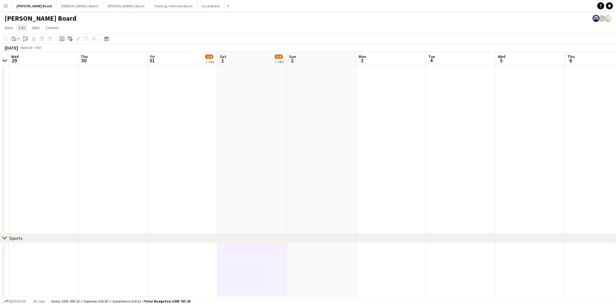
click at [19, 28] on span "Edit" at bounding box center [22, 27] width 7 height 5
click at [79, 54] on span "Without Crew Ctrl+V" at bounding box center [79, 54] width 34 height 5
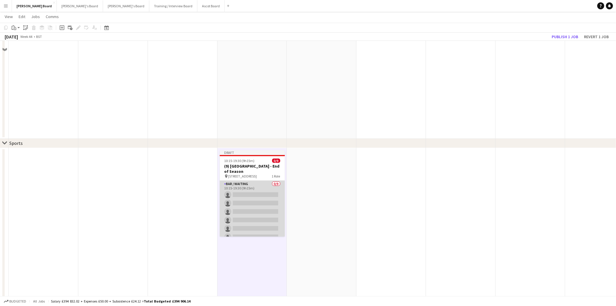
scroll to position [97, 0]
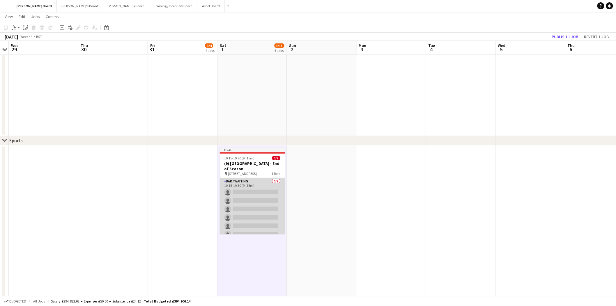
click at [251, 191] on app-card-role "Bar / Waiting 0/9 10:15-19:30 (9h15m) single-neutral-actions single-neutral-act…" at bounding box center [252, 221] width 65 height 87
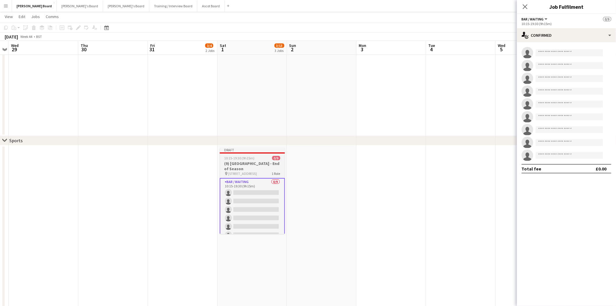
click at [232, 158] on span "10:15-19:30 (9h15m)" at bounding box center [240, 158] width 30 height 4
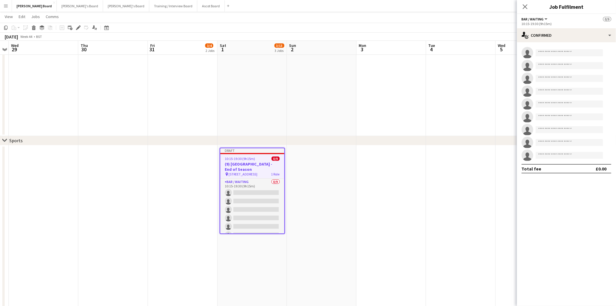
scroll to position [0, 200]
drag, startPoint x: 76, startPoint y: 27, endPoint x: 190, endPoint y: 30, distance: 114.0
click at [77, 27] on icon "Edit" at bounding box center [78, 27] width 5 height 5
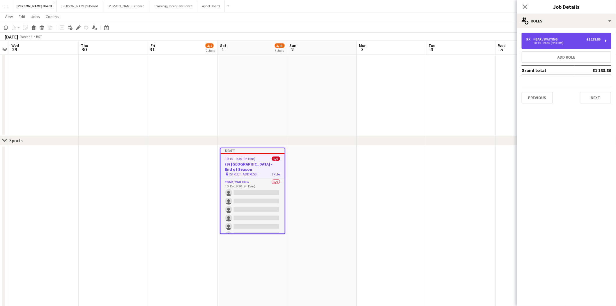
click at [540, 38] on div "Bar / Waiting" at bounding box center [547, 39] width 27 height 4
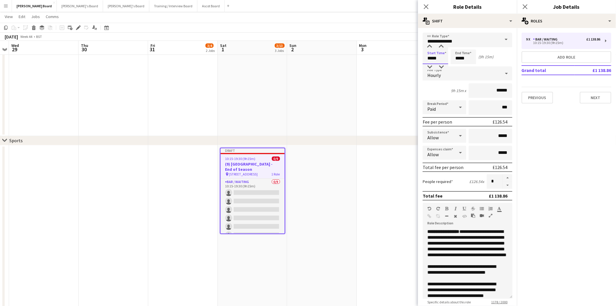
drag, startPoint x: 433, startPoint y: 57, endPoint x: 375, endPoint y: 62, distance: 58.2
type input "*****"
drag, startPoint x: 462, startPoint y: 57, endPoint x: 424, endPoint y: 59, distance: 38.5
click at [436, 54] on div "Start Time ***** End Time ***** (4h 30m)" at bounding box center [468, 57] width 90 height 15
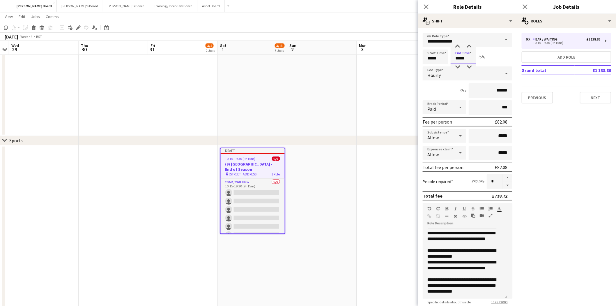
scroll to position [214, 0]
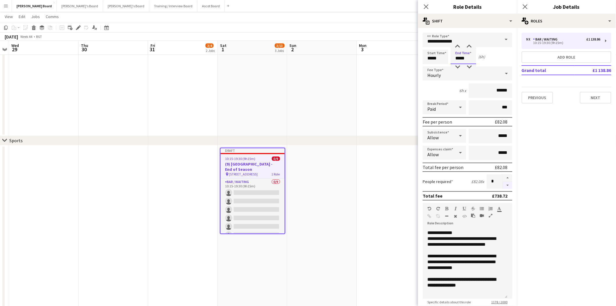
type input "*****"
click at [503, 182] on button "button" at bounding box center [507, 185] width 9 height 7
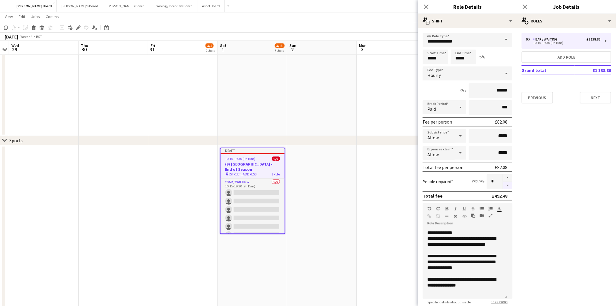
type input "*"
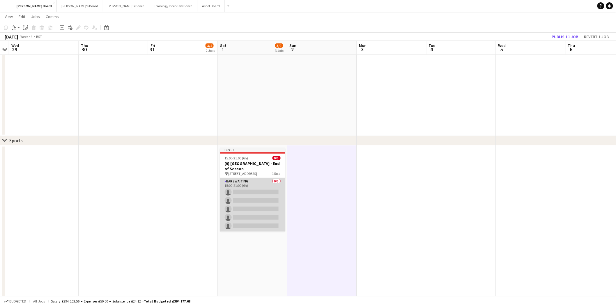
click at [254, 182] on app-card-role "Bar / Waiting 0/5 15:00-21:00 (6h) single-neutral-actions single-neutral-action…" at bounding box center [252, 205] width 65 height 54
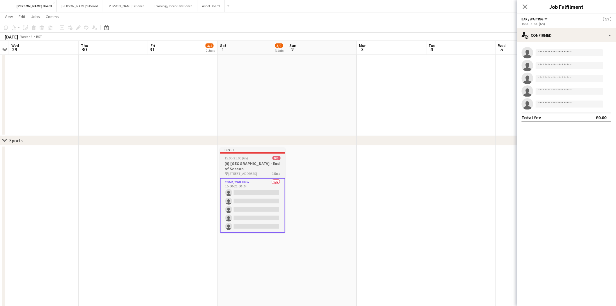
click at [254, 151] on div "Draft" at bounding box center [252, 150] width 65 height 5
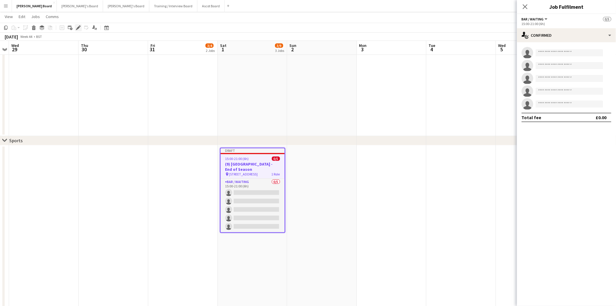
click at [76, 27] on icon "Edit" at bounding box center [78, 27] width 5 height 5
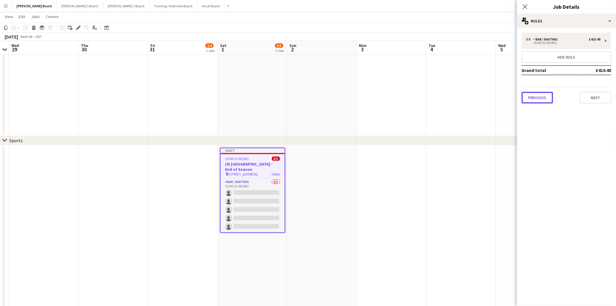
click at [546, 98] on button "Previous" at bounding box center [537, 98] width 31 height 12
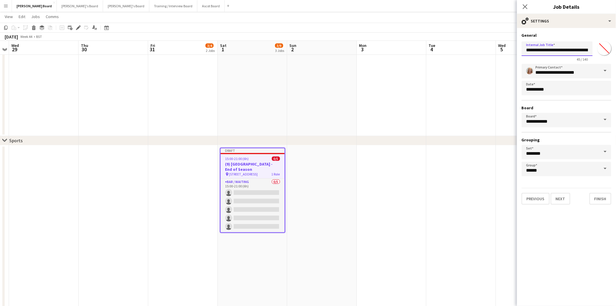
click at [529, 51] on input "**********" at bounding box center [557, 48] width 71 height 15
drag, startPoint x: 584, startPoint y: 51, endPoint x: 605, endPoint y: 52, distance: 21.6
click at [605, 52] on div "**********" at bounding box center [567, 50] width 90 height 22
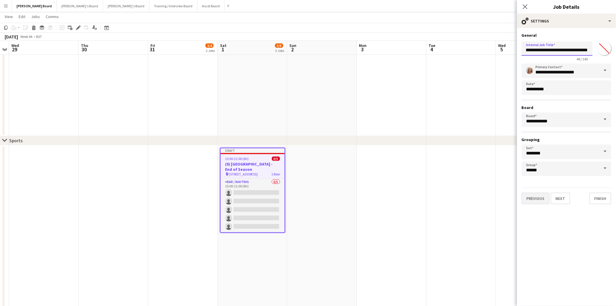
type input "**********"
click at [537, 194] on button "Previous" at bounding box center [536, 199] width 28 height 12
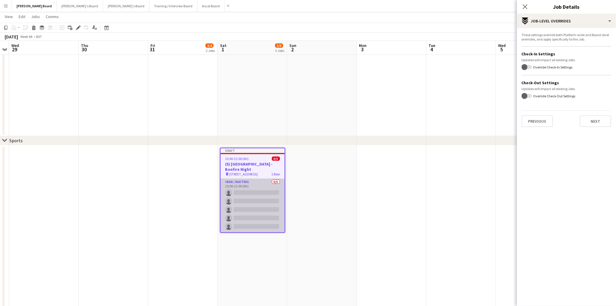
click at [248, 194] on app-card-role "Bar / Waiting 0/5 15:00-21:00 (6h) single-neutral-actions single-neutral-action…" at bounding box center [253, 206] width 64 height 54
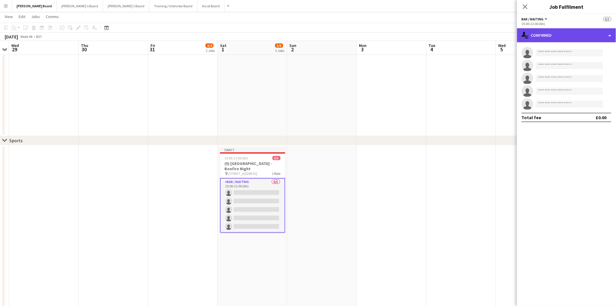
click at [570, 36] on div "single-neutral-actions-check-2 Confirmed" at bounding box center [566, 35] width 99 height 14
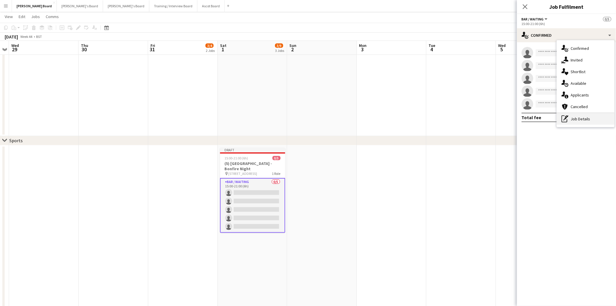
click at [590, 120] on div "pen-write Job Details" at bounding box center [586, 119] width 58 height 12
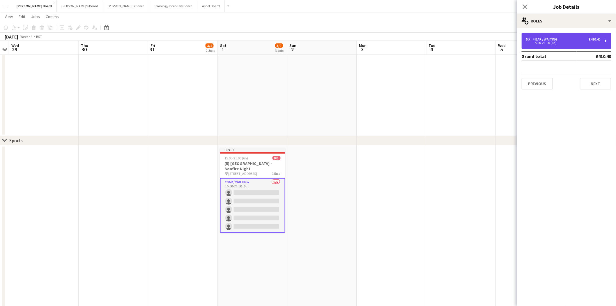
click at [557, 43] on div "15:00-21:00 (6h)" at bounding box center [564, 42] width 74 height 3
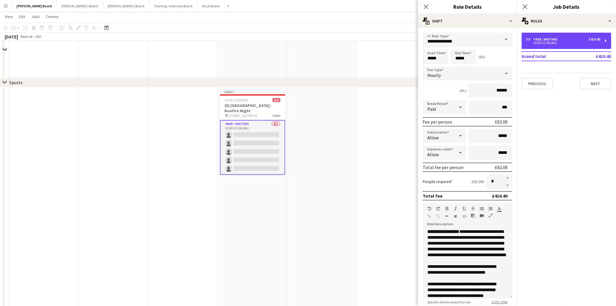
scroll to position [162, 0]
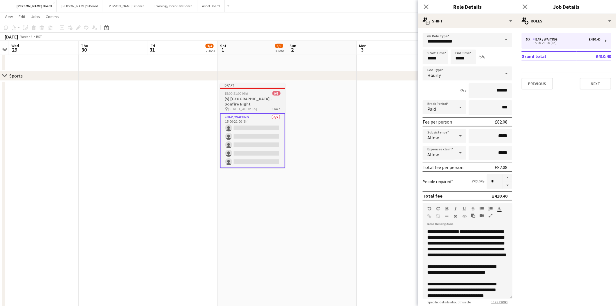
click at [237, 98] on h3 "(5) [GEOGRAPHIC_DATA] - Bonfire Night" at bounding box center [252, 101] width 65 height 10
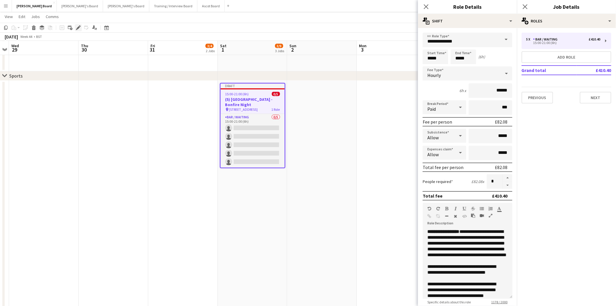
click at [79, 27] on icon at bounding box center [78, 27] width 3 height 3
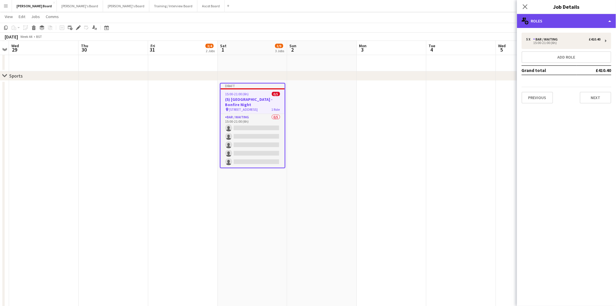
click at [580, 21] on div "multiple-users-add Roles" at bounding box center [566, 21] width 99 height 14
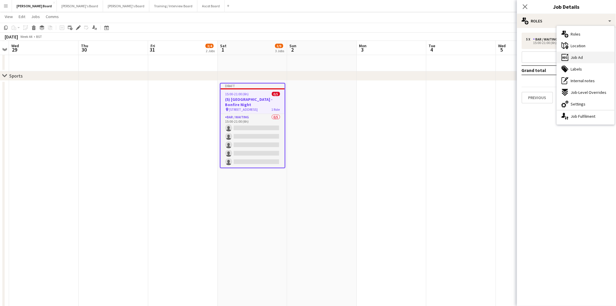
click at [582, 60] on span "Job Ad" at bounding box center [577, 57] width 12 height 5
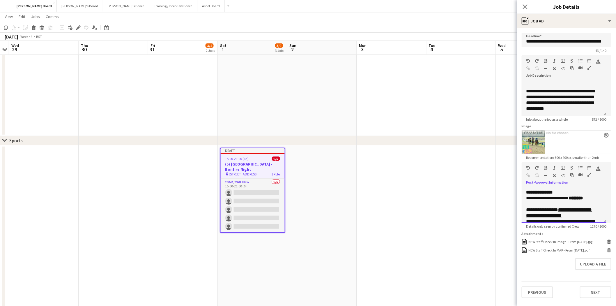
scroll to position [150, 0]
drag, startPoint x: 593, startPoint y: 197, endPoint x: 522, endPoint y: 205, distance: 71.6
click at [522, 205] on div "**********" at bounding box center [567, 205] width 90 height 35
drag, startPoint x: 535, startPoint y: 209, endPoint x: 541, endPoint y: 210, distance: 6.3
click at [541, 209] on div "**********" at bounding box center [564, 203] width 75 height 29
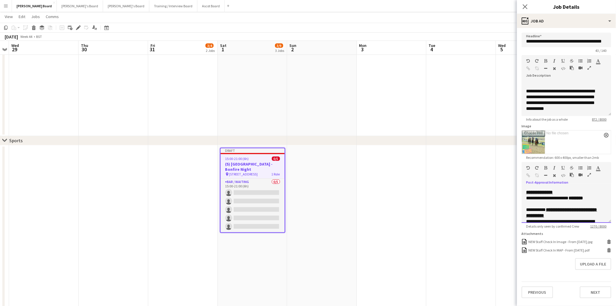
drag, startPoint x: 528, startPoint y: 203, endPoint x: 524, endPoint y: 198, distance: 6.9
click at [524, 198] on div "**********" at bounding box center [567, 205] width 90 height 35
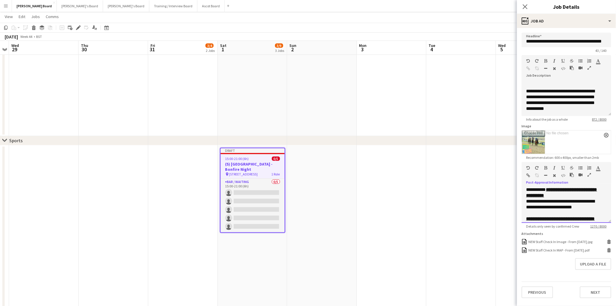
scroll to position [168, 0]
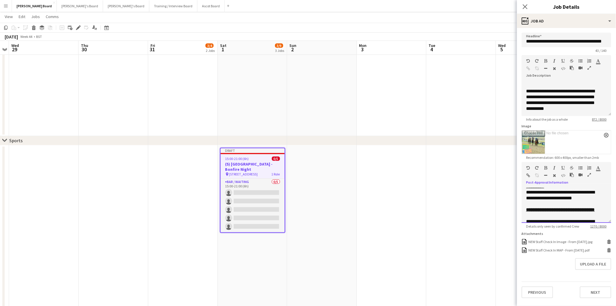
drag, startPoint x: 584, startPoint y: 216, endPoint x: 533, endPoint y: 205, distance: 52.2
click at [533, 205] on div "**********" at bounding box center [567, 205] width 90 height 35
click at [541, 209] on div "**********" at bounding box center [564, 206] width 75 height 23
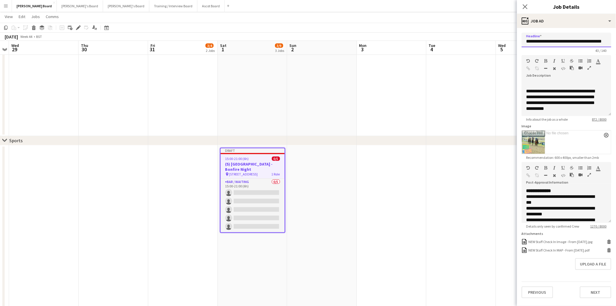
scroll to position [0, 7]
drag, startPoint x: 586, startPoint y: 41, endPoint x: 616, endPoint y: 42, distance: 29.2
click at [616, 42] on form "**********" at bounding box center [566, 165] width 99 height 265
drag, startPoint x: 588, startPoint y: 41, endPoint x: 595, endPoint y: 42, distance: 7.7
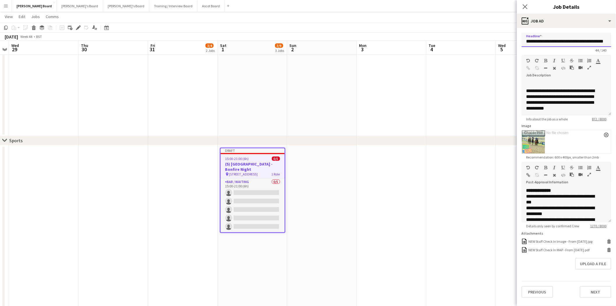
click at [595, 42] on input "**********" at bounding box center [567, 40] width 90 height 14
drag, startPoint x: 584, startPoint y: 41, endPoint x: 589, endPoint y: 41, distance: 4.4
click at [585, 41] on input "**********" at bounding box center [567, 40] width 90 height 14
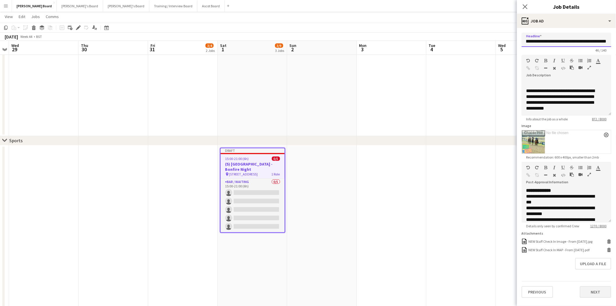
type input "**********"
click at [596, 293] on button "Next" at bounding box center [595, 292] width 31 height 12
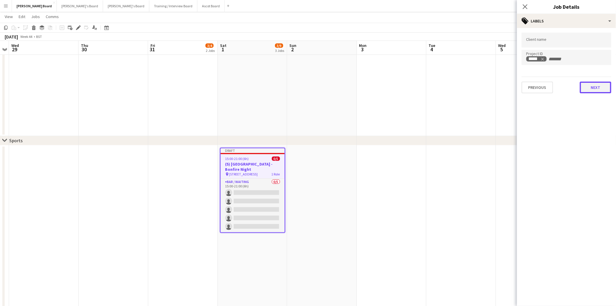
click at [596, 86] on button "Next" at bounding box center [595, 88] width 31 height 12
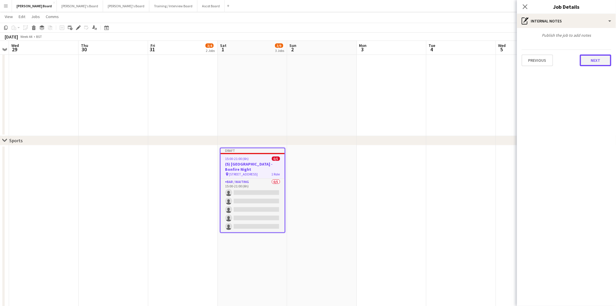
click at [593, 60] on button "Next" at bounding box center [595, 60] width 31 height 12
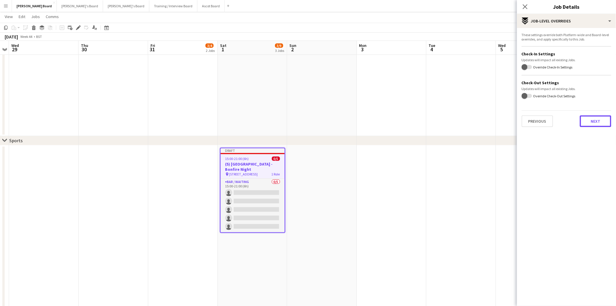
click at [596, 120] on button "Next" at bounding box center [595, 121] width 31 height 12
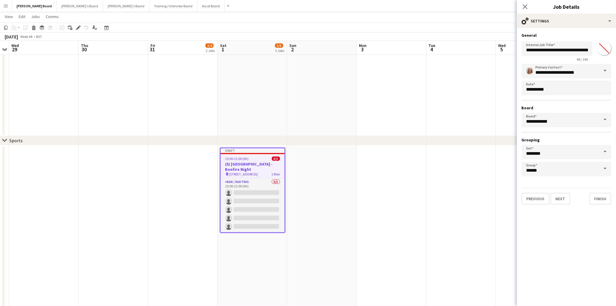
drag, startPoint x: 606, startPoint y: 70, endPoint x: 582, endPoint y: 82, distance: 27.8
click at [606, 70] on span at bounding box center [606, 71] width 12 height 14
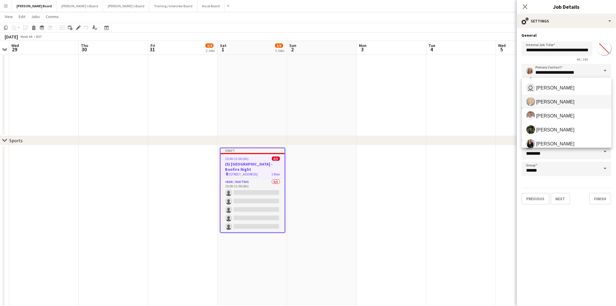
scroll to position [65, 0]
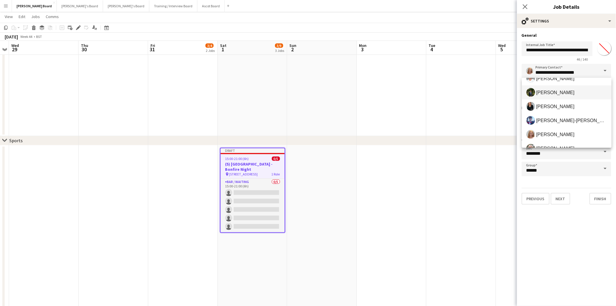
click at [548, 93] on span "Dean Manyonga" at bounding box center [556, 93] width 38 height 6
type input "**********"
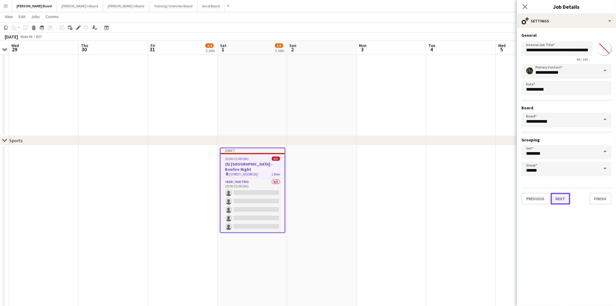
click at [562, 198] on button "Next" at bounding box center [561, 199] width 20 height 12
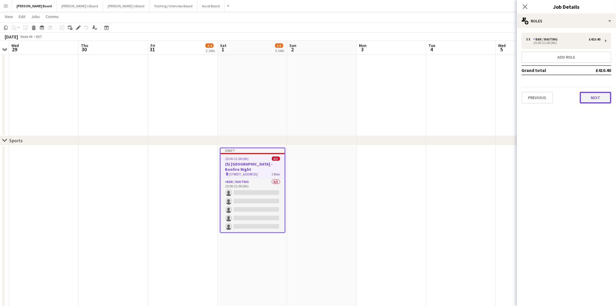
click at [596, 94] on button "Next" at bounding box center [595, 98] width 31 height 12
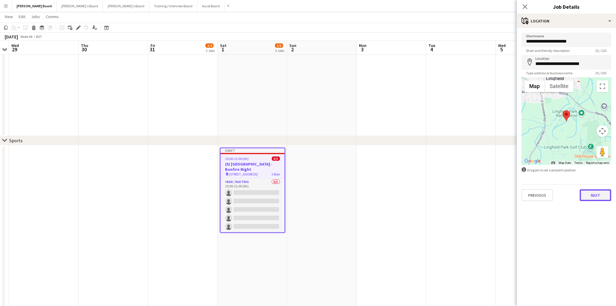
click at [601, 194] on button "Next" at bounding box center [595, 195] width 31 height 12
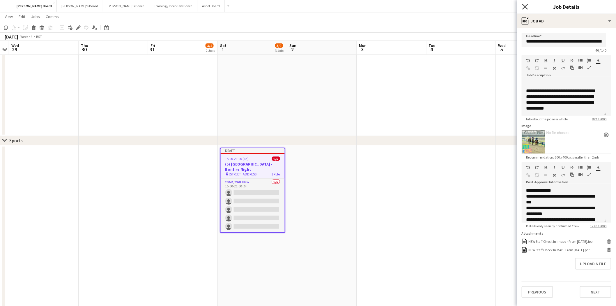
click at [527, 7] on icon "Close pop-in" at bounding box center [526, 7] width 6 height 6
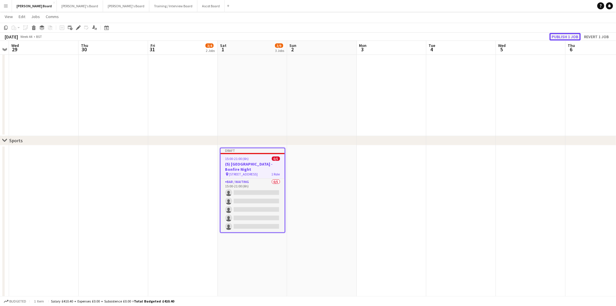
click at [572, 36] on button "Publish 1 job" at bounding box center [565, 37] width 31 height 8
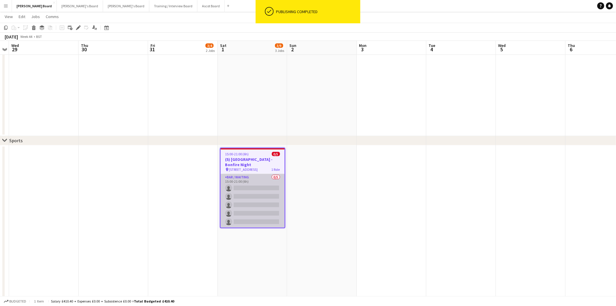
click at [256, 178] on app-card-role "Bar / Waiting 0/5 15:00-21:00 (6h) single-neutral-actions single-neutral-action…" at bounding box center [253, 201] width 64 height 54
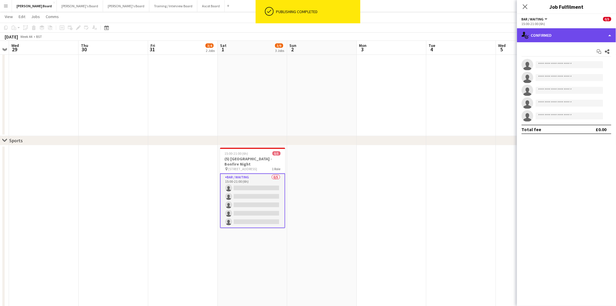
click at [547, 34] on div "single-neutral-actions-check-2 Confirmed" at bounding box center [566, 35] width 99 height 14
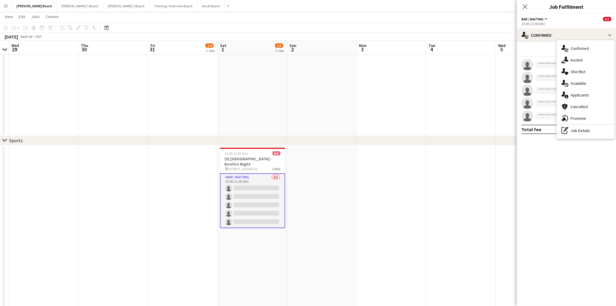
drag, startPoint x: 577, startPoint y: 60, endPoint x: 568, endPoint y: 65, distance: 10.2
click at [577, 60] on span "Invited" at bounding box center [577, 59] width 12 height 5
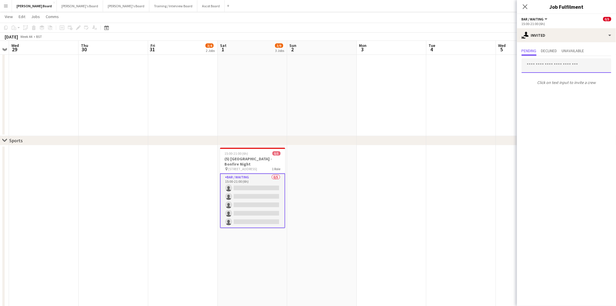
click at [546, 65] on input "text" at bounding box center [567, 65] width 90 height 15
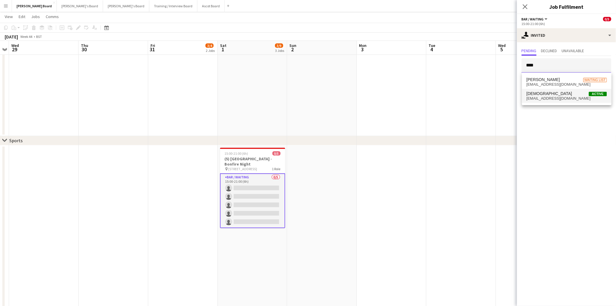
type input "****"
click at [535, 94] on span "[DEMOGRAPHIC_DATA]" at bounding box center [550, 93] width 46 height 5
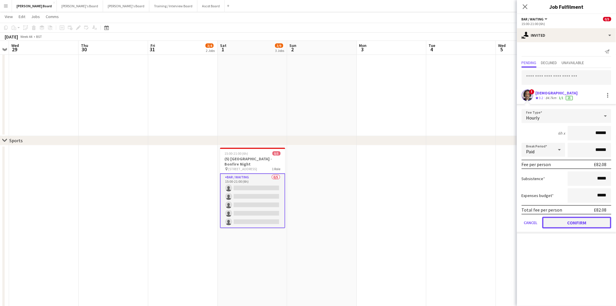
click at [577, 222] on button "Confirm" at bounding box center [577, 223] width 69 height 12
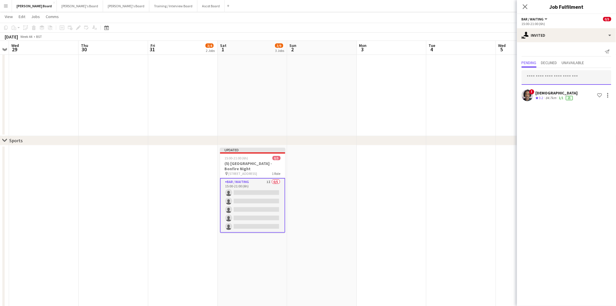
click at [537, 77] on input "text" at bounding box center [567, 77] width 90 height 15
click at [549, 75] on input "text" at bounding box center [567, 77] width 90 height 15
type input "*****"
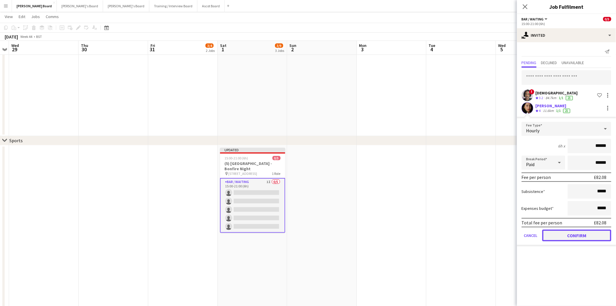
click at [582, 235] on button "Confirm" at bounding box center [577, 236] width 69 height 12
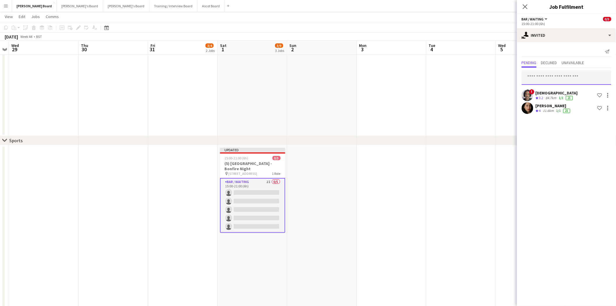
click at [539, 77] on input "text" at bounding box center [567, 77] width 90 height 15
type input "*****"
click at [545, 95] on span "jordan.jappiatse1996@gmail.com" at bounding box center [567, 96] width 80 height 5
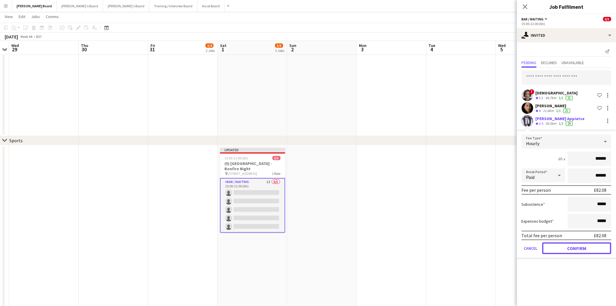
drag, startPoint x: 573, startPoint y: 248, endPoint x: 561, endPoint y: 186, distance: 62.6
click at [573, 246] on button "Confirm" at bounding box center [577, 248] width 69 height 12
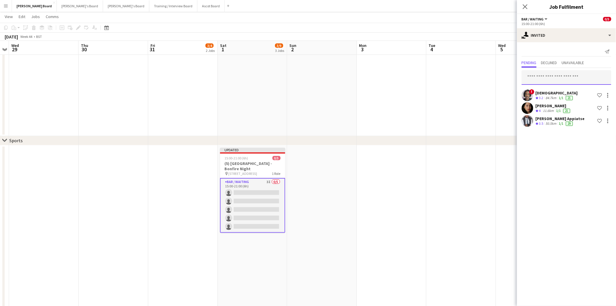
click at [543, 76] on input "text" at bounding box center [567, 77] width 90 height 15
click at [553, 78] on input "text" at bounding box center [567, 77] width 90 height 15
drag, startPoint x: 556, startPoint y: 78, endPoint x: 540, endPoint y: 79, distance: 15.5
click at [540, 79] on input "**********" at bounding box center [567, 77] width 90 height 15
type input "*********"
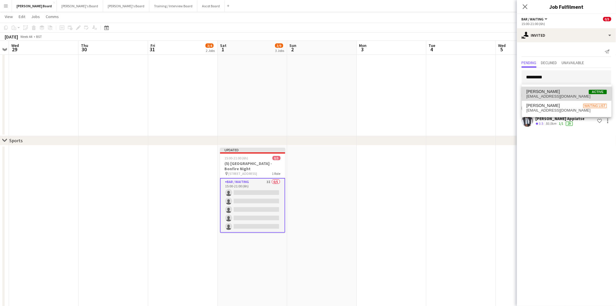
click at [550, 92] on span "[PERSON_NAME]" at bounding box center [544, 91] width 34 height 5
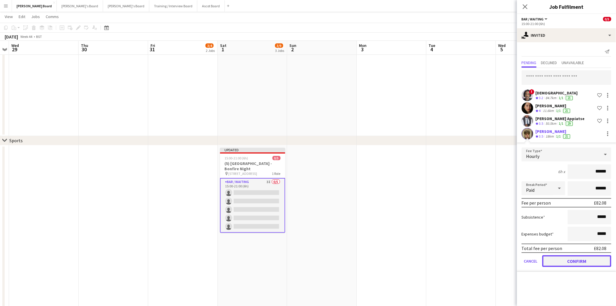
click at [580, 258] on button "Confirm" at bounding box center [577, 261] width 69 height 12
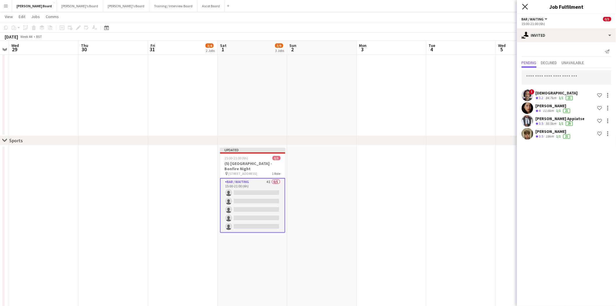
click at [526, 8] on icon "Close pop-in" at bounding box center [526, 7] width 6 height 6
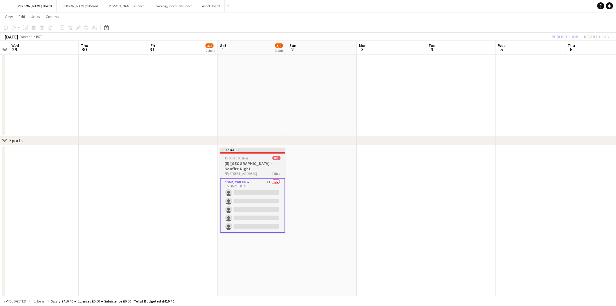
click at [250, 156] on div "15:00-21:00 (6h) 0/5" at bounding box center [252, 158] width 65 height 4
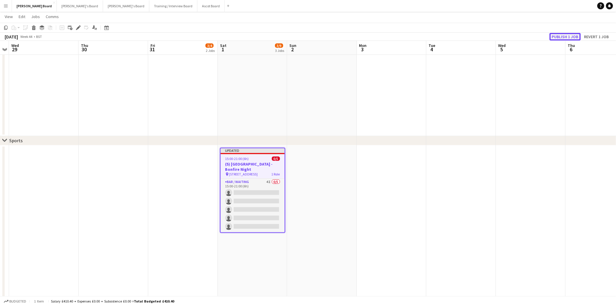
click at [570, 38] on button "Publish 1 job" at bounding box center [565, 37] width 31 height 8
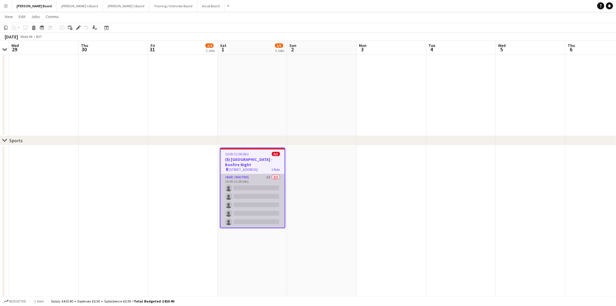
click at [258, 177] on app-card-role "Bar / Waiting 5I 0/5 15:00-21:00 (6h) single-neutral-actions single-neutral-act…" at bounding box center [253, 201] width 64 height 54
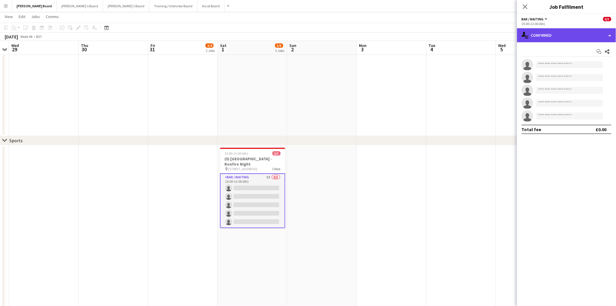
drag, startPoint x: 575, startPoint y: 34, endPoint x: 581, endPoint y: 65, distance: 31.8
click at [575, 34] on div "single-neutral-actions-check-2 Confirmed" at bounding box center [566, 35] width 99 height 14
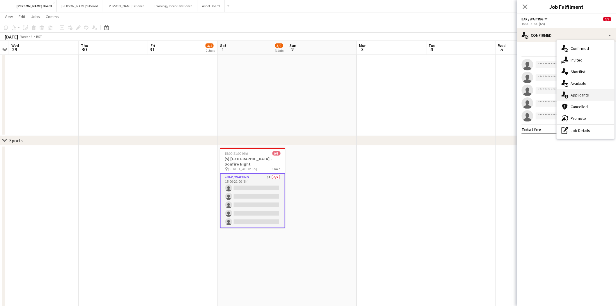
click at [583, 93] on span "Applicants" at bounding box center [580, 94] width 18 height 5
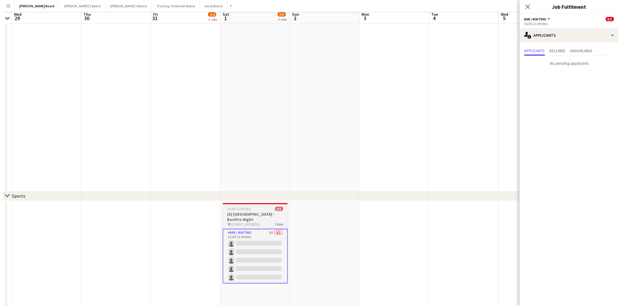
scroll to position [0, 0]
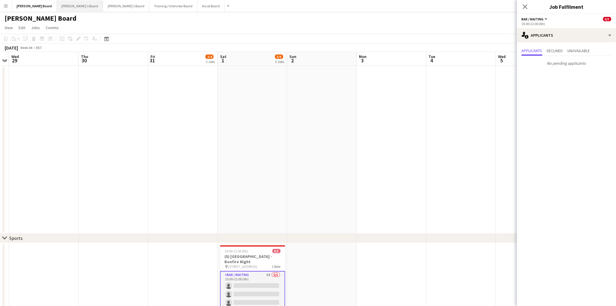
click at [57, 8] on button "[PERSON_NAME]'s Board Close" at bounding box center [80, 5] width 46 height 11
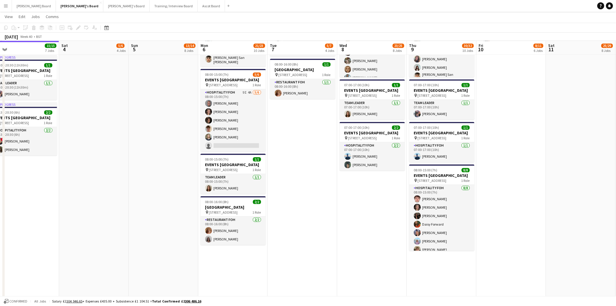
scroll to position [0, 226]
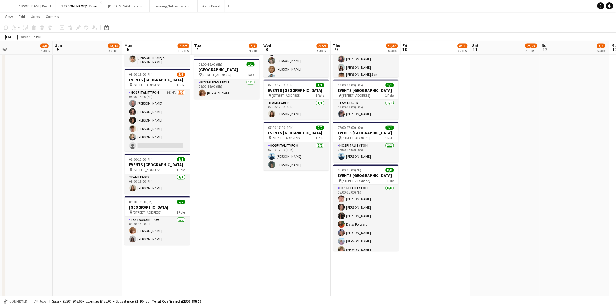
drag, startPoint x: 393, startPoint y: 224, endPoint x: 237, endPoint y: 251, distance: 158.8
click at [237, 251] on app-calendar-viewport "Wed 1 14/14 6 Jobs Thu 2 33/33 11 Jobs Fri 3 15/15 7 Jobs Sat 4 5/6 4 Jobs Sun …" at bounding box center [308, 143] width 616 height 1146
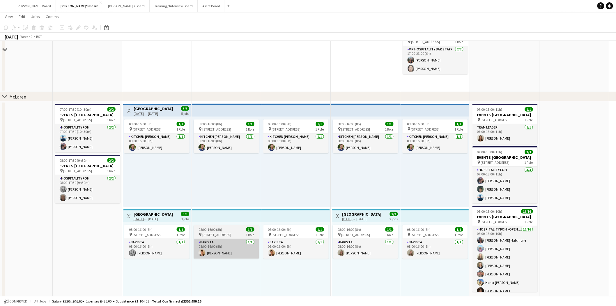
scroll to position [0, 0]
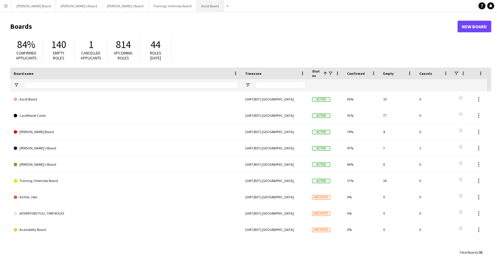
click at [197, 6] on button "Ascot Board Close" at bounding box center [210, 5] width 27 height 11
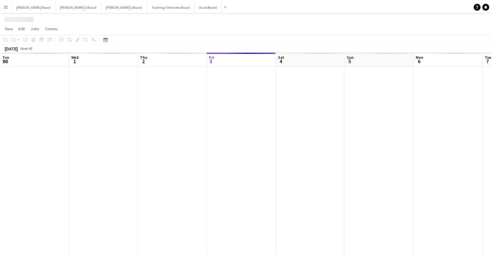
scroll to position [0, 139]
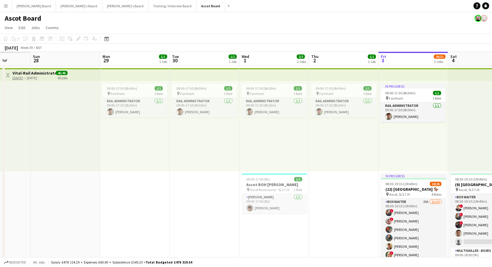
drag, startPoint x: 41, startPoint y: 133, endPoint x: 420, endPoint y: 128, distance: 378.8
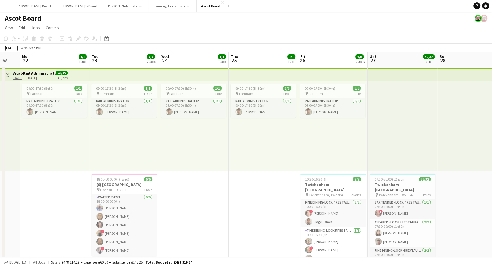
scroll to position [0, 140]
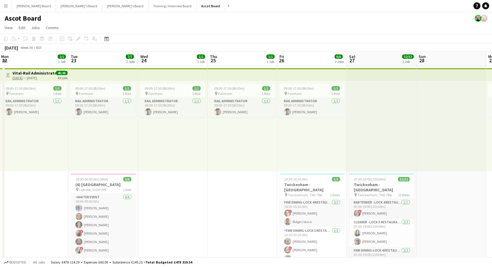
drag, startPoint x: 24, startPoint y: 131, endPoint x: 340, endPoint y: 133, distance: 316.4
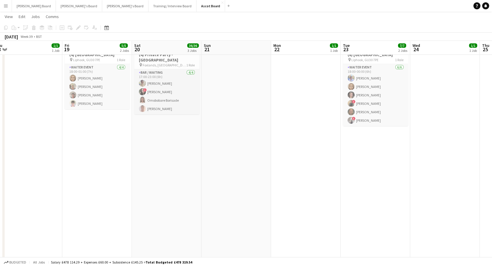
scroll to position [0, 143]
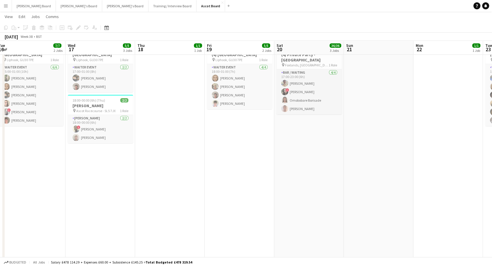
drag, startPoint x: 182, startPoint y: 129, endPoint x: 466, endPoint y: 151, distance: 284.6
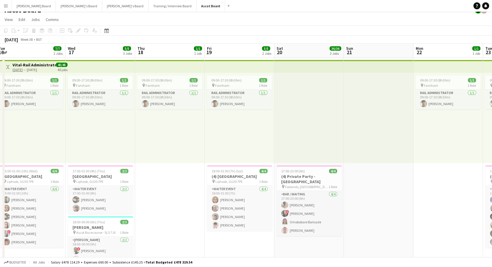
scroll to position [0, 0]
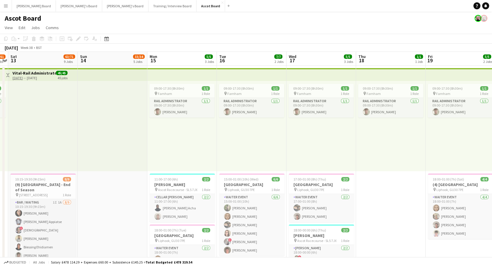
drag, startPoint x: 91, startPoint y: 122, endPoint x: 298, endPoint y: 140, distance: 208.0
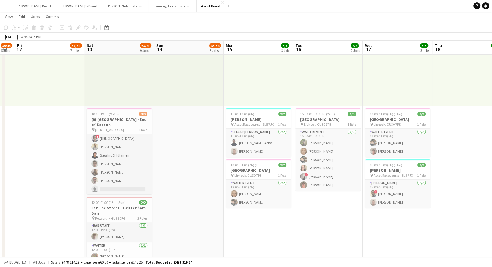
scroll to position [0, 124]
drag, startPoint x: 35, startPoint y: 164, endPoint x: 114, endPoint y: 176, distance: 79.8
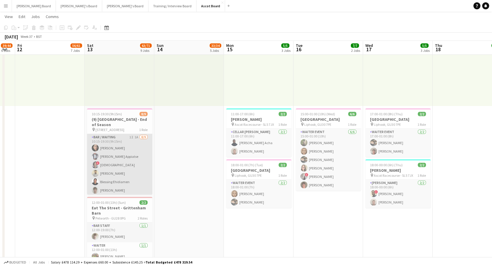
scroll to position [0, 124]
drag, startPoint x: 107, startPoint y: 169, endPoint x: 115, endPoint y: 168, distance: 7.6
click at [108, 169] on app-card-role "Bar / Waiting 1I 1A 8/9 10:15-19:30 (9h15m) Sofia Ali Giordano Appiatse ! Mofe …" at bounding box center [119, 177] width 65 height 87
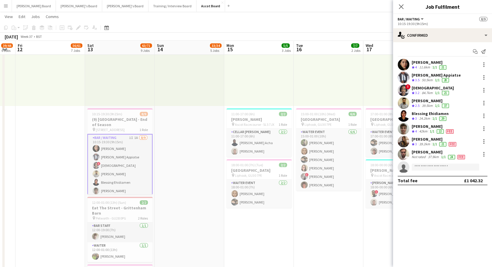
click at [430, 151] on div "Joseph Deacon" at bounding box center [439, 151] width 54 height 5
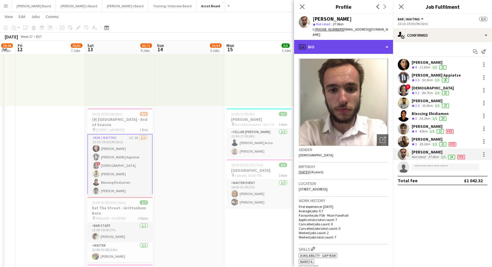
drag, startPoint x: 330, startPoint y: 41, endPoint x: 332, endPoint y: 45, distance: 4.6
click at [330, 41] on div "profile Bio" at bounding box center [343, 47] width 99 height 14
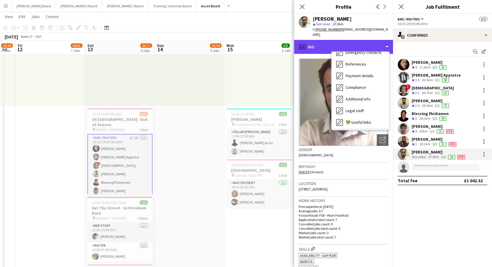
scroll to position [78, 0]
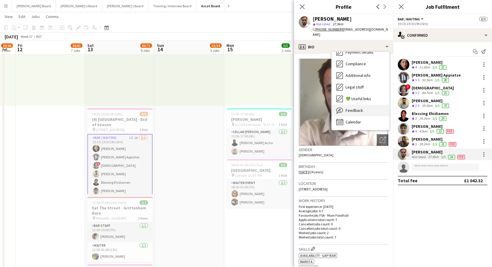
click at [353, 108] on div "Feedback Feedback" at bounding box center [361, 111] width 58 height 12
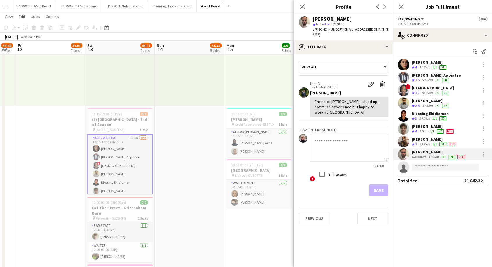
click at [422, 153] on div "Joseph Deacon" at bounding box center [439, 151] width 54 height 5
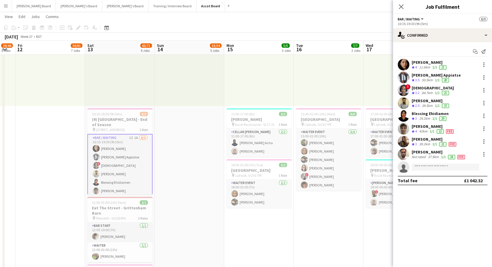
click at [421, 154] on div "Joseph Deacon" at bounding box center [439, 151] width 54 height 5
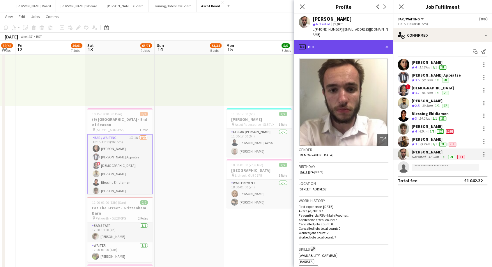
drag, startPoint x: 337, startPoint y: 39, endPoint x: 351, endPoint y: 71, distance: 34.7
click at [337, 40] on div "profile Bio" at bounding box center [343, 47] width 99 height 14
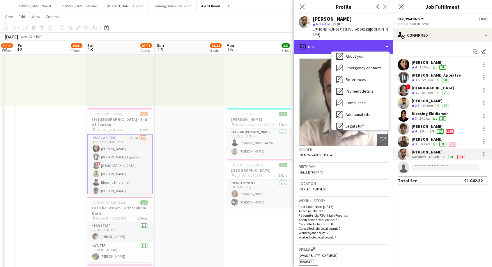
scroll to position [65, 0]
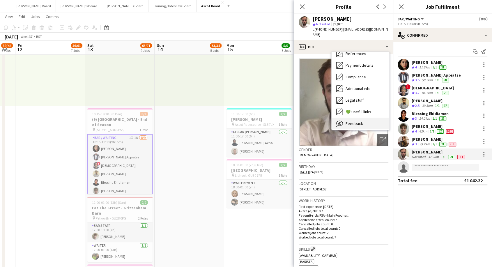
click at [357, 121] on span "Feedback" at bounding box center [354, 123] width 17 height 5
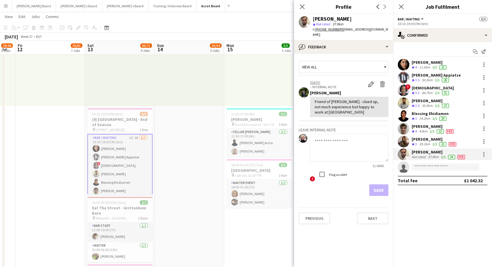
click at [424, 138] on div "Issy Davis" at bounding box center [435, 139] width 46 height 5
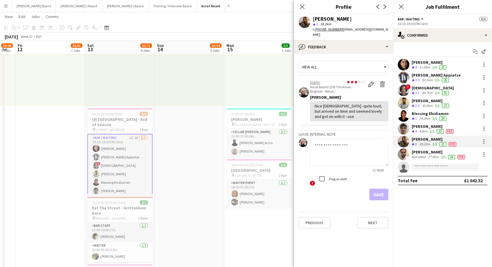
click at [424, 75] on div "Giordano Appiatse" at bounding box center [436, 75] width 49 height 5
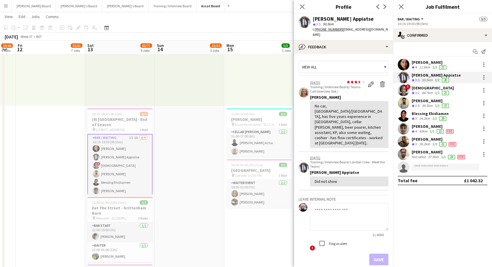
scroll to position [0, 124]
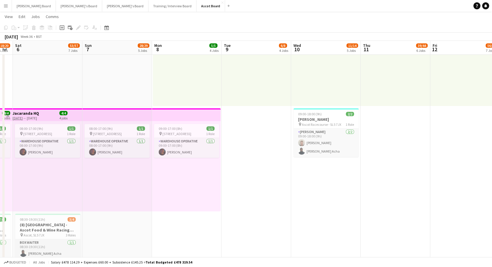
drag, startPoint x: 49, startPoint y: 140, endPoint x: 459, endPoint y: 136, distance: 410.8
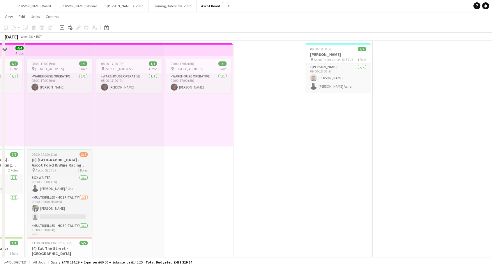
scroll to position [162, 0]
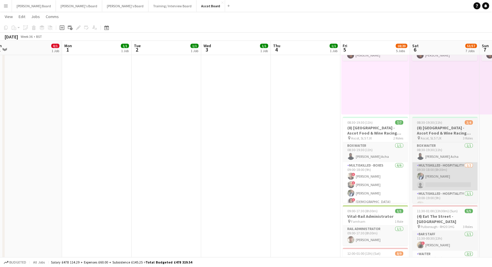
drag, startPoint x: 83, startPoint y: 168, endPoint x: 422, endPoint y: 171, distance: 339.1
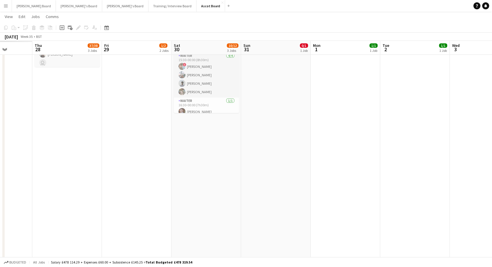
scroll to position [0, 157]
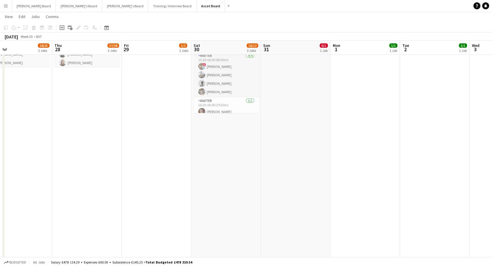
drag, startPoint x: 205, startPoint y: 153, endPoint x: 345, endPoint y: 161, distance: 140.1
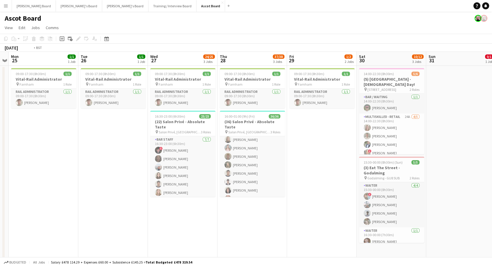
scroll to position [0, 150]
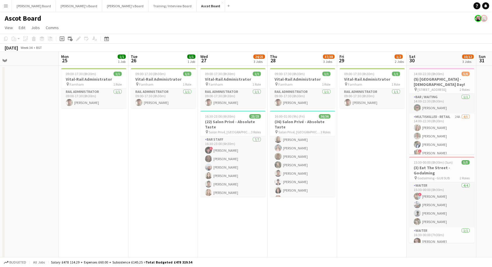
drag, startPoint x: 169, startPoint y: 175, endPoint x: 385, endPoint y: 176, distance: 215.6
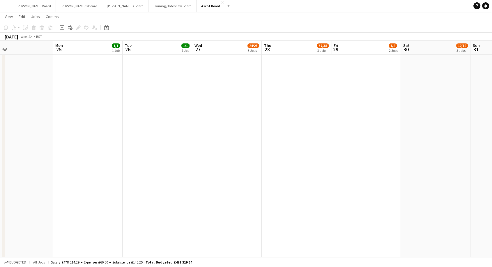
scroll to position [0, 139]
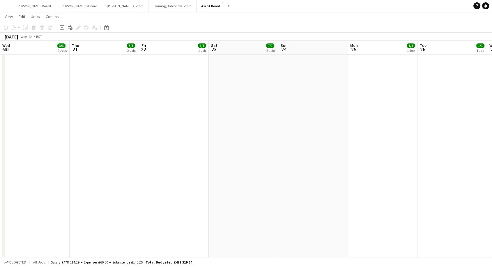
drag, startPoint x: 149, startPoint y: 133, endPoint x: 540, endPoint y: 138, distance: 390.7
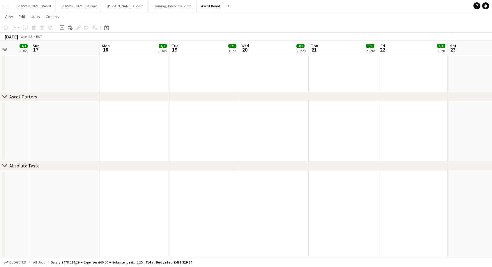
scroll to position [0, 172]
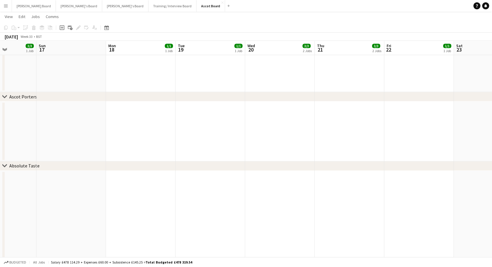
drag, startPoint x: 156, startPoint y: 132, endPoint x: 401, endPoint y: 138, distance: 245.1
click at [401, 138] on app-calendar-viewport "Thu 14 Fri 15 Sat 16 3/3 1 Job Sun 17 Mon 18 1/1 1 Job Tue 19 1/1 1 Job Wed 20 …" at bounding box center [246, 226] width 492 height 1506
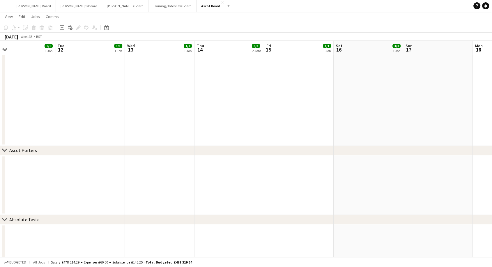
scroll to position [0, 153]
drag, startPoint x: 121, startPoint y: 137, endPoint x: 486, endPoint y: 133, distance: 364.2
click at [486, 133] on app-calendar-viewport "Sat 9 52/60 8 Jobs Sun 10 Mon 11 1/1 1 Job Tue 12 1/1 1 Job Wed 13 1/1 1 Job Th…" at bounding box center [246, 253] width 492 height 1560
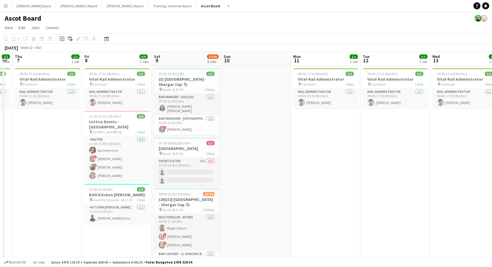
scroll to position [0, 126]
drag, startPoint x: 72, startPoint y: 149, endPoint x: 377, endPoint y: 158, distance: 305.4
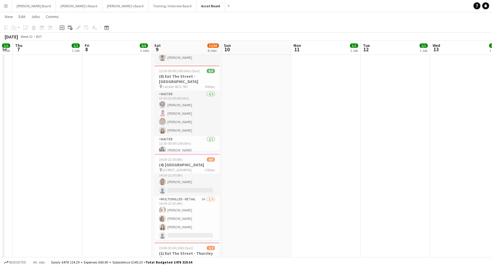
scroll to position [0, 0]
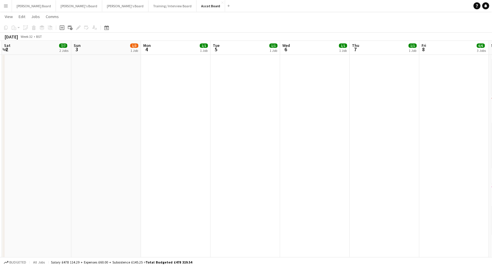
drag, startPoint x: 69, startPoint y: 174, endPoint x: 326, endPoint y: 182, distance: 257.7
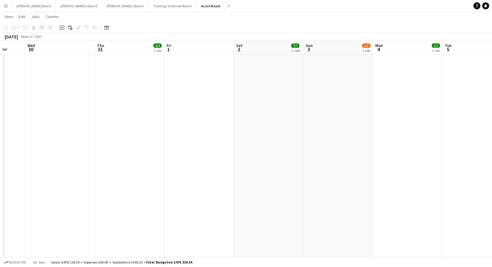
drag, startPoint x: 85, startPoint y: 170, endPoint x: 320, endPoint y: 173, distance: 235.1
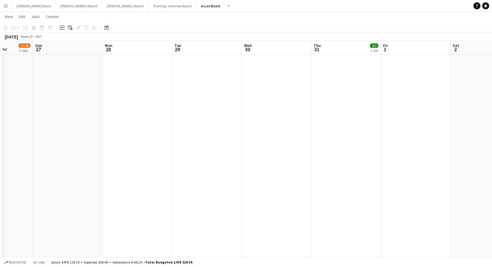
drag, startPoint x: 130, startPoint y: 148, endPoint x: 415, endPoint y: 151, distance: 284.9
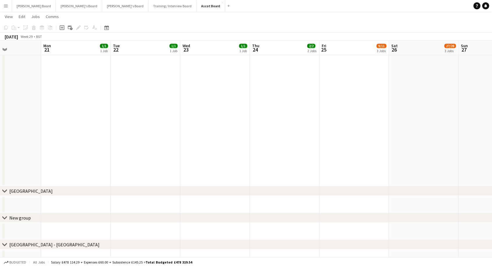
drag, startPoint x: 69, startPoint y: 128, endPoint x: 421, endPoint y: 140, distance: 352.4
click at [423, 139] on app-calendar-viewport "Fri 18 3/3 2 Jobs Sat 19 1/2 1 Job Sun 20 Mon 21 1/1 1 Job Tue 22 1/1 1 Job Wed…" at bounding box center [246, 26] width 492 height 1560
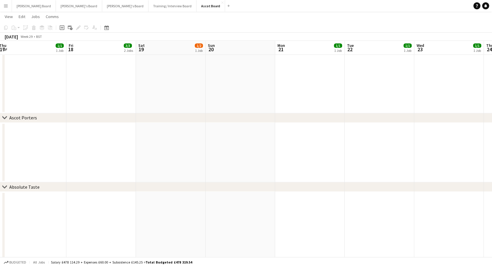
drag, startPoint x: 68, startPoint y: 143, endPoint x: 296, endPoint y: 151, distance: 227.4
click at [296, 151] on app-calendar-viewport "Tue 15 1/1 1 Job Wed 16 1/1 1 Job Thu 17 1/1 1 Job Fri 18 3/3 2 Jobs Sat 19 1/2…" at bounding box center [246, 220] width 492 height 1560
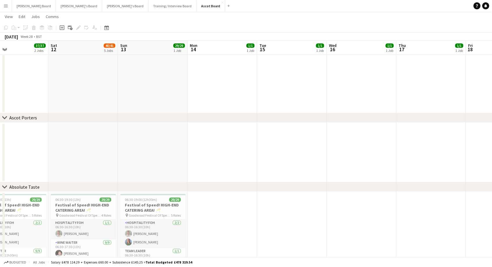
drag, startPoint x: 69, startPoint y: 157, endPoint x: 468, endPoint y: 173, distance: 400.0
click at [468, 173] on app-calendar-viewport "Wed 9 Thu 10 31/31 2 Jobs Fri 11 37/37 2 Jobs Sat 12 40/41 5 Jobs Sun 13 29/29 …" at bounding box center [246, 220] width 492 height 1560
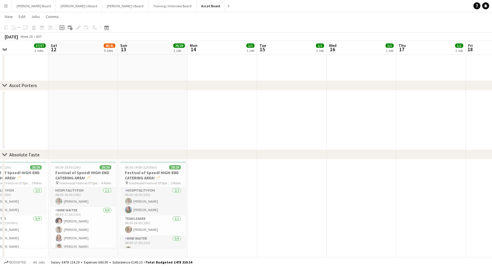
drag, startPoint x: 24, startPoint y: 150, endPoint x: 284, endPoint y: 148, distance: 260.8
click at [291, 149] on div "chevron-right Ascot Porters chevron-right Absolute Taste chevron-right Twickenh…" at bounding box center [246, 188] width 492 height 1560
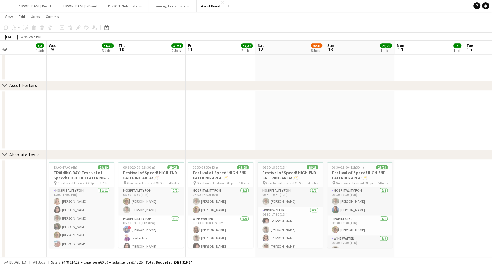
drag, startPoint x: 49, startPoint y: 126, endPoint x: 256, endPoint y: 128, distance: 207.2
click at [256, 128] on app-calendar-viewport "Sun 6 3/4 3 Jobs Mon 7 1/1 1 Job Tue 8 3/3 1 Job Wed 9 31/31 3 Jobs Thu 10 31/3…" at bounding box center [246, 188] width 492 height 1560
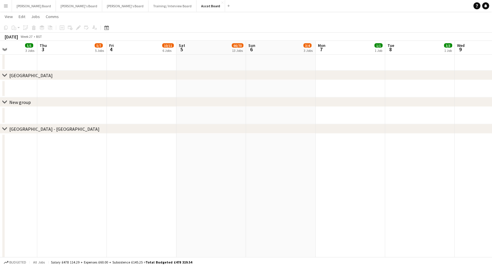
drag, startPoint x: 40, startPoint y: 159, endPoint x: 444, endPoint y: 164, distance: 403.8
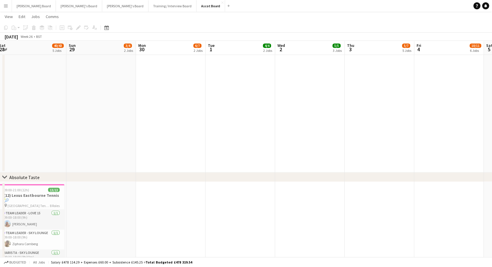
drag, startPoint x: 176, startPoint y: 160, endPoint x: 548, endPoint y: 159, distance: 371.5
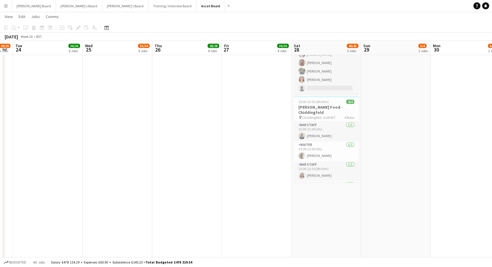
drag, startPoint x: 90, startPoint y: 154, endPoint x: 369, endPoint y: 178, distance: 279.2
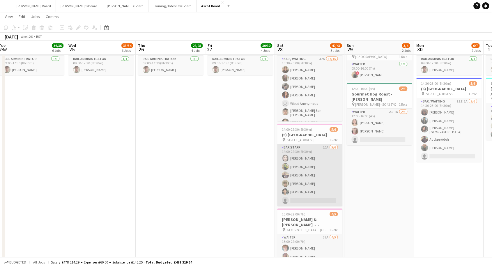
click at [323, 170] on app-card-role "BAR STAFF 10A 5/6 14:00-22:30 (8h30m) SARAH VELEZ GARAY Dan Carlos Thomas Clark…" at bounding box center [309, 175] width 65 height 62
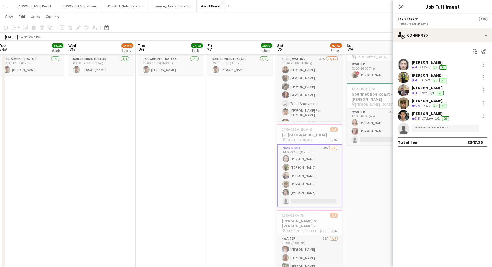
click at [426, 75] on div "Dan Carlos" at bounding box center [430, 75] width 36 height 5
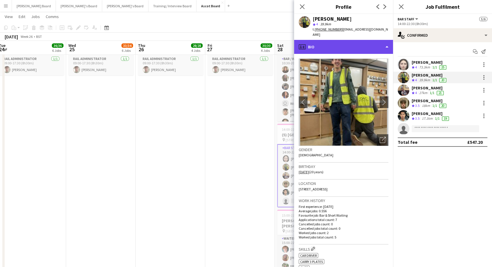
click at [349, 40] on div "profile Bio" at bounding box center [343, 47] width 99 height 14
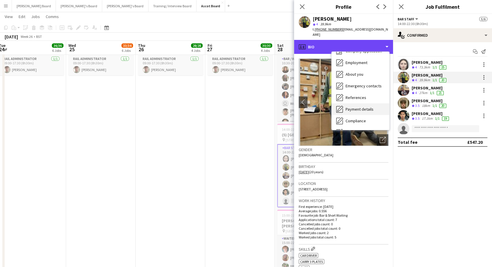
scroll to position [89, 0]
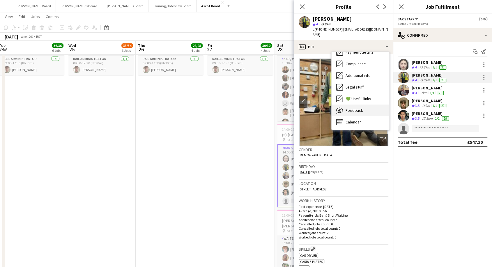
click at [362, 108] on span "Feedback" at bounding box center [354, 110] width 17 height 5
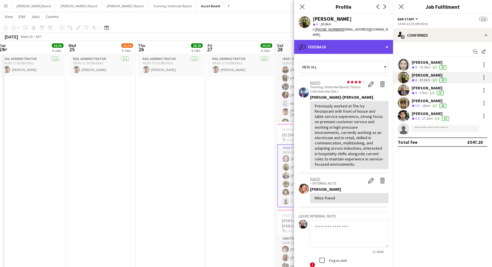
click at [337, 42] on div "bubble-pencil Feedback" at bounding box center [343, 47] width 99 height 14
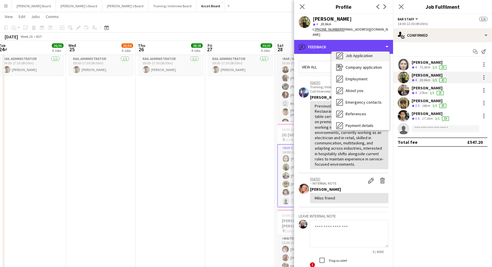
scroll to position [0, 0]
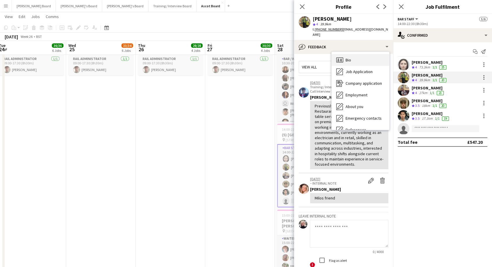
click at [353, 55] on div "Bio Bio" at bounding box center [361, 60] width 58 height 12
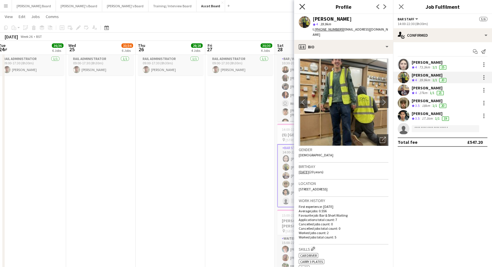
click at [302, 6] on icon at bounding box center [303, 7] width 6 height 6
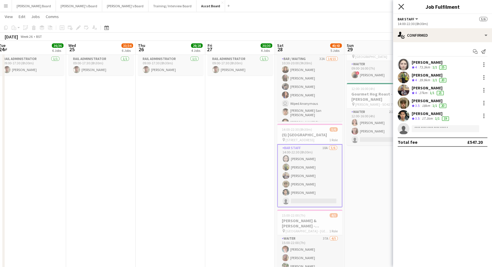
click at [399, 8] on icon "Close pop-in" at bounding box center [402, 7] width 6 height 6
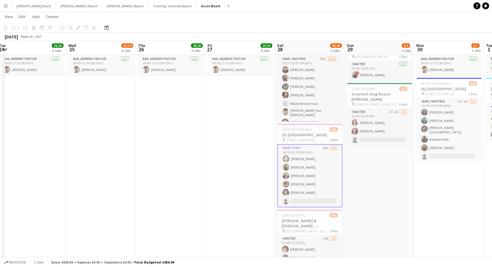
scroll to position [0, 212]
click at [319, 177] on app-card-role "BAR STAFF 10A 5/6 14:00-22:30 (8h30m) SARAH VELEZ GARAY Dan Carlos Thomas Clark…" at bounding box center [310, 175] width 65 height 63
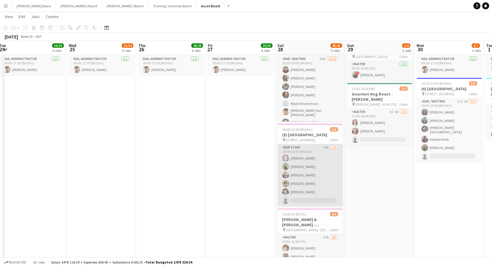
click at [313, 176] on app-card-role "BAR STAFF 10A 5/6 14:00-22:30 (8h30m) SARAH VELEZ GARAY Dan Carlos Thomas Clark…" at bounding box center [310, 175] width 65 height 62
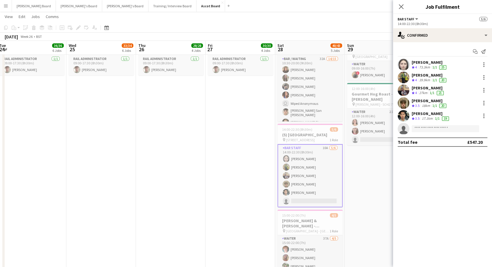
click at [423, 88] on div "Thomas Clark" at bounding box center [428, 87] width 33 height 5
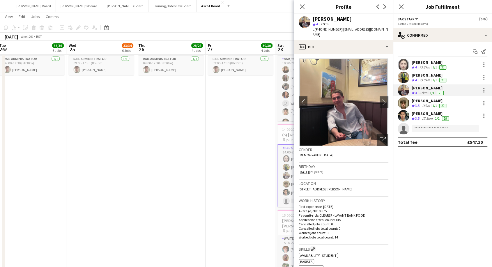
click at [425, 62] on div "SARAH VELEZ GARAY" at bounding box center [430, 62] width 36 height 5
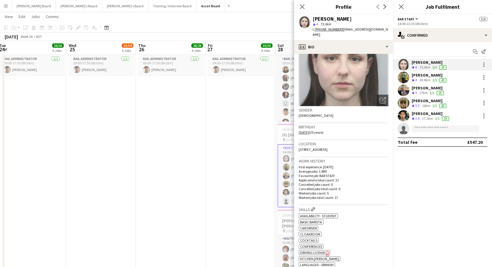
scroll to position [97, 0]
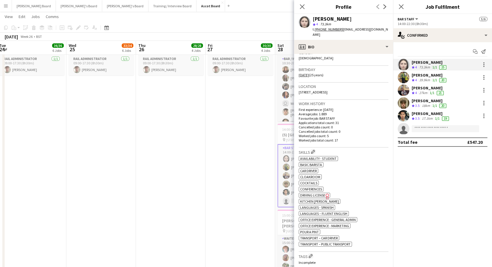
drag, startPoint x: 302, startPoint y: 9, endPoint x: 304, endPoint y: 13, distance: 4.4
click at [304, 13] on div "Close pop-in Profile Previous Next" at bounding box center [343, 7] width 99 height 14
click at [303, 8] on icon at bounding box center [303, 7] width 6 height 6
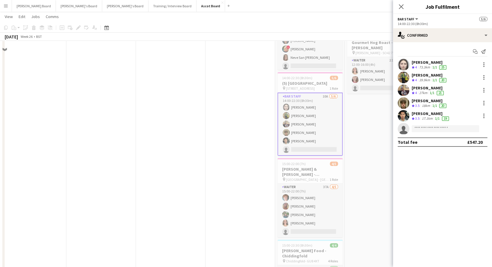
scroll to position [65, 0]
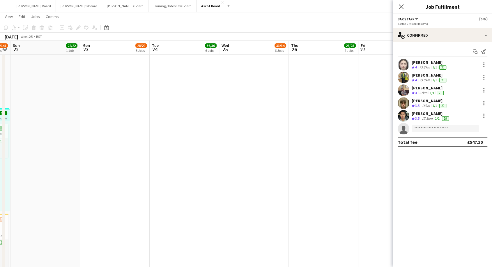
drag, startPoint x: 94, startPoint y: 132, endPoint x: 508, endPoint y: 165, distance: 415.3
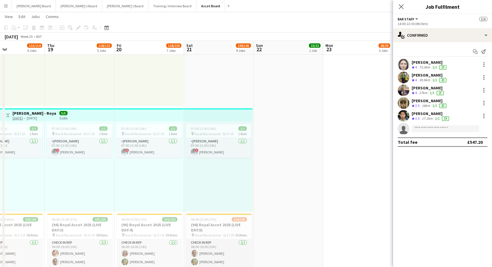
scroll to position [0, 207]
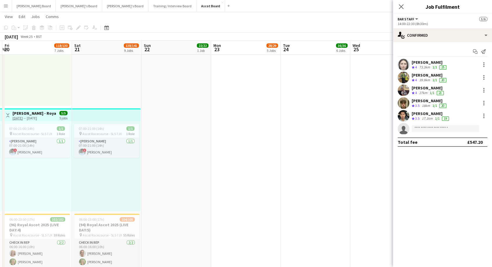
drag, startPoint x: 106, startPoint y: 138, endPoint x: 424, endPoint y: 151, distance: 318.7
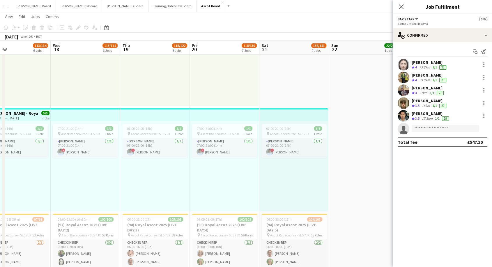
scroll to position [0, 237]
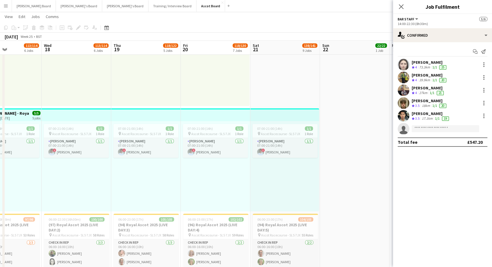
drag, startPoint x: 169, startPoint y: 153, endPoint x: 348, endPoint y: 163, distance: 178.9
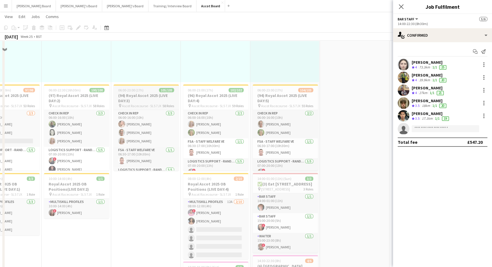
scroll to position [65, 0]
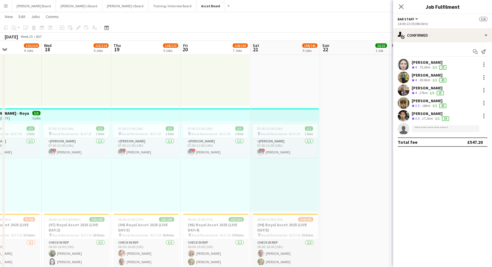
drag, startPoint x: 63, startPoint y: 183, endPoint x: 71, endPoint y: 175, distance: 11.1
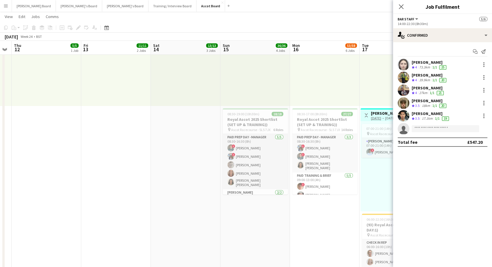
scroll to position [0, 209]
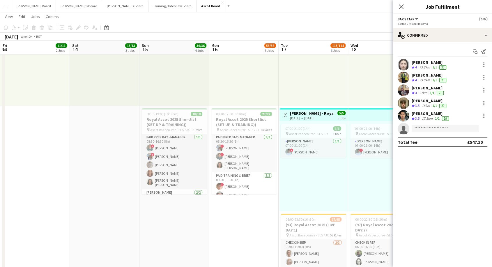
drag, startPoint x: 71, startPoint y: 175, endPoint x: 470, endPoint y: 175, distance: 399.4
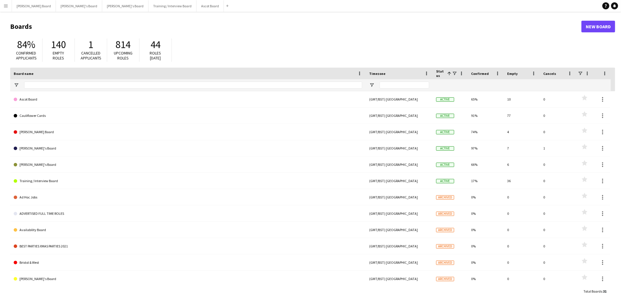
click at [6, 3] on app-icon "Menu" at bounding box center [5, 5] width 5 height 5
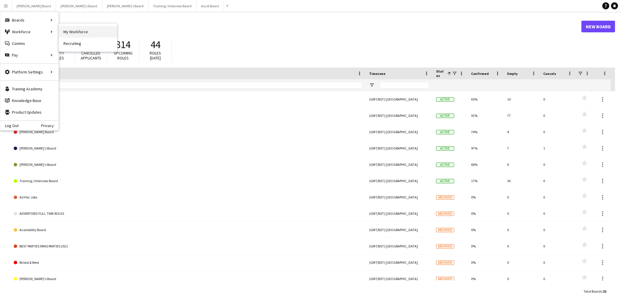
click at [88, 34] on link "My Workforce" at bounding box center [88, 32] width 58 height 12
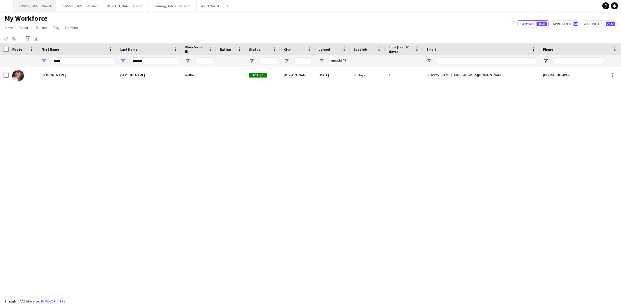
click at [23, 7] on button "[PERSON_NAME] Board Close" at bounding box center [34, 5] width 44 height 11
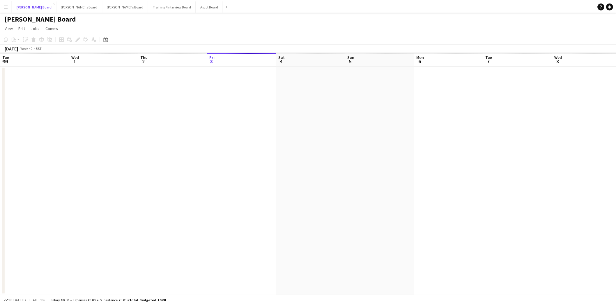
scroll to position [0, 139]
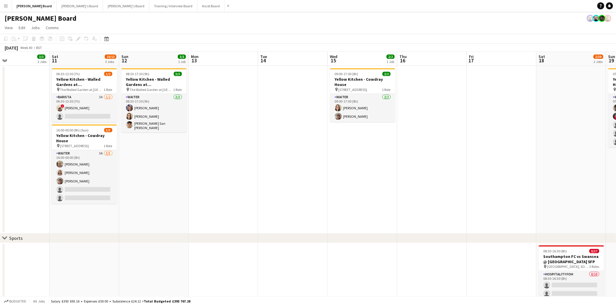
drag, startPoint x: 585, startPoint y: 121, endPoint x: -172, endPoint y: 209, distance: 761.7
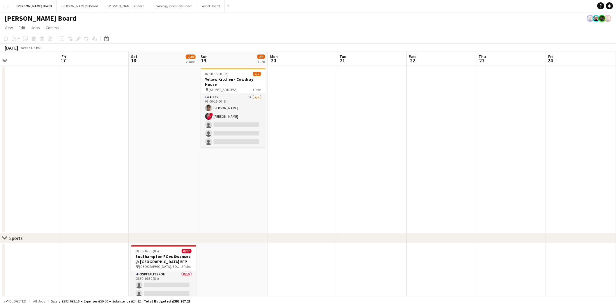
drag, startPoint x: 451, startPoint y: 196, endPoint x: -123, endPoint y: 231, distance: 575.0
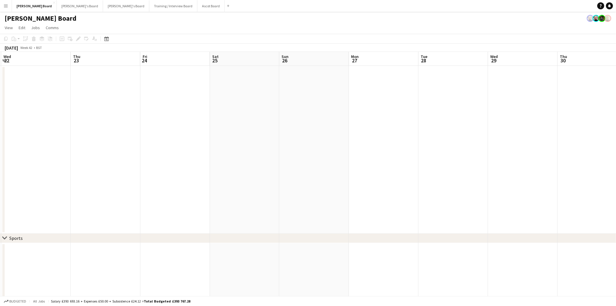
drag, startPoint x: 251, startPoint y: 213, endPoint x: -121, endPoint y: 238, distance: 372.9
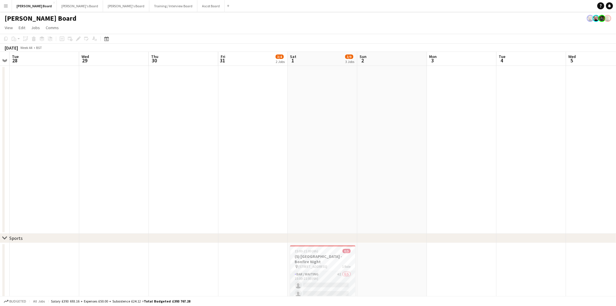
scroll to position [0, 186]
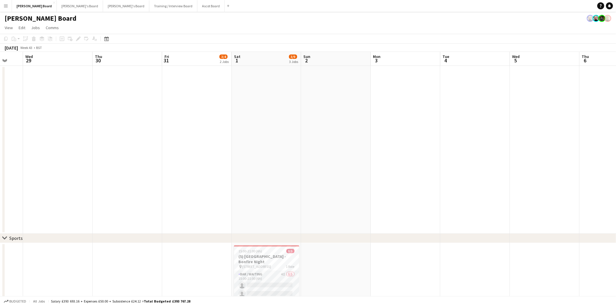
drag, startPoint x: 466, startPoint y: 163, endPoint x: -163, endPoint y: 210, distance: 630.2
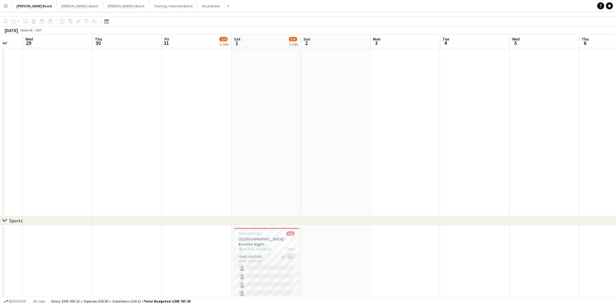
scroll to position [65, 0]
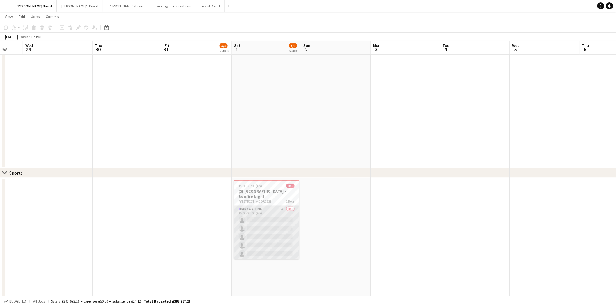
click at [272, 214] on app-card-role "Bar / Waiting 4I 0/5 15:00-21:00 (6h) single-neutral-actions single-neutral-act…" at bounding box center [266, 233] width 65 height 54
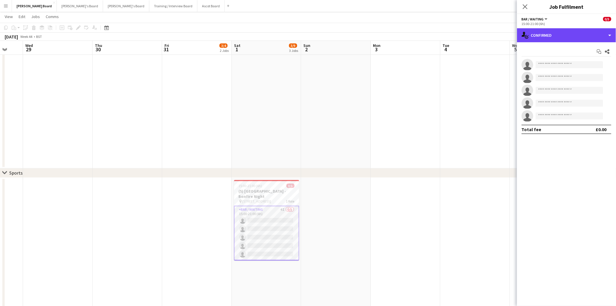
drag, startPoint x: 549, startPoint y: 33, endPoint x: 552, endPoint y: 45, distance: 12.8
click at [549, 34] on div "single-neutral-actions-check-2 Confirmed" at bounding box center [566, 35] width 99 height 14
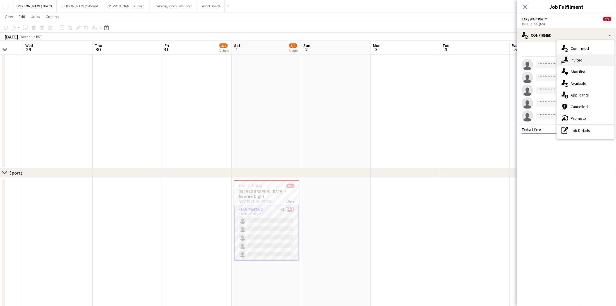
click at [586, 61] on div "single-neutral-actions-share-1 Invited" at bounding box center [586, 60] width 58 height 12
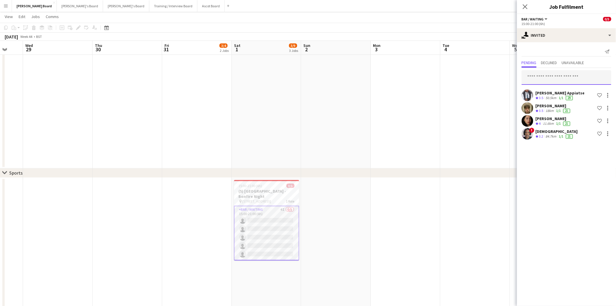
click at [544, 76] on input "text" at bounding box center [567, 77] width 90 height 15
type input "*******"
drag, startPoint x: 555, startPoint y: 93, endPoint x: 606, endPoint y: 105, distance: 52.3
click at [556, 93] on span "[PERSON_NAME] Active" at bounding box center [567, 91] width 80 height 5
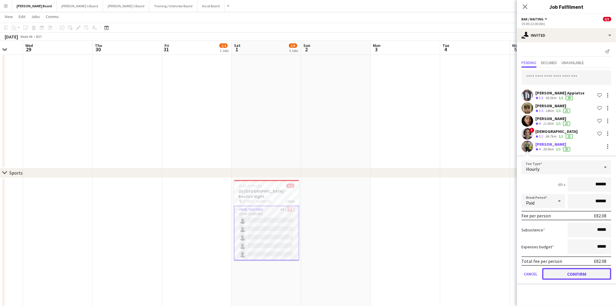
click at [579, 272] on button "Confirm" at bounding box center [577, 274] width 69 height 12
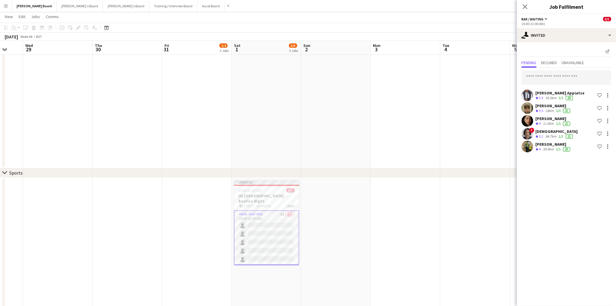
drag, startPoint x: 523, startPoint y: 6, endPoint x: 518, endPoint y: 13, distance: 8.6
click at [523, 6] on app-icon "Close pop-in" at bounding box center [525, 6] width 7 height 7
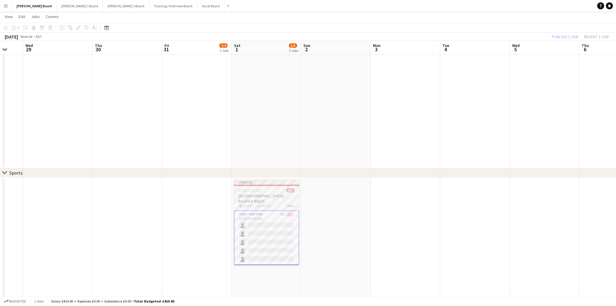
click at [289, 180] on div "Updated" at bounding box center [266, 182] width 65 height 5
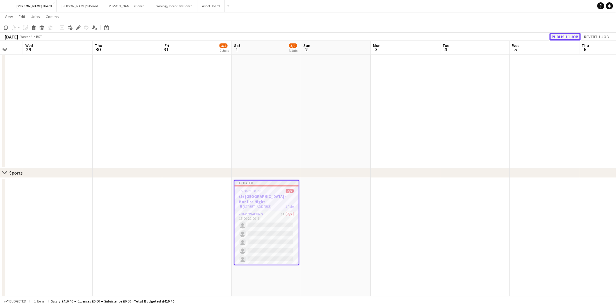
click at [570, 36] on button "Publish 1 job" at bounding box center [565, 37] width 31 height 8
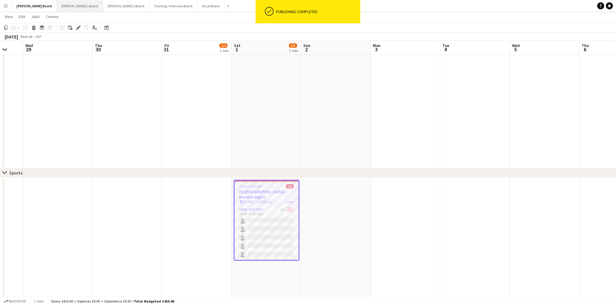
click at [57, 7] on button "[PERSON_NAME]'s Board Close" at bounding box center [80, 5] width 46 height 11
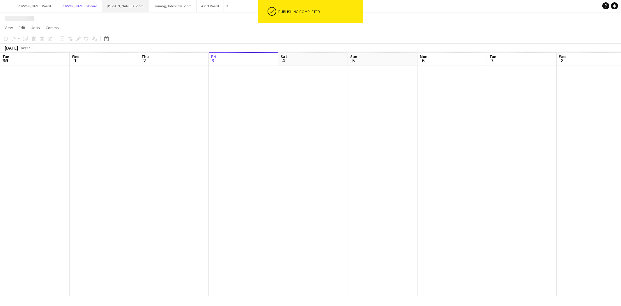
scroll to position [0, 139]
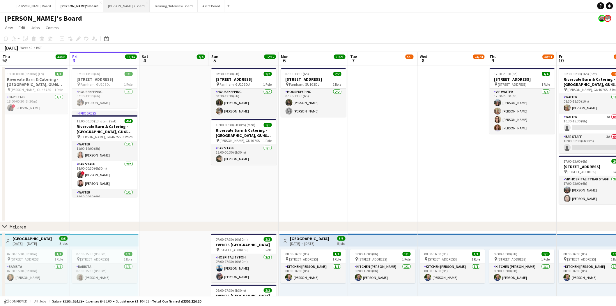
click at [103, 5] on button "[PERSON_NAME]'s Board Close" at bounding box center [126, 5] width 46 height 11
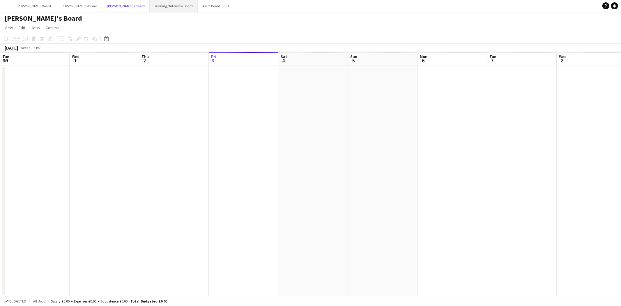
scroll to position [0, 139]
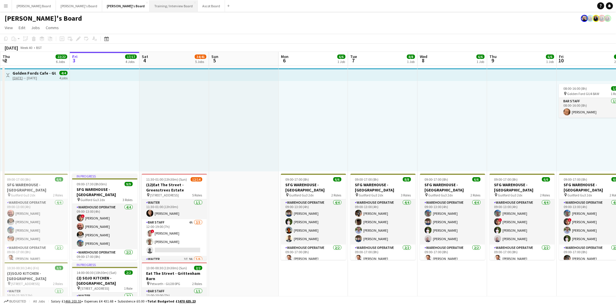
click at [150, 6] on button "Training / Interview Board Close" at bounding box center [174, 5] width 48 height 11
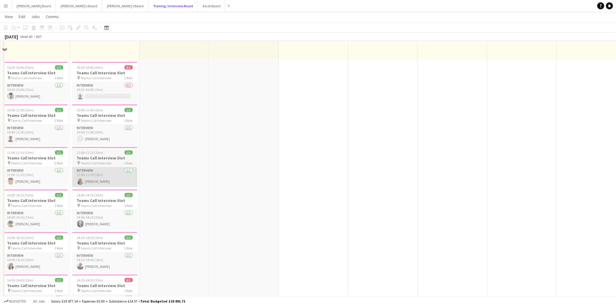
scroll to position [129, 0]
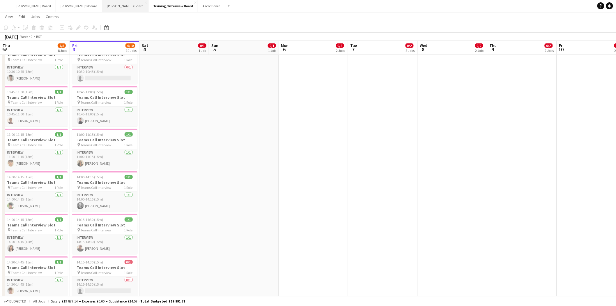
drag, startPoint x: 101, startPoint y: 10, endPoint x: 96, endPoint y: 10, distance: 5.5
click at [102, 10] on button "[PERSON_NAME]'s Board Close" at bounding box center [125, 5] width 46 height 11
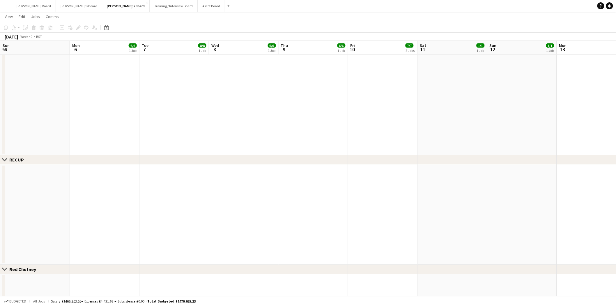
scroll to position [0, 205]
drag, startPoint x: 397, startPoint y: 182, endPoint x: 197, endPoint y: 191, distance: 200.4
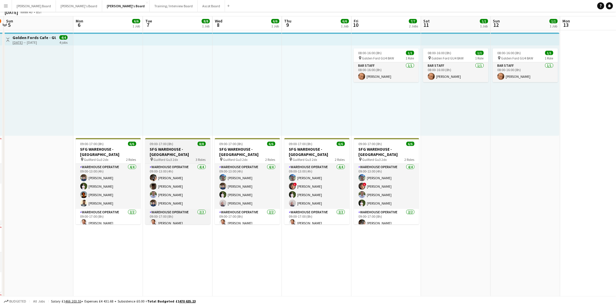
scroll to position [0, 0]
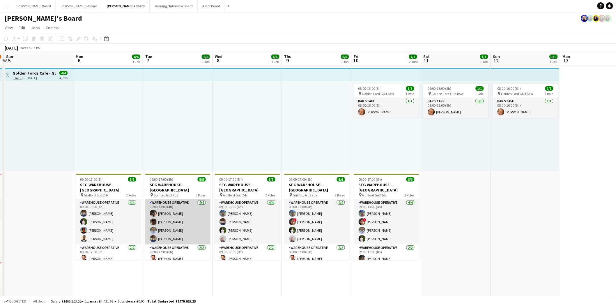
click at [190, 212] on app-card-role "Warehouse Operative [DATE] 09:00-13:00 (4h) [PERSON_NAME] [PERSON_NAME] [PERSON…" at bounding box center [177, 221] width 65 height 45
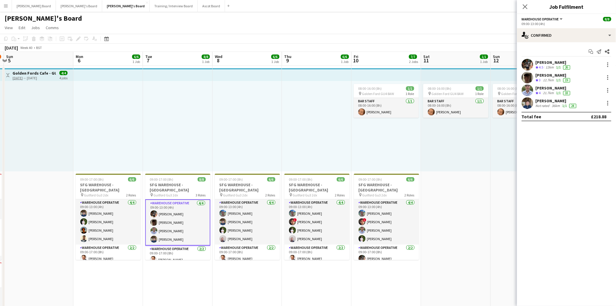
click at [555, 102] on div "[PERSON_NAME]" at bounding box center [557, 100] width 42 height 5
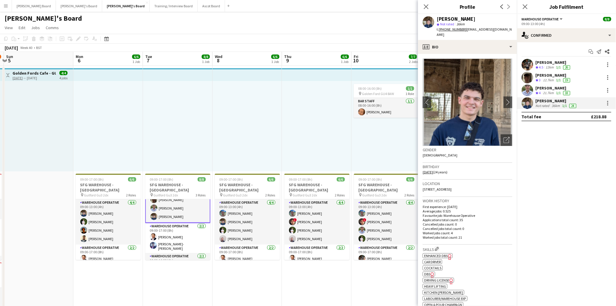
scroll to position [36, 0]
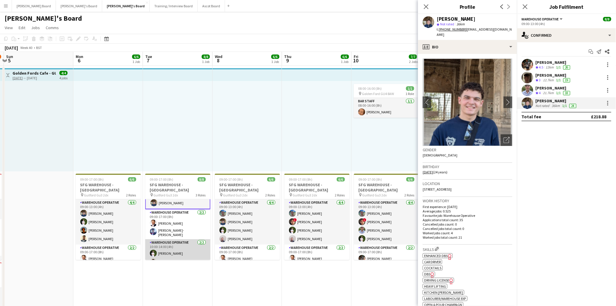
click at [176, 248] on app-card-role "Warehouse Operative [DATE] 10:00-14:00 (4h) [PERSON_NAME] [PERSON_NAME]" at bounding box center [177, 253] width 65 height 28
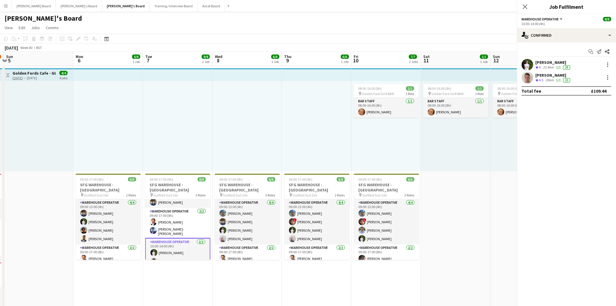
scroll to position [36, 0]
click at [552, 73] on div "[PERSON_NAME]" at bounding box center [554, 75] width 36 height 5
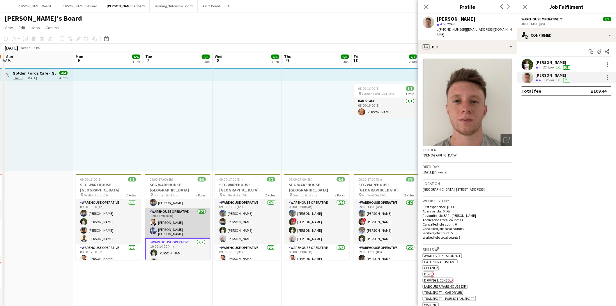
scroll to position [4, 0]
click at [176, 224] on app-card-role "Warehouse Operative [DATE] 09:00-13:00 (4h) [PERSON_NAME] [PERSON_NAME] [PERSON…" at bounding box center [177, 217] width 65 height 45
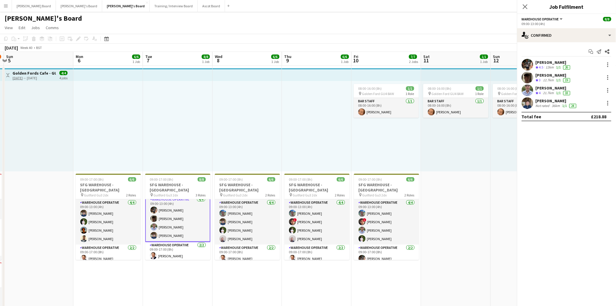
scroll to position [4, 0]
click at [548, 100] on div "[PERSON_NAME]" at bounding box center [557, 100] width 42 height 5
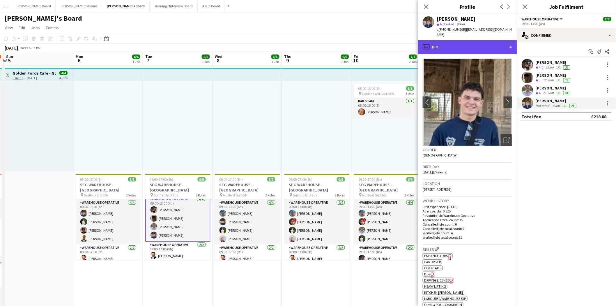
click at [456, 42] on div "profile Bio" at bounding box center [467, 47] width 99 height 14
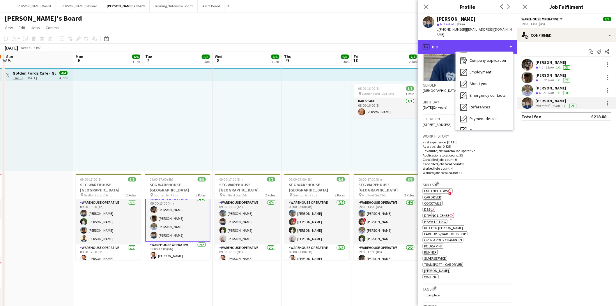
scroll to position [65, 0]
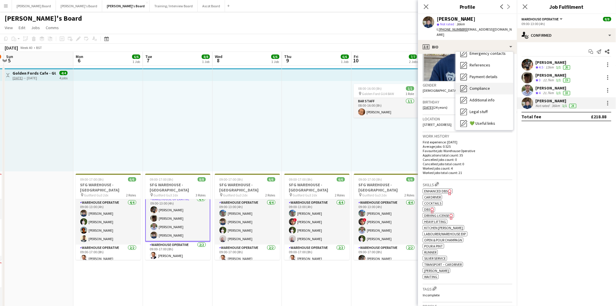
click at [484, 86] on span "Compliance" at bounding box center [480, 88] width 20 height 5
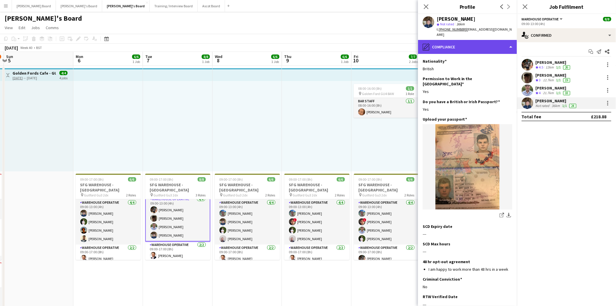
click at [477, 42] on div "pencil4 Compliance" at bounding box center [467, 47] width 99 height 14
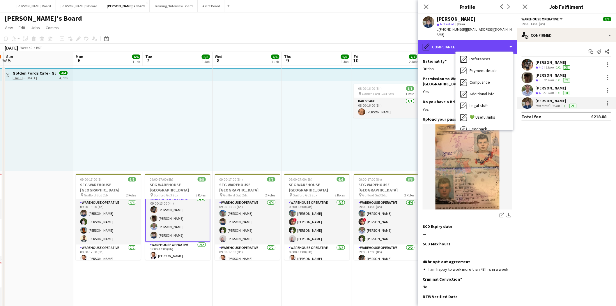
scroll to position [89, 0]
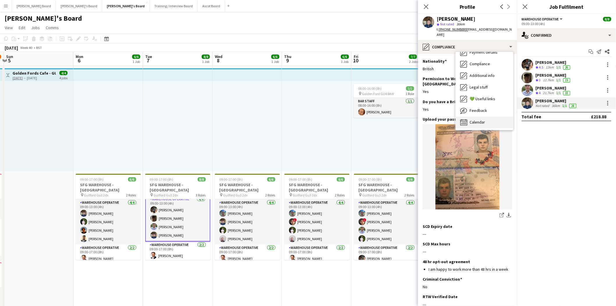
click at [484, 119] on span "Calendar" at bounding box center [477, 121] width 15 height 5
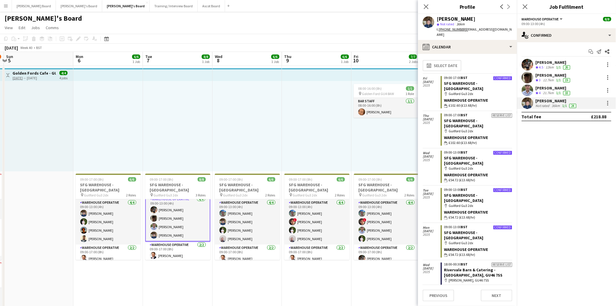
scroll to position [0, 0]
click at [551, 101] on div "[PERSON_NAME]" at bounding box center [557, 100] width 42 height 5
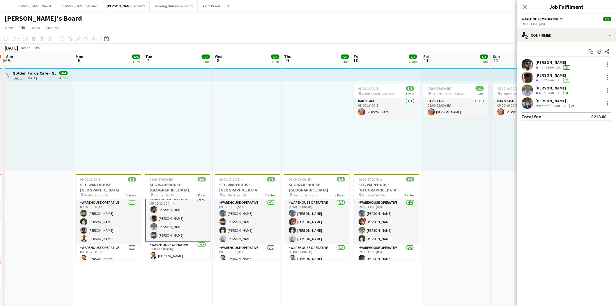
click at [548, 100] on div "[PERSON_NAME]" at bounding box center [557, 100] width 42 height 5
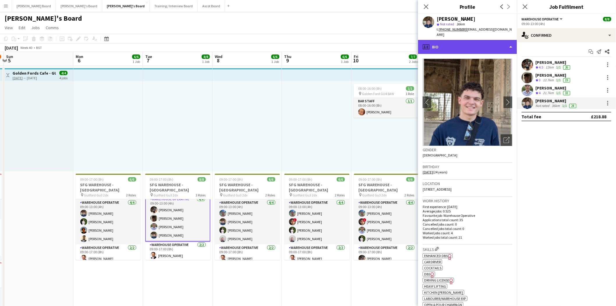
click at [449, 42] on div "profile Bio" at bounding box center [467, 47] width 99 height 14
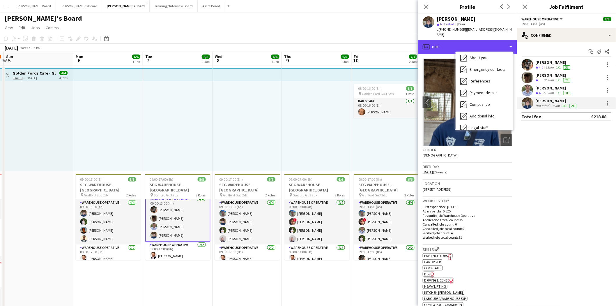
scroll to position [89, 0]
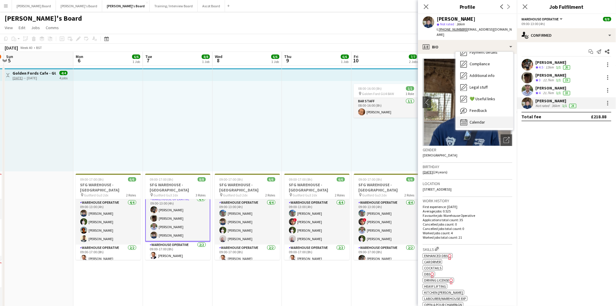
click at [478, 119] on span "Calendar" at bounding box center [477, 121] width 15 height 5
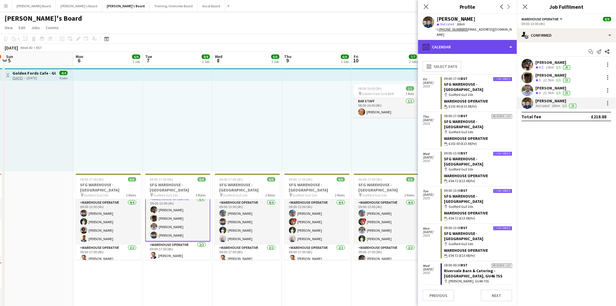
click at [458, 42] on div "calendar-full Calendar" at bounding box center [467, 47] width 99 height 14
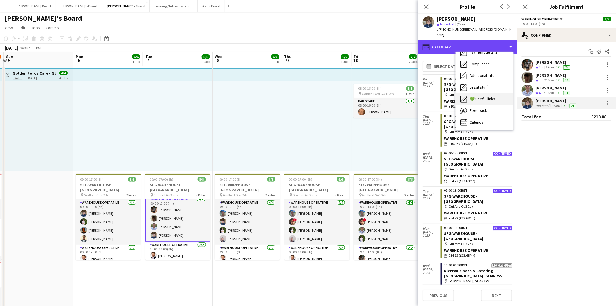
scroll to position [65, 0]
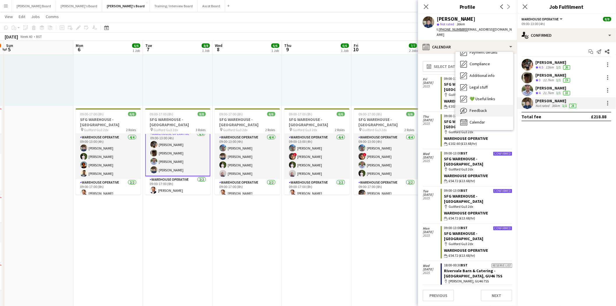
click at [484, 105] on div "Feedback Feedback" at bounding box center [485, 111] width 58 height 12
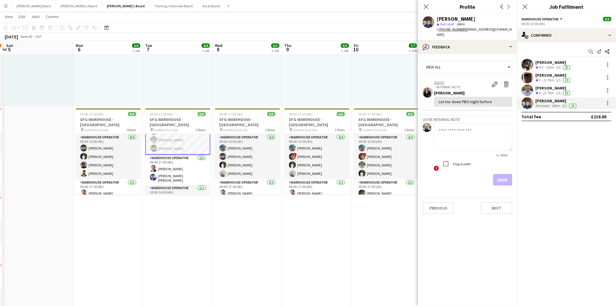
scroll to position [36, 0]
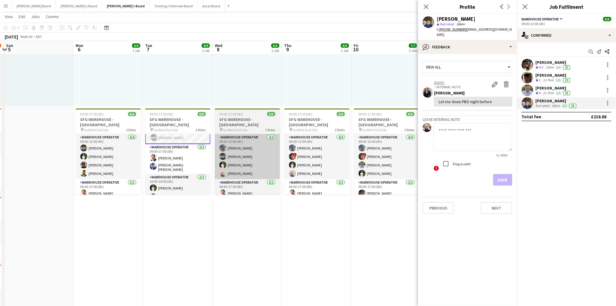
drag, startPoint x: 175, startPoint y: 184, endPoint x: 253, endPoint y: 168, distance: 79.6
click at [176, 184] on app-card-role "Warehouse Operative [DATE] 10:00-14:00 (4h) [PERSON_NAME] [PERSON_NAME]" at bounding box center [177, 188] width 65 height 28
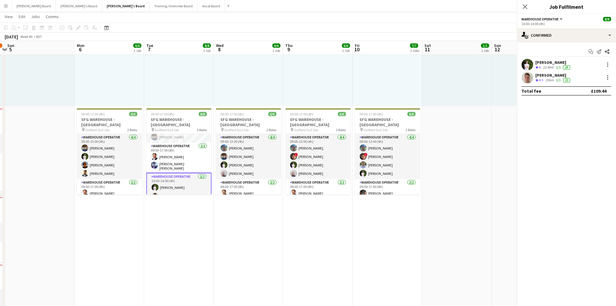
scroll to position [36, 0]
click at [179, 131] on app-card-role "Warehouse Operative 4/4 09:00-13:00 (4h) Tom Mckinlay Oli Campbell Frederick Po…" at bounding box center [179, 120] width 65 height 45
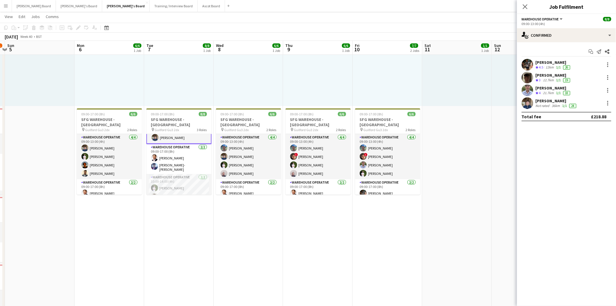
click at [545, 101] on div "Jack Sargent" at bounding box center [557, 100] width 42 height 5
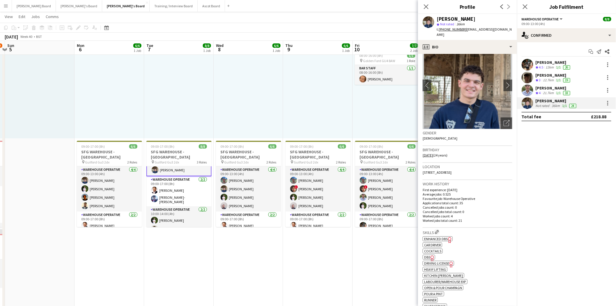
scroll to position [0, 0]
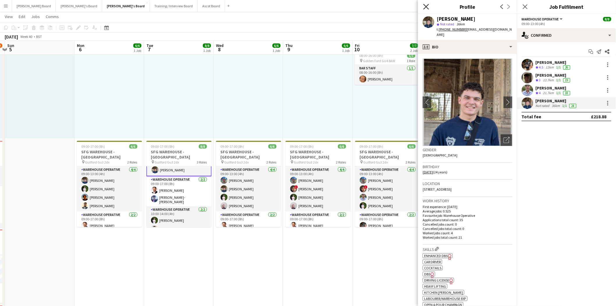
click at [429, 5] on icon "Close pop-in" at bounding box center [427, 7] width 6 height 6
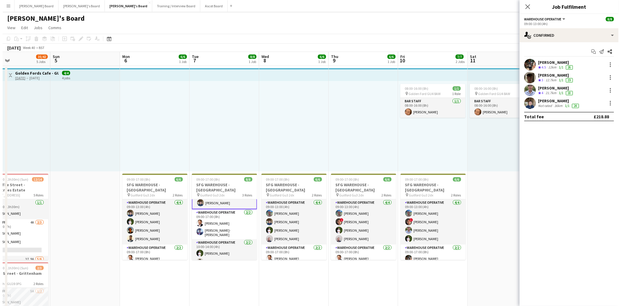
scroll to position [0, 139]
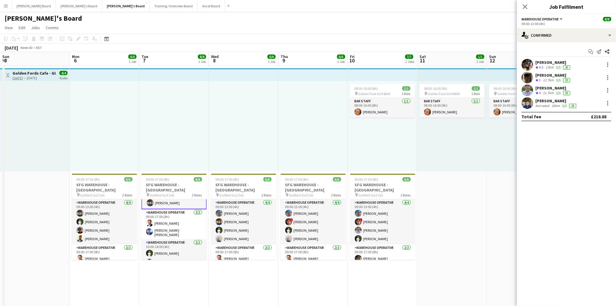
drag, startPoint x: 458, startPoint y: 200, endPoint x: 453, endPoint y: 222, distance: 22.5
click at [22, 10] on button "Dean's Board Close" at bounding box center [34, 5] width 44 height 11
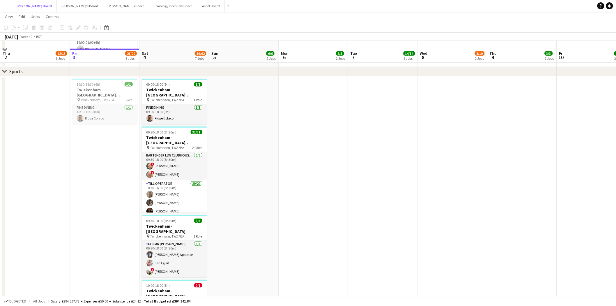
scroll to position [129, 0]
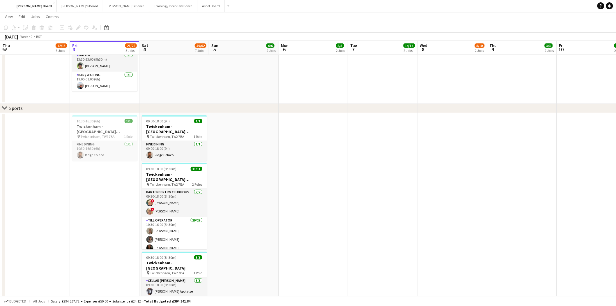
click at [5, 6] on app-icon "Menu" at bounding box center [5, 5] width 5 height 5
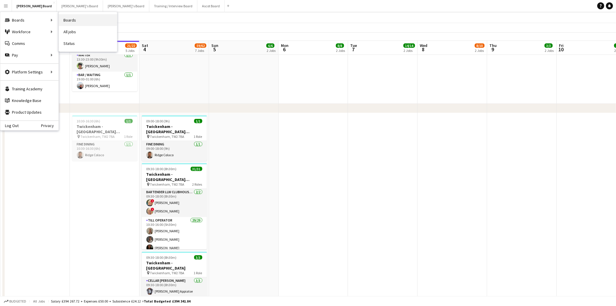
click at [79, 20] on link "Boards" at bounding box center [88, 20] width 58 height 12
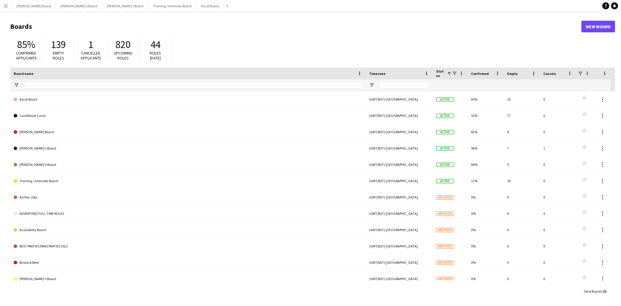
click at [9, 5] on button "Menu" at bounding box center [6, 6] width 12 height 12
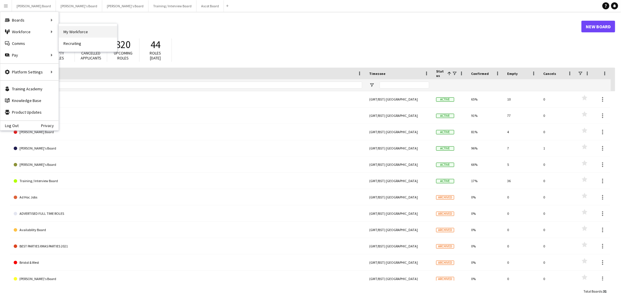
click at [75, 33] on link "My Workforce" at bounding box center [88, 32] width 58 height 12
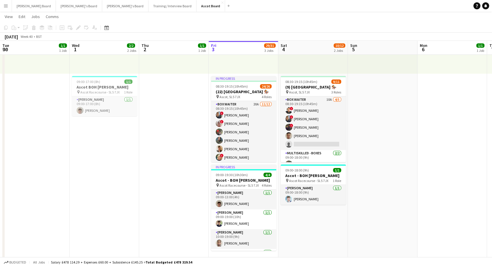
scroll to position [61, 0]
